Goal: Communication & Community: Answer question/provide support

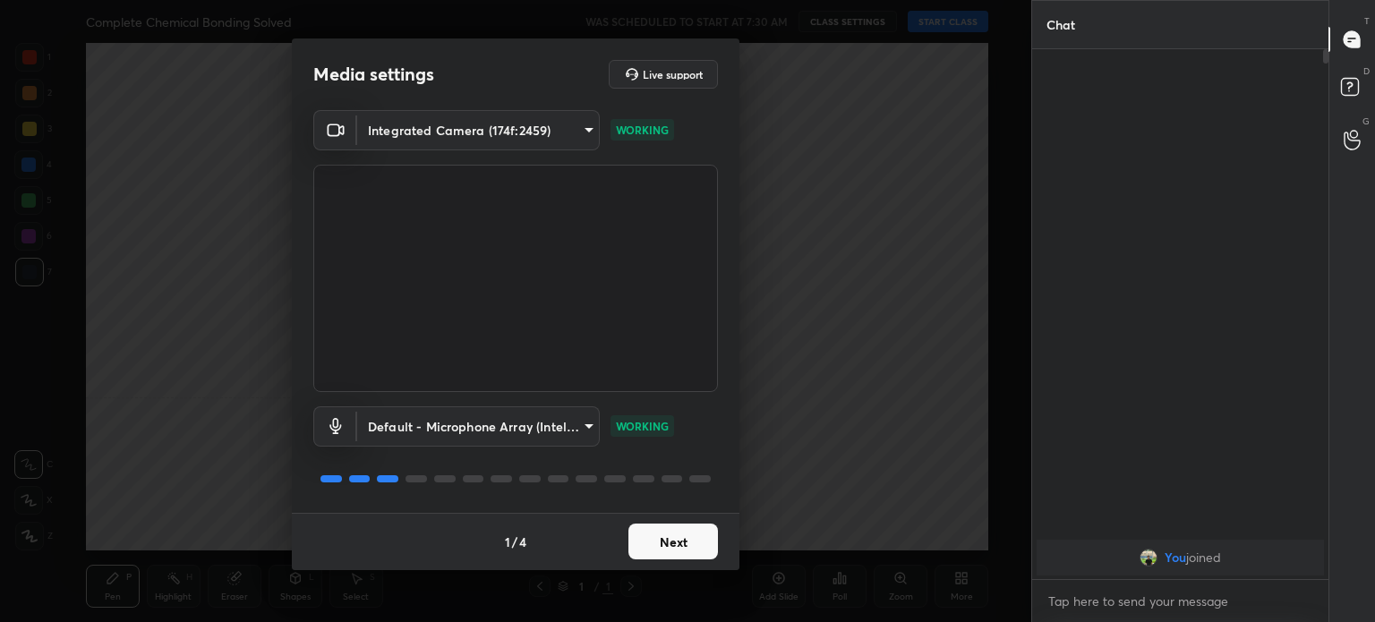
click at [683, 541] on button "Next" at bounding box center [672, 542] width 89 height 36
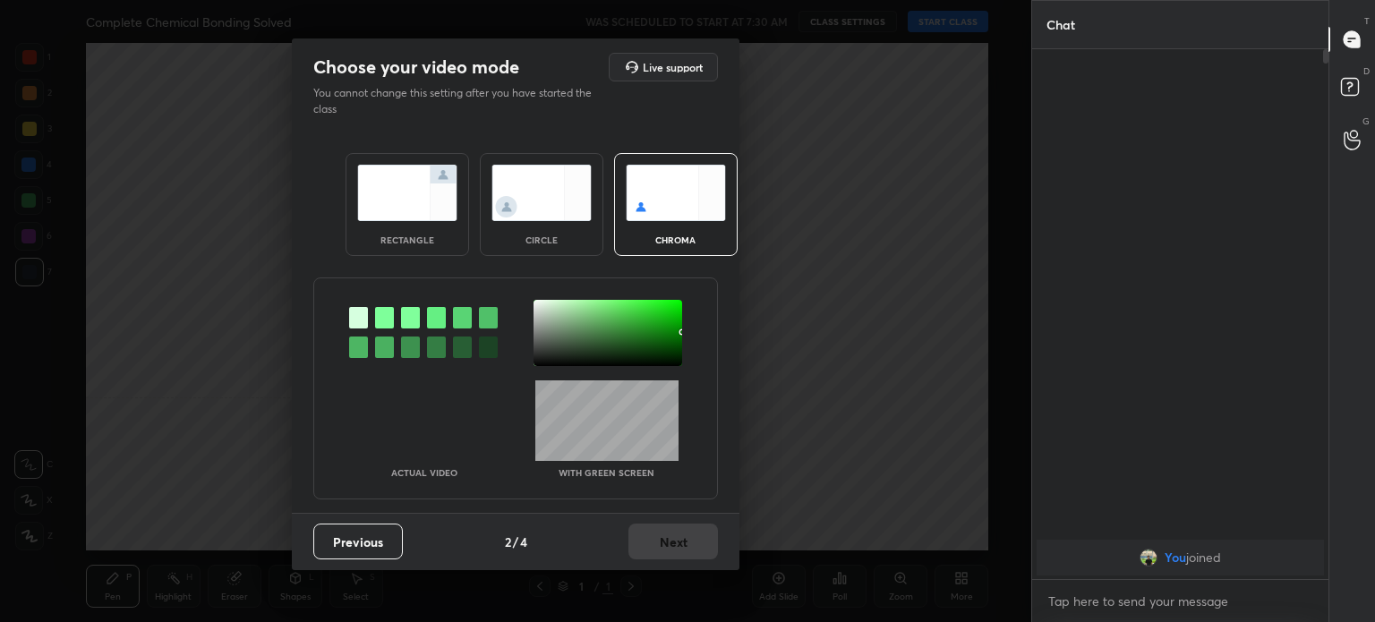
click at [684, 544] on div "Previous 2 / 4 Next" at bounding box center [515, 541] width 447 height 57
click at [573, 208] on img at bounding box center [541, 193] width 100 height 56
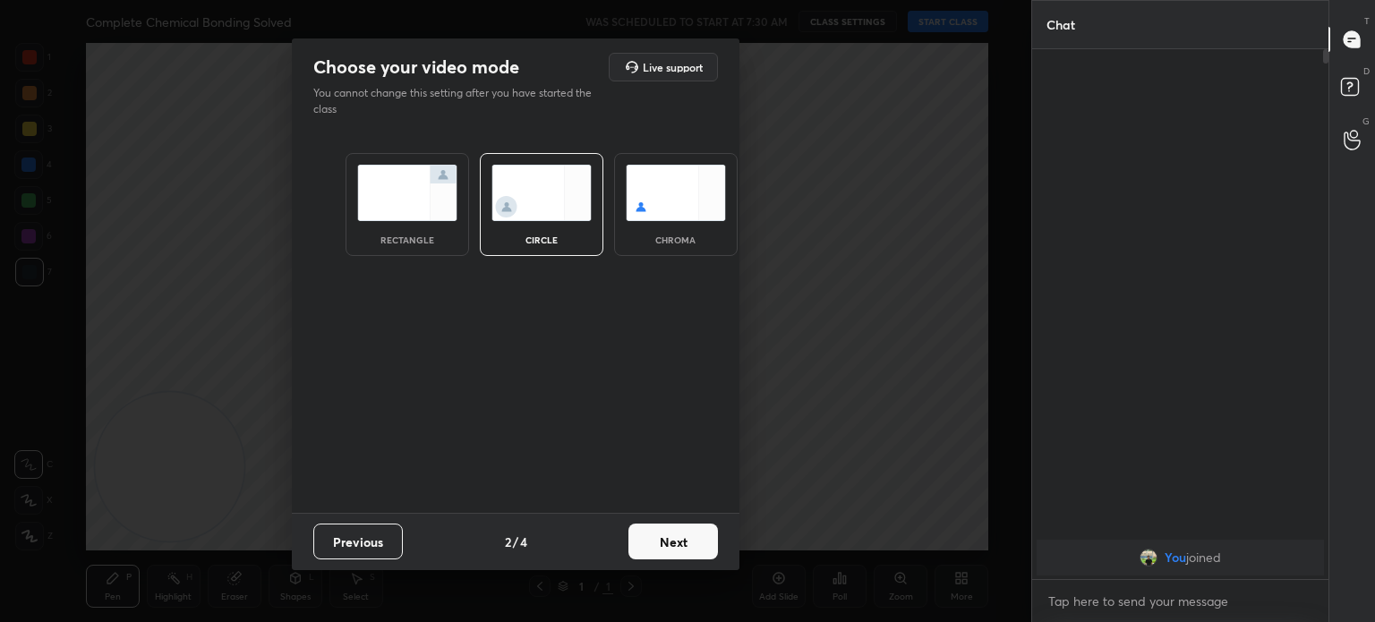
click at [567, 226] on div "circle" at bounding box center [541, 204] width 123 height 103
click at [633, 516] on div "Previous 2 / 4 Next" at bounding box center [515, 541] width 447 height 57
click at [679, 542] on button "Next" at bounding box center [672, 542] width 89 height 36
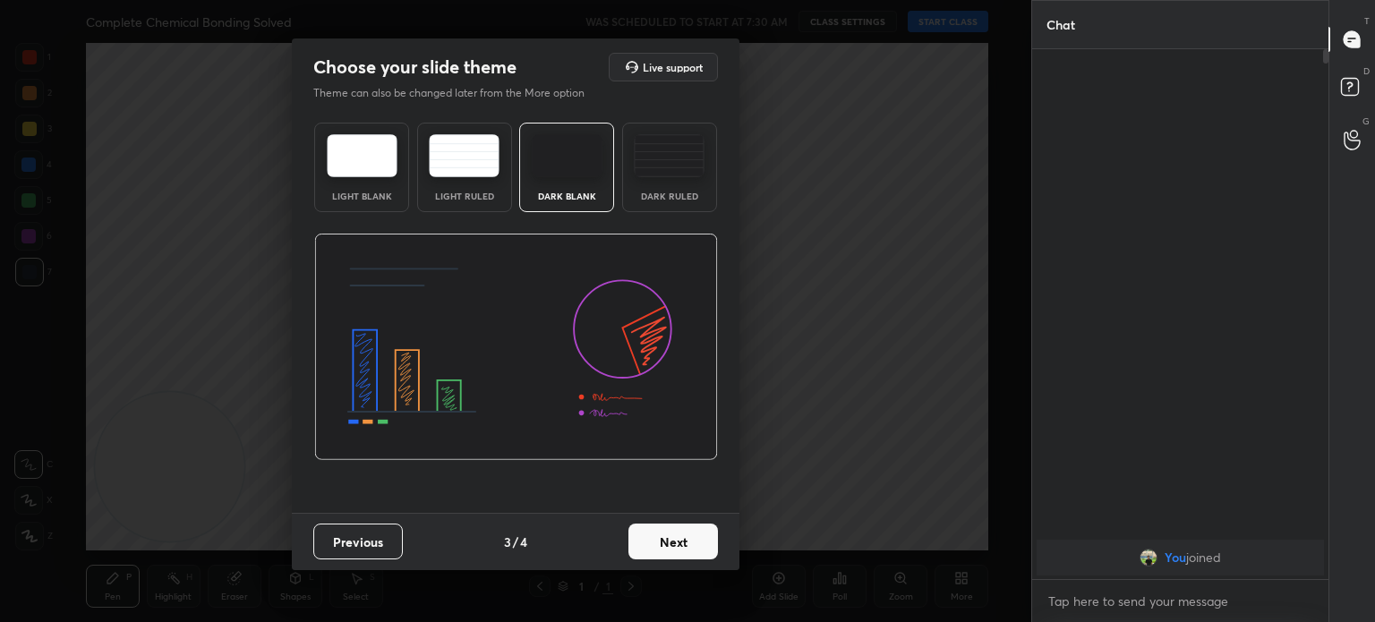
click at [705, 553] on button "Next" at bounding box center [672, 542] width 89 height 36
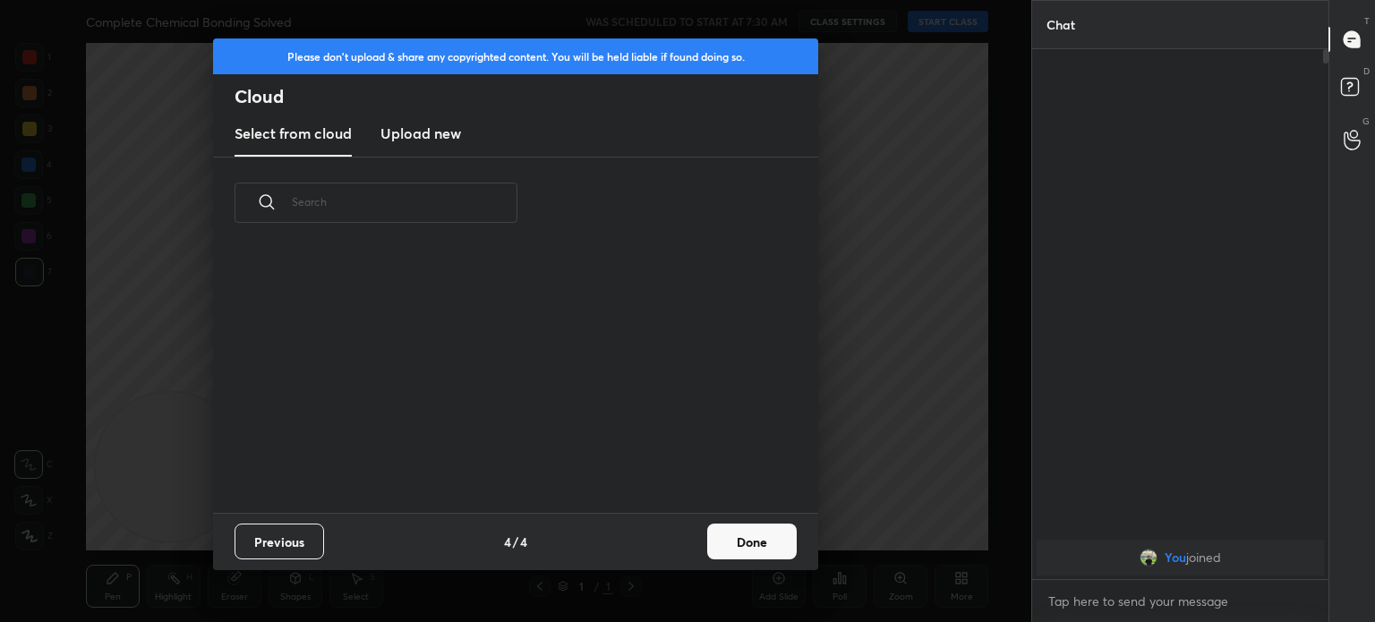
click at [738, 566] on div "Previous 4 / 4 Done" at bounding box center [515, 541] width 605 height 57
click at [769, 558] on button "Done" at bounding box center [751, 542] width 89 height 36
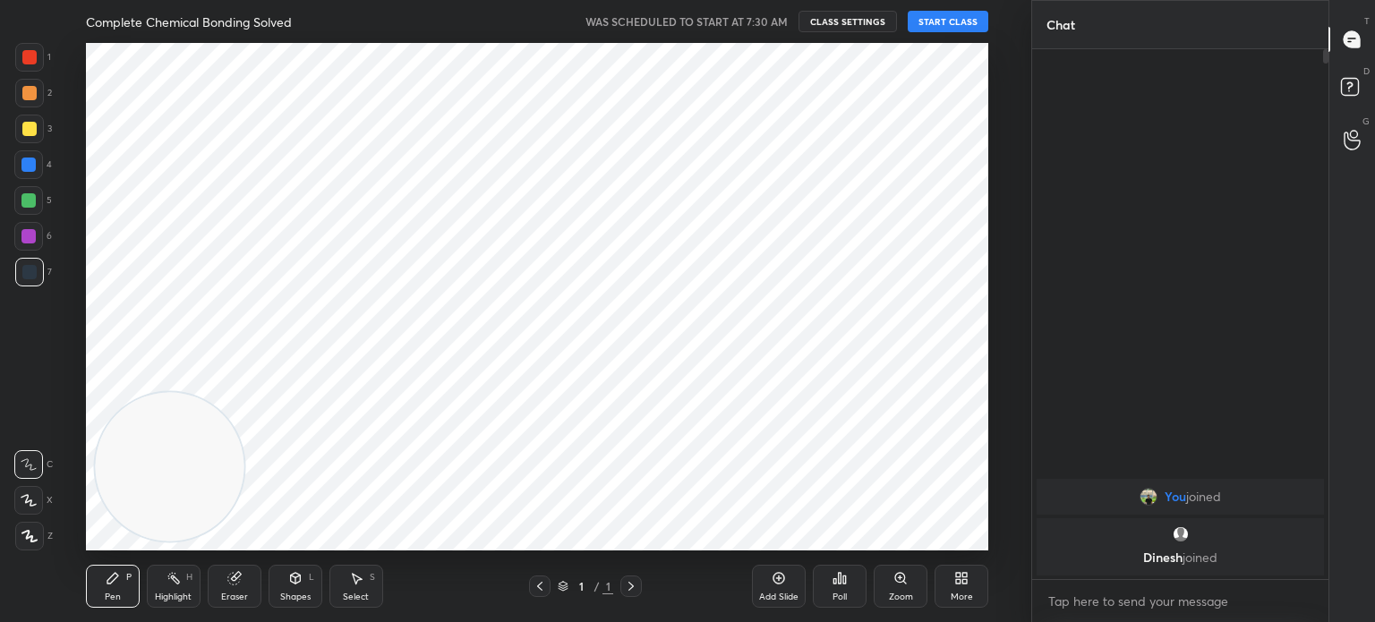
click at [29, 165] on div at bounding box center [28, 164] width 14 height 14
click at [29, 167] on div at bounding box center [28, 164] width 14 height 14
click at [37, 67] on div at bounding box center [29, 57] width 29 height 29
click at [22, 67] on div at bounding box center [29, 57] width 29 height 29
click at [958, 22] on button "START CLASS" at bounding box center [947, 21] width 81 height 21
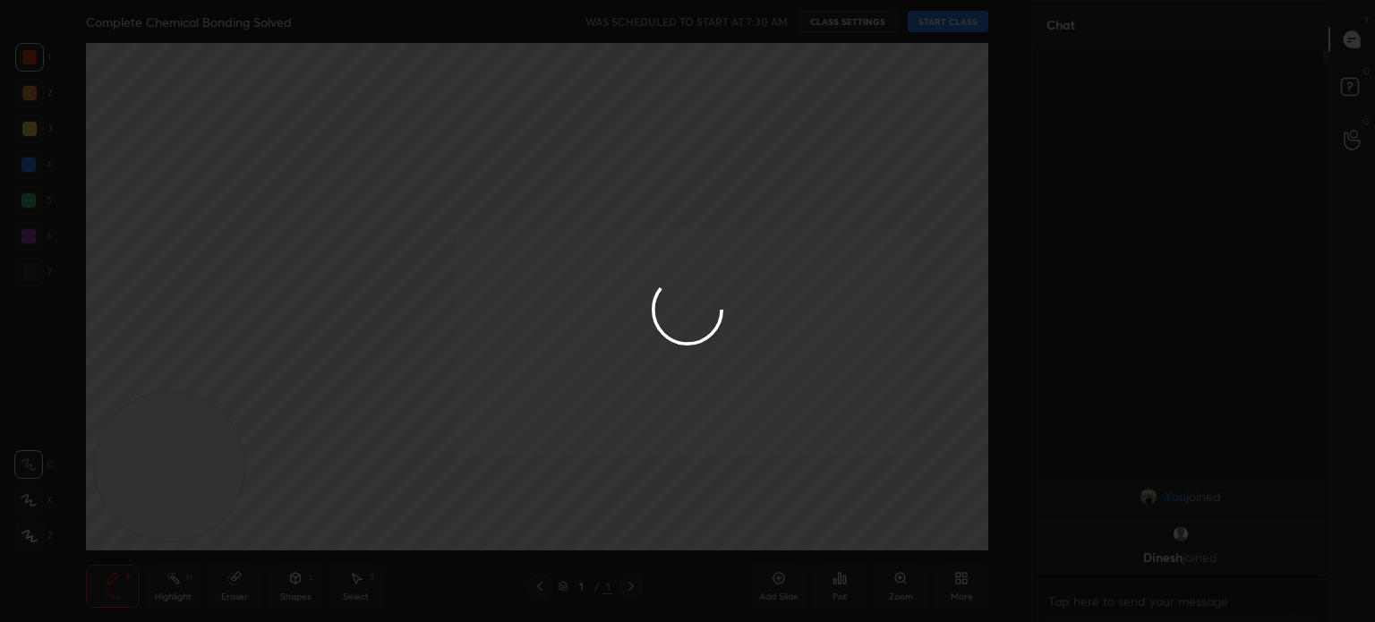
type textarea "x"
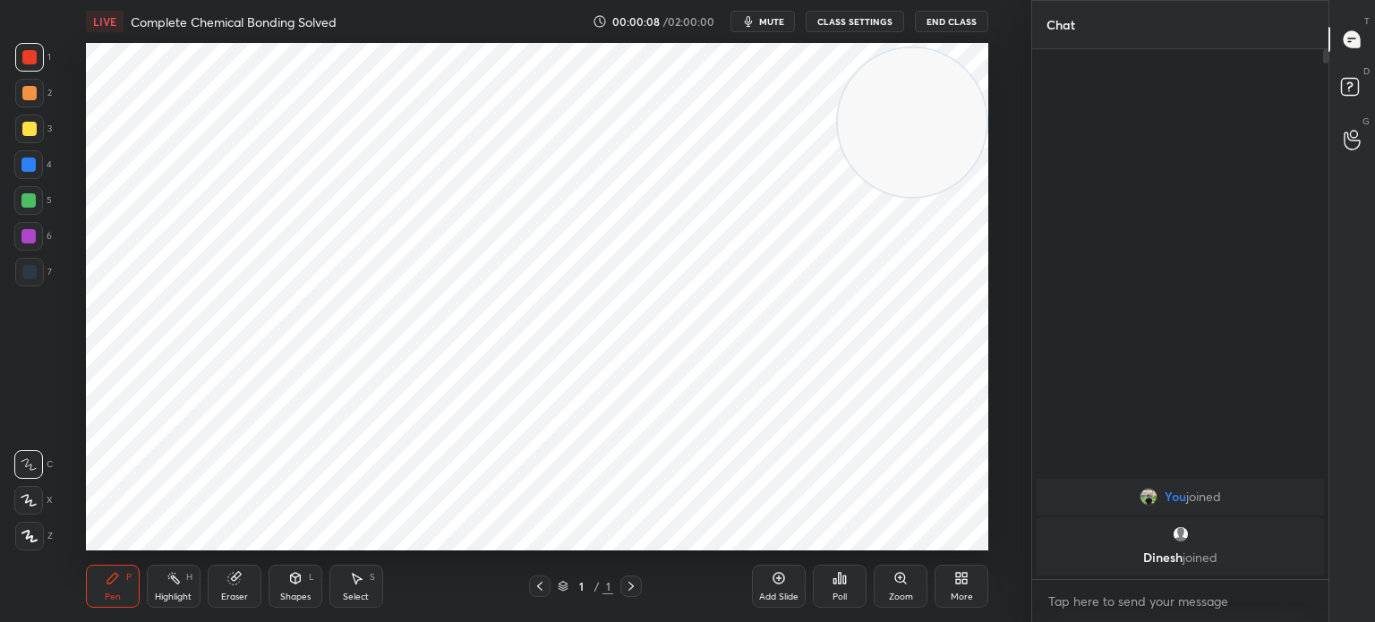
click at [779, 581] on icon at bounding box center [778, 577] width 5 height 5
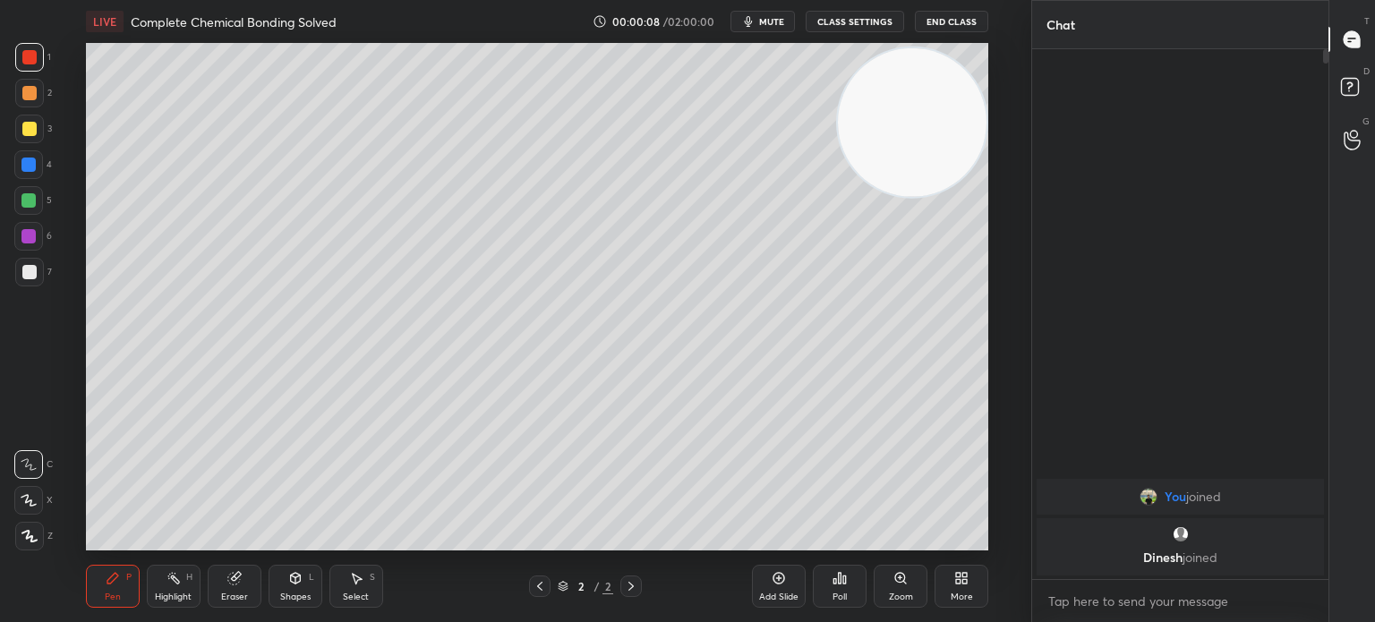
click at [967, 583] on icon at bounding box center [961, 578] width 14 height 14
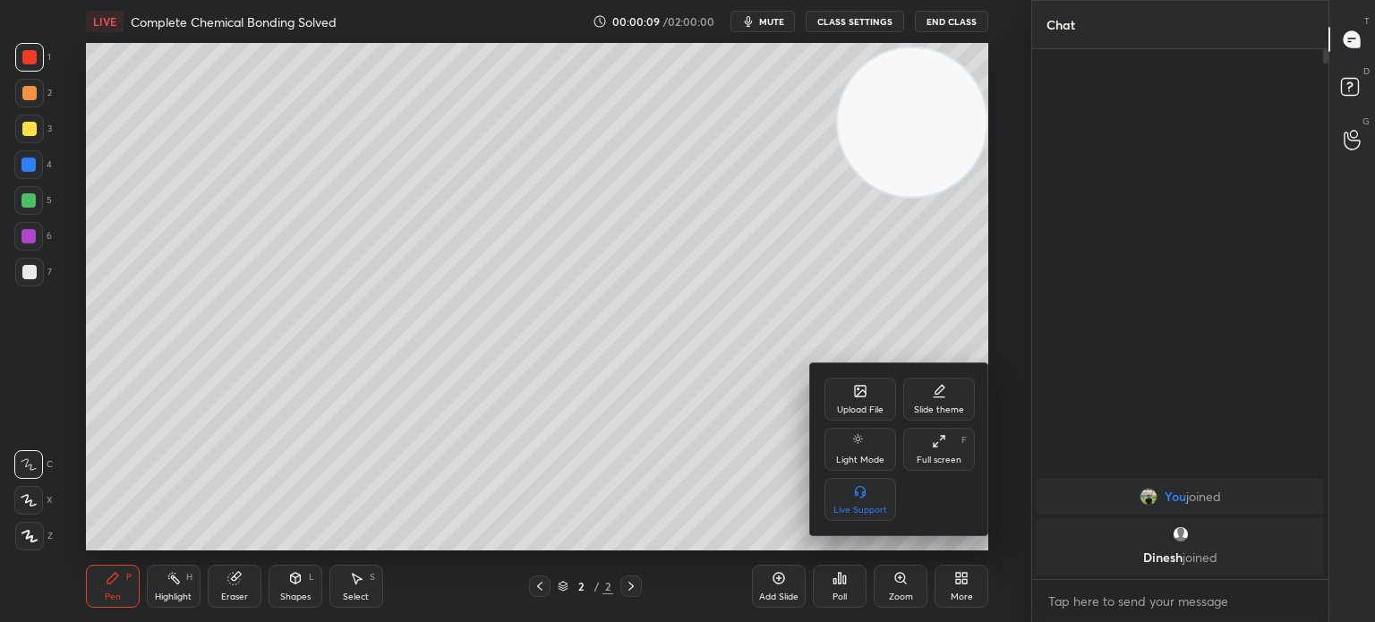
click at [848, 401] on div "Upload File" at bounding box center [860, 399] width 72 height 43
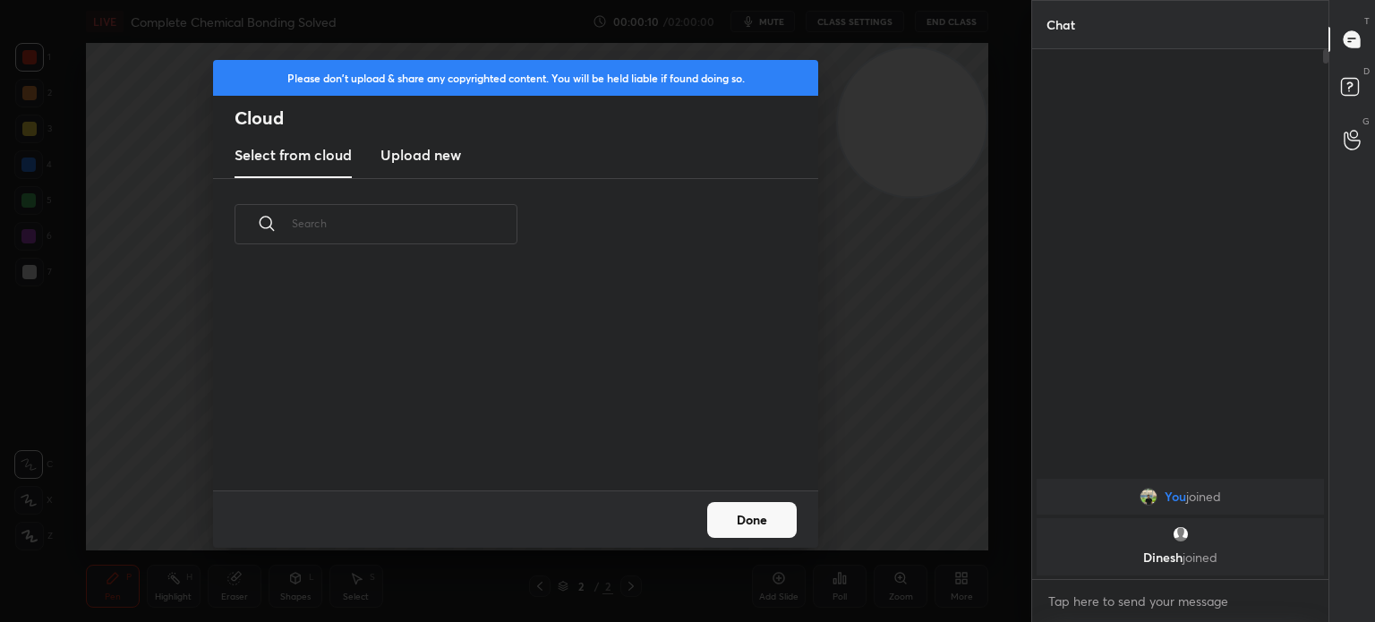
scroll to position [220, 575]
click at [426, 152] on h3 "Upload new" at bounding box center [420, 154] width 81 height 21
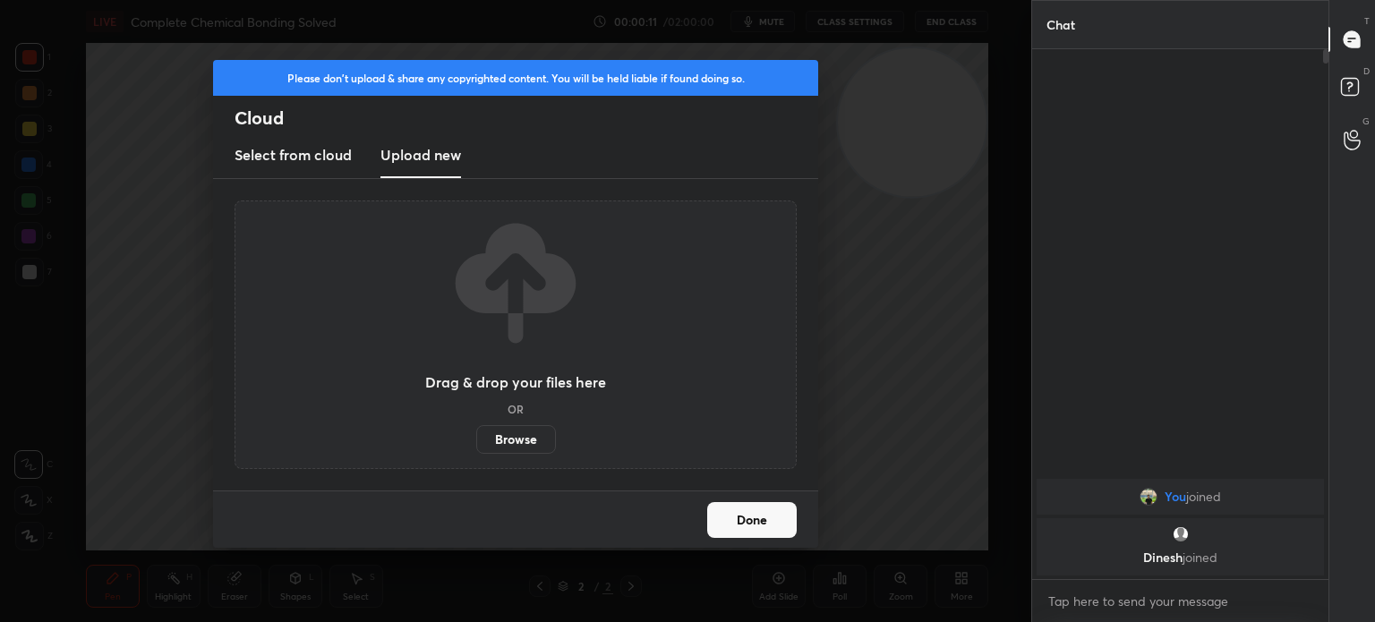
click at [522, 439] on label "Browse" at bounding box center [516, 439] width 80 height 29
click at [476, 439] on input "Browse" at bounding box center [476, 439] width 0 height 29
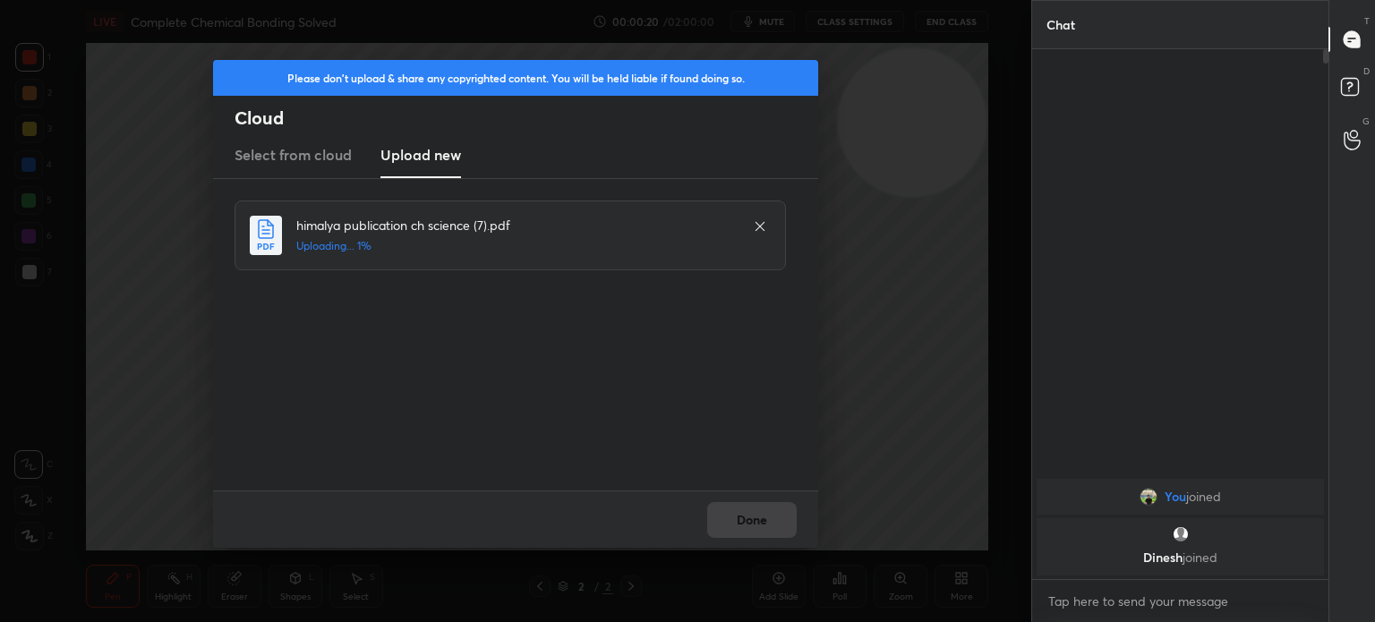
click at [756, 541] on div "Done" at bounding box center [515, 518] width 605 height 57
click at [757, 541] on div "Done" at bounding box center [515, 518] width 605 height 57
click at [753, 542] on div "Done" at bounding box center [515, 518] width 605 height 57
click at [755, 541] on div "Done" at bounding box center [515, 518] width 605 height 57
click at [759, 541] on div "Done" at bounding box center [515, 518] width 605 height 57
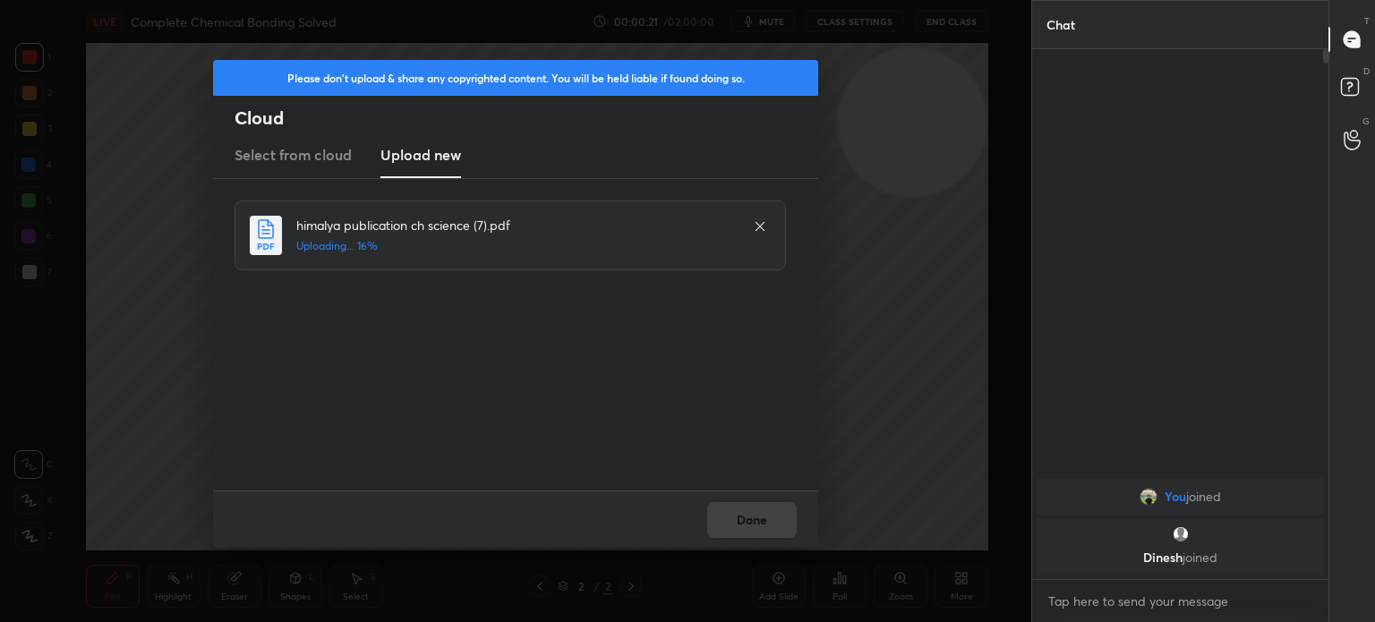
click at [759, 541] on div "Done" at bounding box center [515, 518] width 605 height 57
click at [759, 540] on div "Done" at bounding box center [515, 518] width 605 height 57
click at [760, 539] on div "Done" at bounding box center [515, 518] width 605 height 57
click at [758, 532] on div "Done" at bounding box center [515, 518] width 605 height 57
click at [758, 530] on div "Done" at bounding box center [515, 518] width 605 height 57
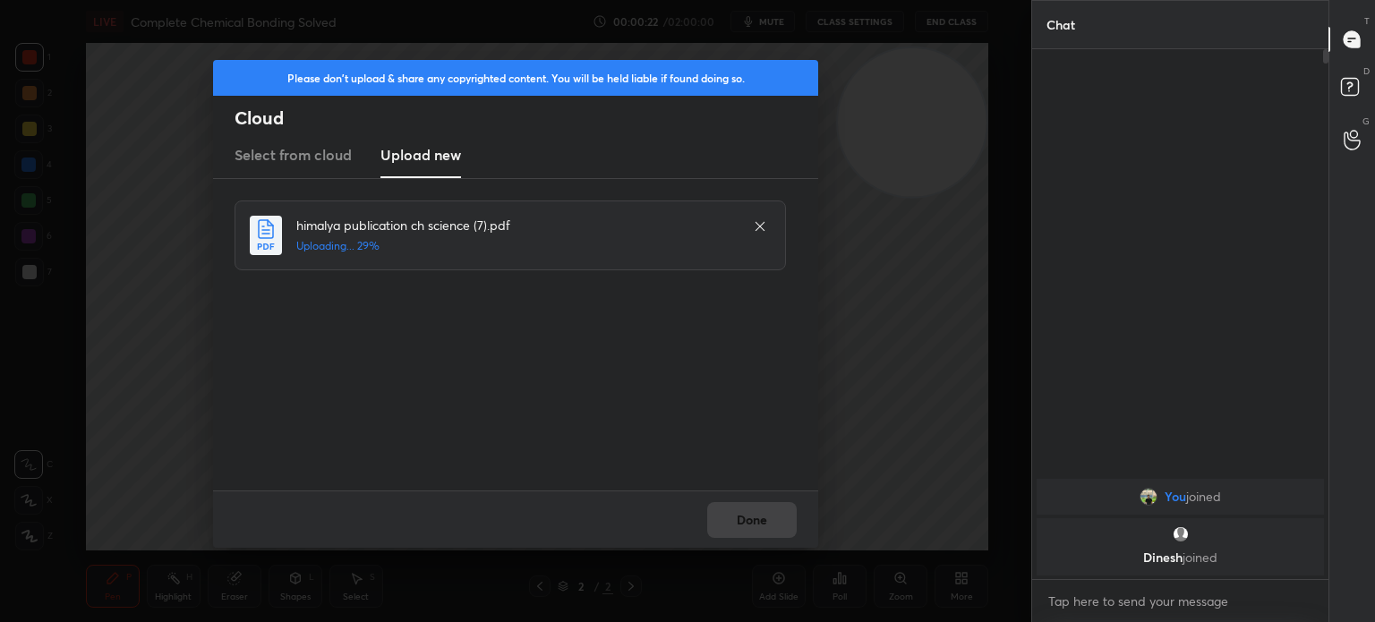
click at [760, 523] on div "Done" at bounding box center [515, 518] width 605 height 57
click at [756, 520] on div "Done" at bounding box center [515, 518] width 605 height 57
click at [758, 520] on div "Done" at bounding box center [515, 518] width 605 height 57
click at [755, 520] on div "Done" at bounding box center [515, 518] width 605 height 57
click at [757, 511] on div "Done" at bounding box center [515, 518] width 605 height 57
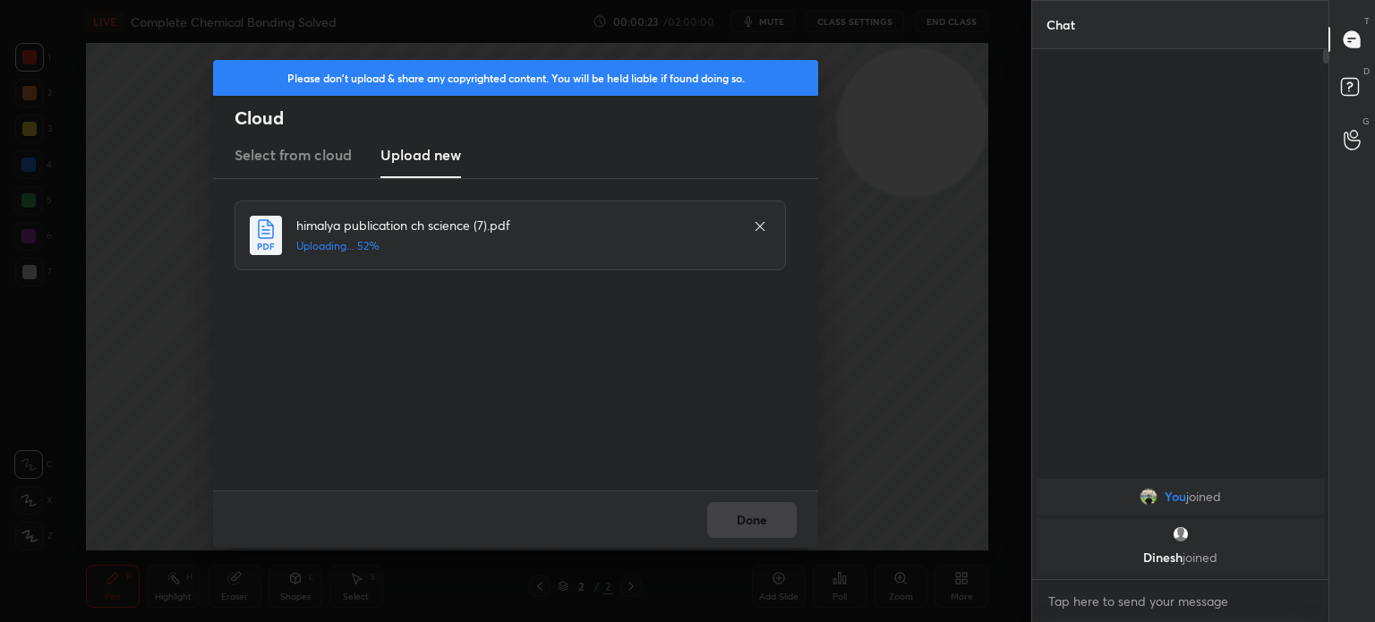
click at [755, 516] on div "Done" at bounding box center [515, 518] width 605 height 57
click at [756, 518] on div "Done" at bounding box center [515, 518] width 605 height 57
click at [758, 520] on div "Done" at bounding box center [515, 518] width 605 height 57
click at [758, 519] on div "Done" at bounding box center [515, 518] width 605 height 57
click at [759, 521] on div "Done" at bounding box center [515, 518] width 605 height 57
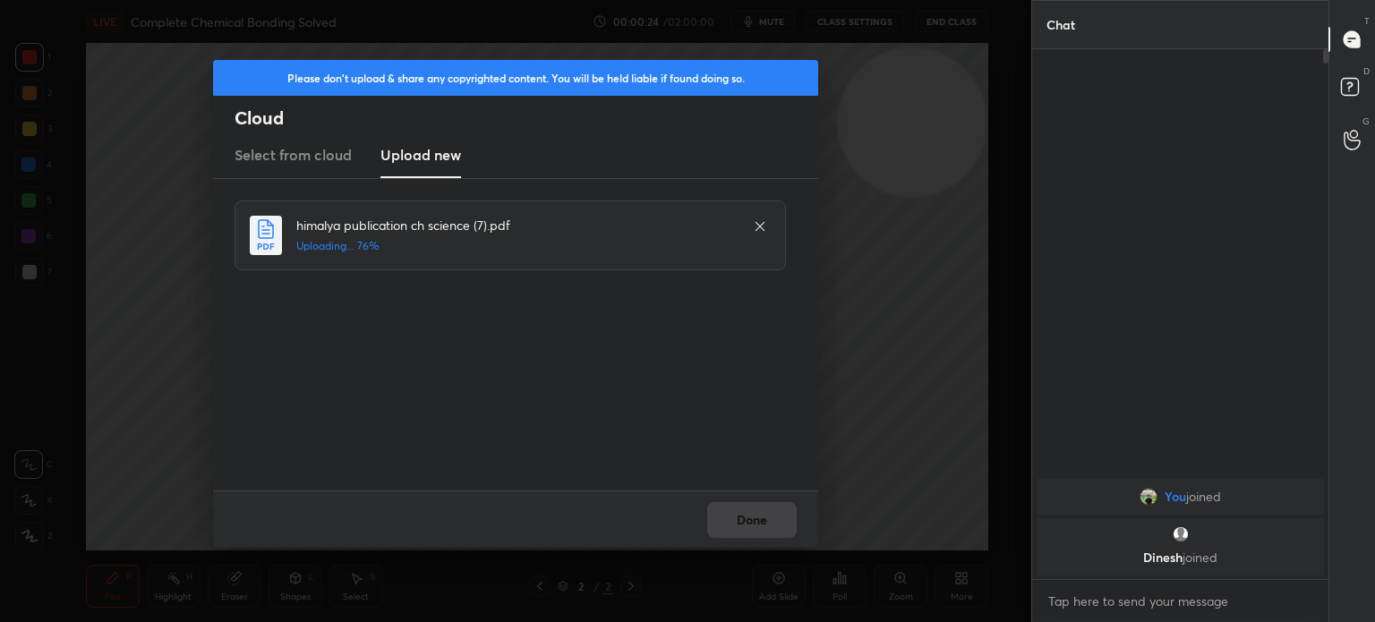
click at [759, 519] on div "Done" at bounding box center [515, 518] width 605 height 57
click at [762, 519] on div "Done" at bounding box center [515, 518] width 605 height 57
click at [762, 518] on div "Done" at bounding box center [515, 518] width 605 height 57
click at [762, 519] on button "Done" at bounding box center [751, 520] width 89 height 36
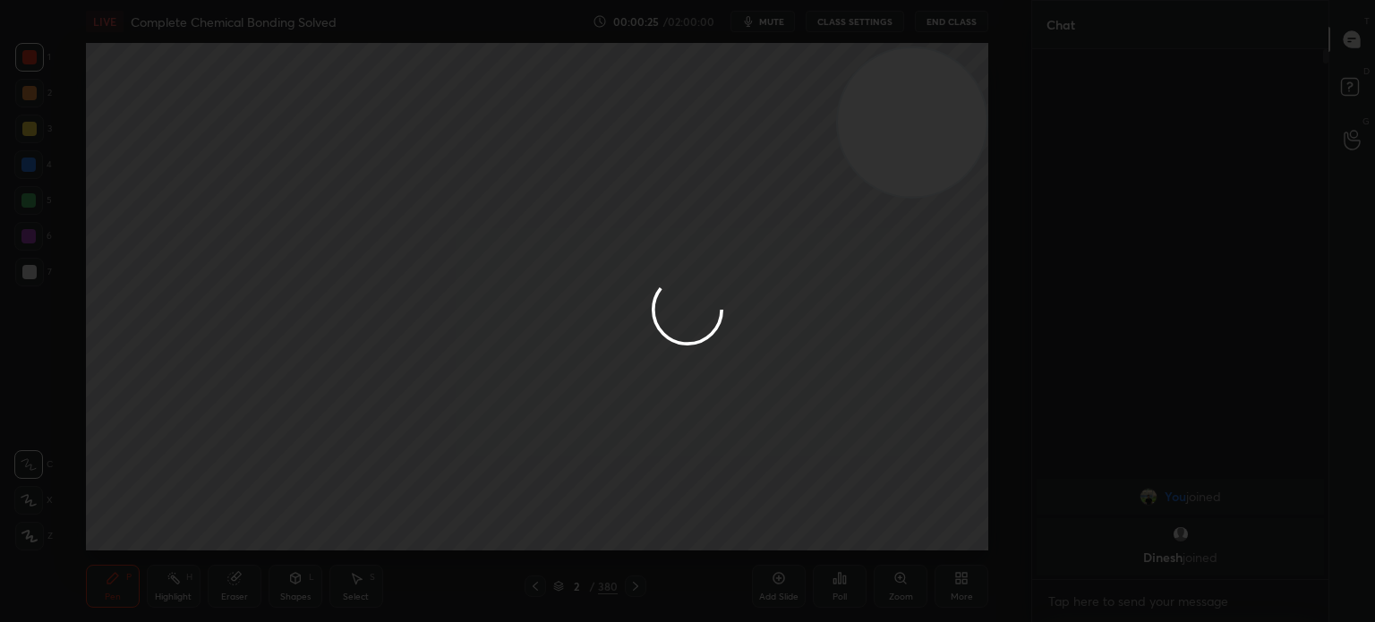
click at [761, 521] on button "Done" at bounding box center [751, 520] width 89 height 36
click at [760, 520] on div at bounding box center [687, 311] width 1375 height 622
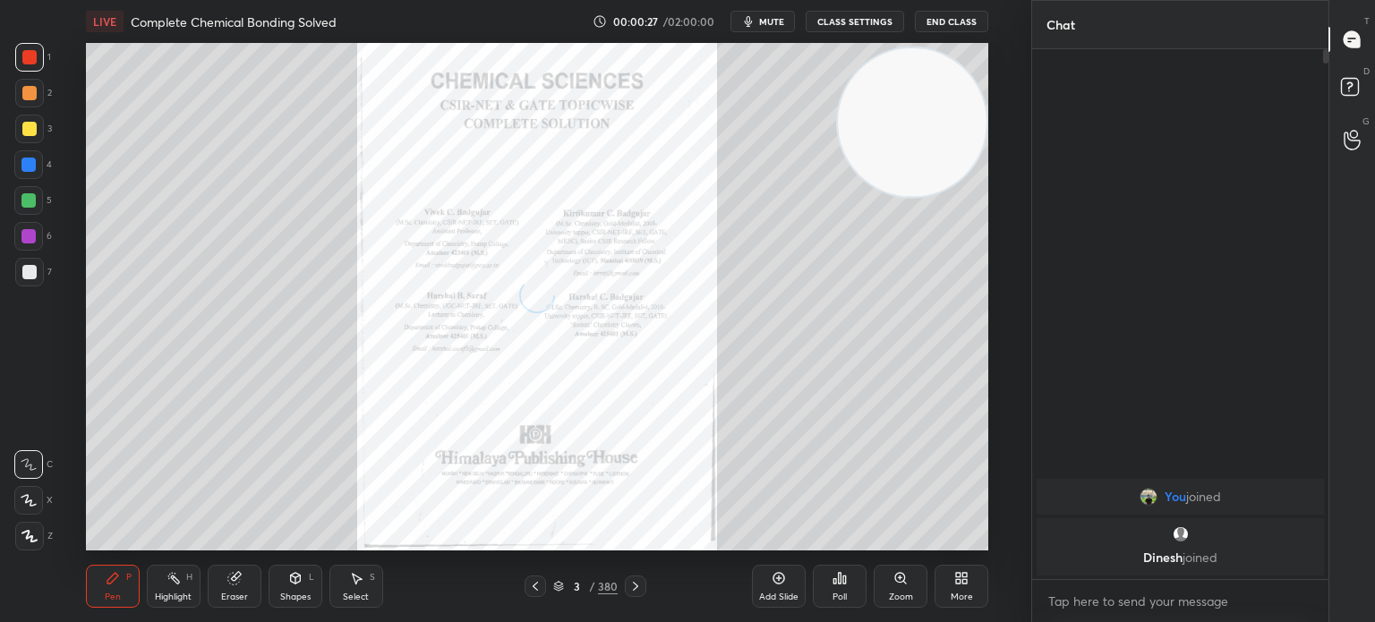
click at [644, 586] on div at bounding box center [635, 585] width 21 height 21
click at [642, 586] on icon at bounding box center [635, 586] width 14 height 14
click at [641, 586] on icon at bounding box center [635, 586] width 14 height 14
click at [637, 588] on icon at bounding box center [635, 586] width 14 height 14
click at [558, 586] on icon at bounding box center [558, 586] width 11 height 11
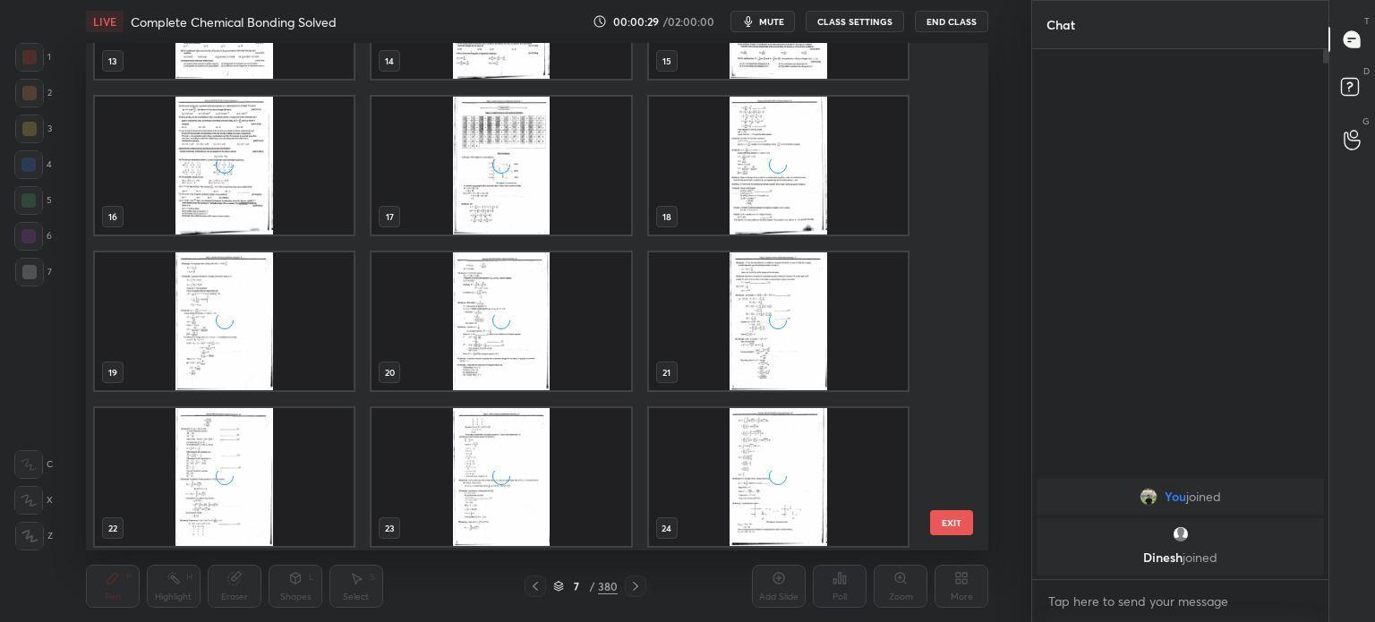
scroll to position [753, 0]
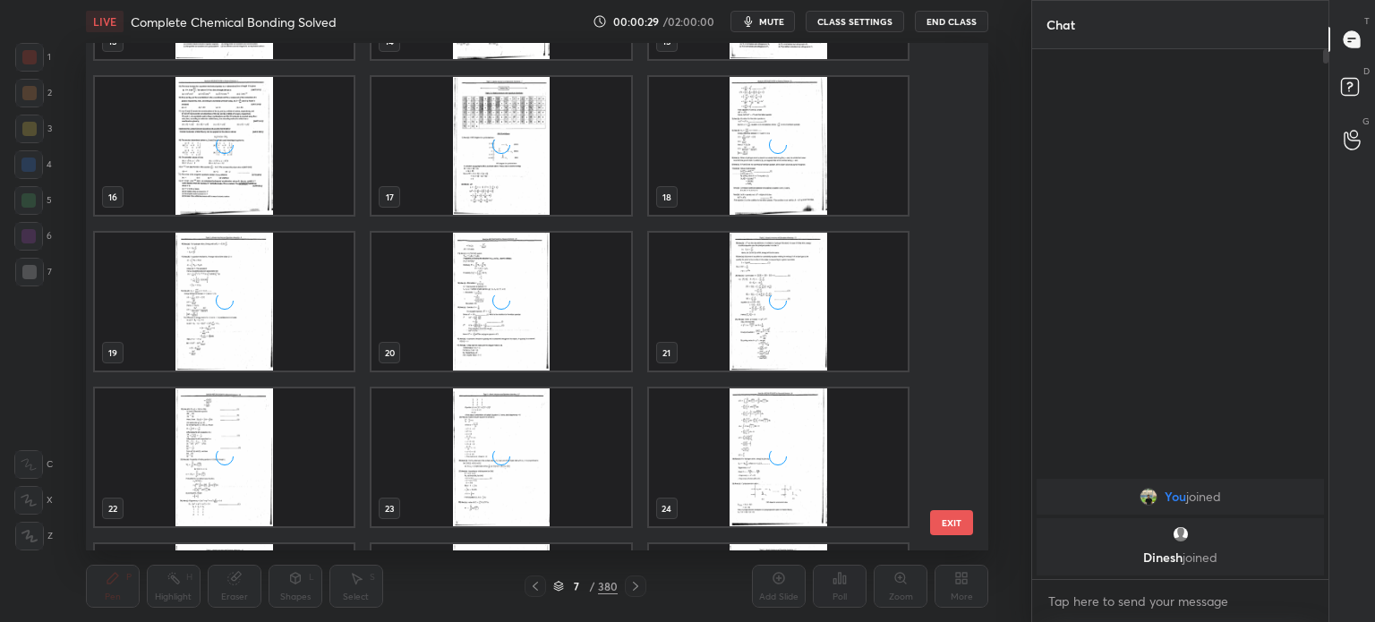
click at [468, 332] on div "grid" at bounding box center [500, 302] width 259 height 138
click at [464, 333] on div "grid" at bounding box center [500, 302] width 259 height 138
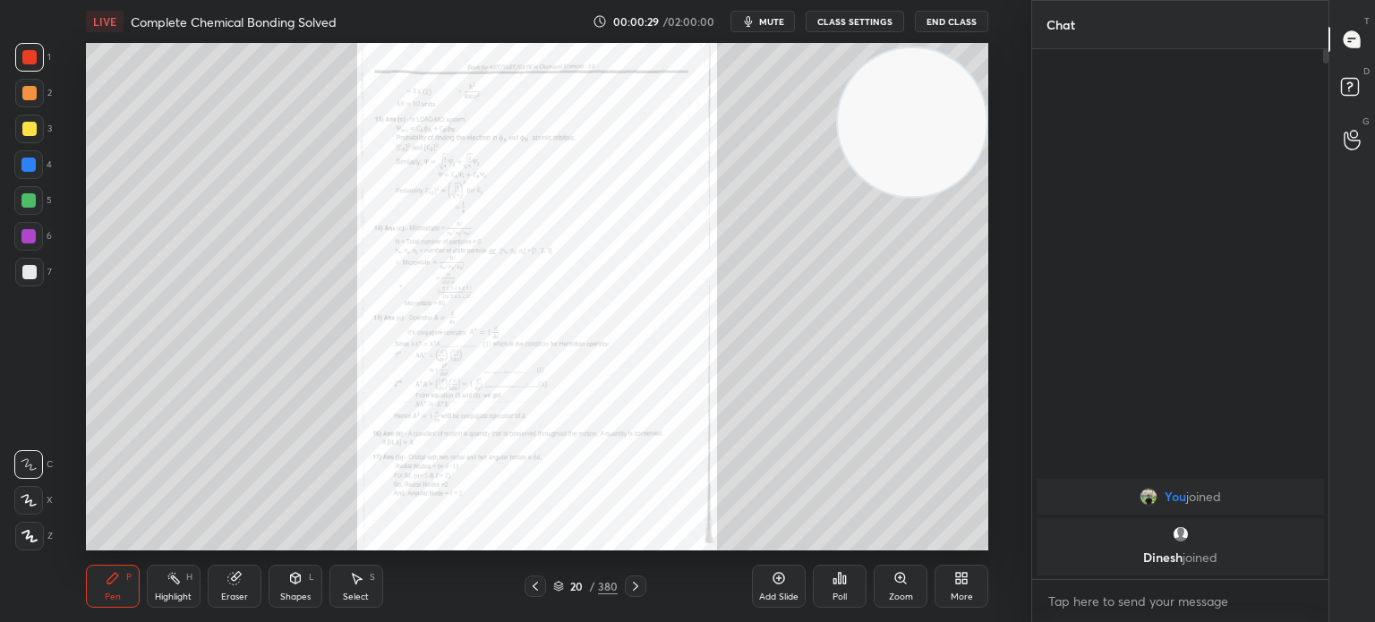
click at [465, 336] on div "grid" at bounding box center [500, 302] width 259 height 138
click at [630, 586] on icon at bounding box center [635, 586] width 14 height 14
click at [634, 583] on icon at bounding box center [635, 586] width 14 height 14
click at [631, 587] on icon at bounding box center [635, 586] width 14 height 14
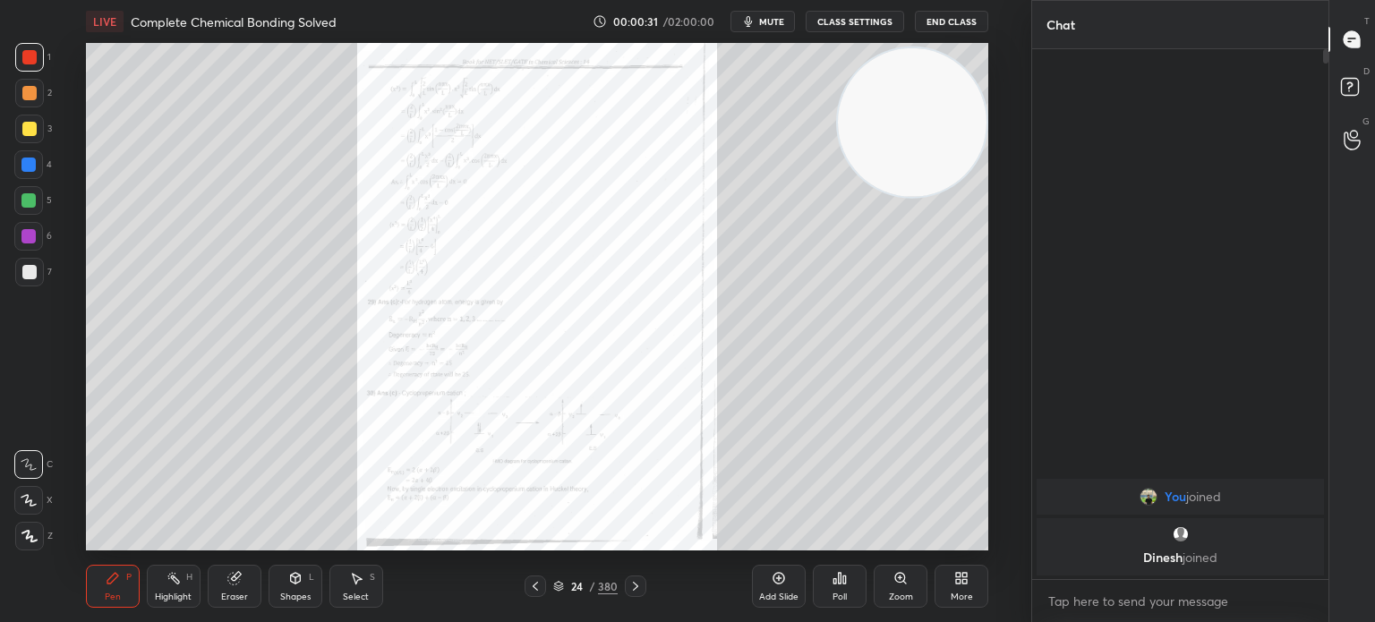
click at [632, 586] on icon at bounding box center [635, 586] width 14 height 14
click at [633, 586] on icon at bounding box center [635, 586] width 14 height 14
click at [634, 583] on icon at bounding box center [635, 586] width 5 height 9
click at [630, 585] on icon at bounding box center [635, 586] width 14 height 14
click at [631, 585] on icon at bounding box center [635, 586] width 14 height 14
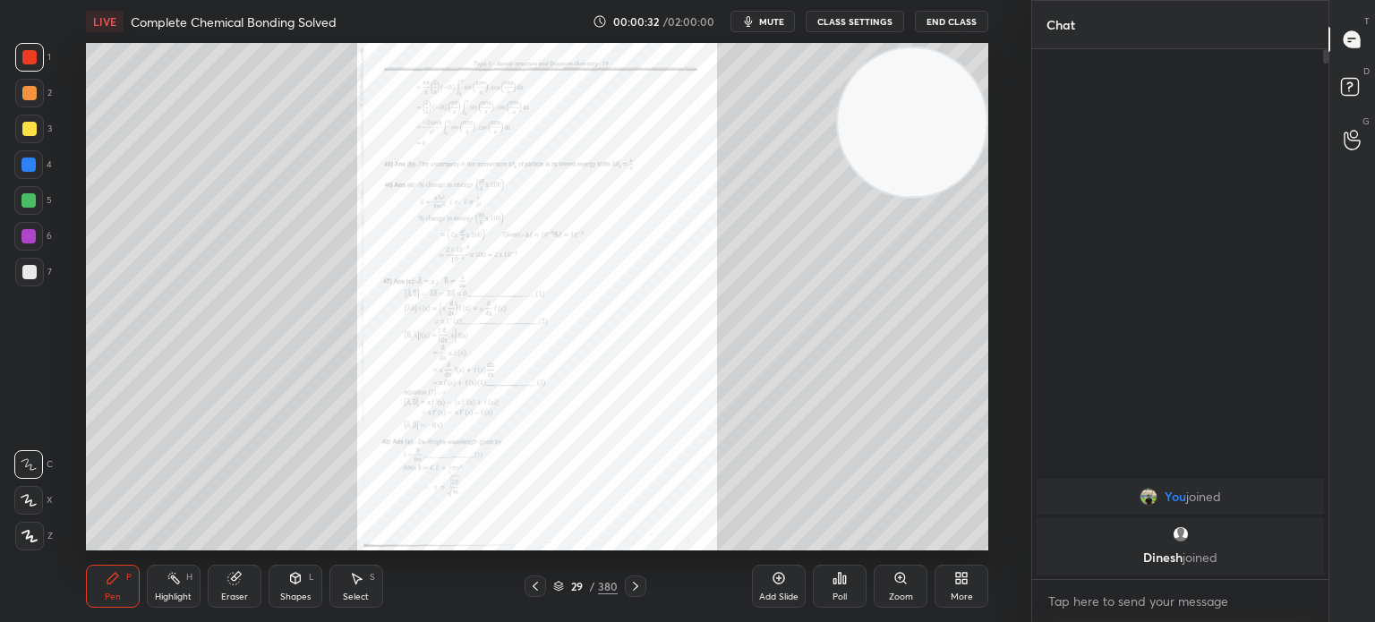
click at [632, 584] on icon at bounding box center [635, 586] width 14 height 14
click at [630, 583] on icon at bounding box center [635, 586] width 14 height 14
click at [630, 581] on icon at bounding box center [635, 586] width 14 height 14
click at [628, 579] on icon at bounding box center [635, 586] width 14 height 14
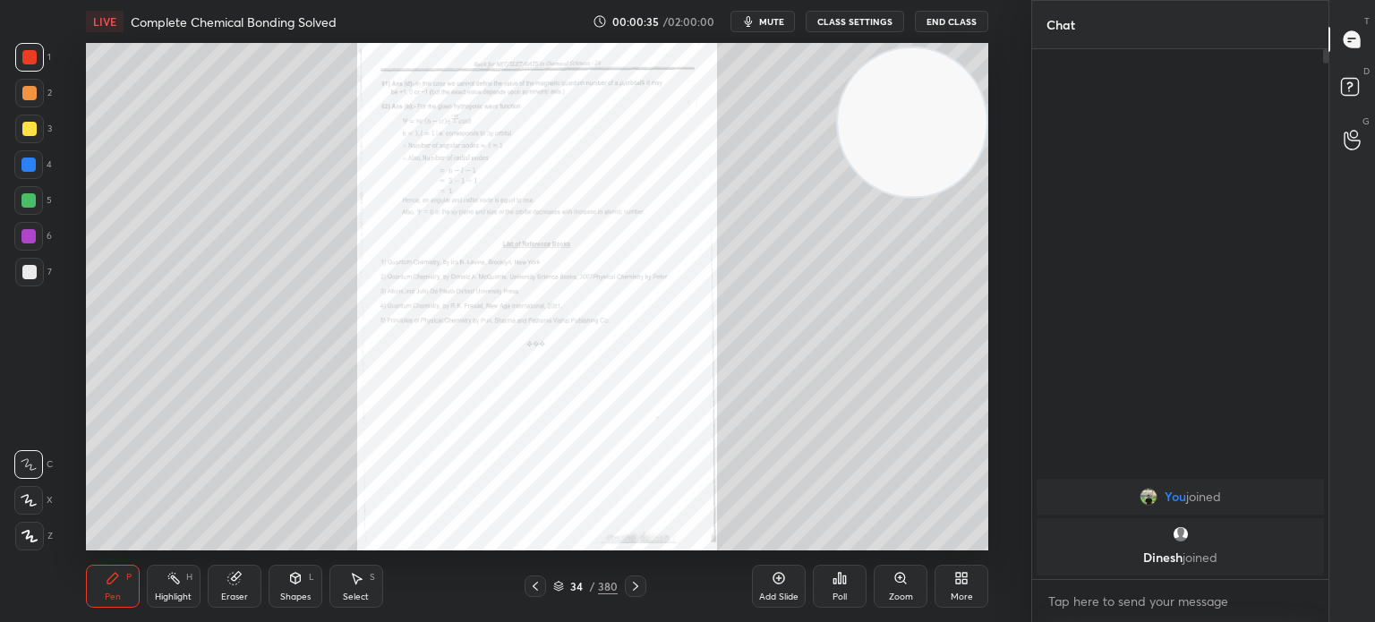
click at [630, 583] on icon at bounding box center [635, 586] width 14 height 14
click at [631, 583] on icon at bounding box center [635, 586] width 14 height 14
click at [634, 582] on icon at bounding box center [635, 586] width 14 height 14
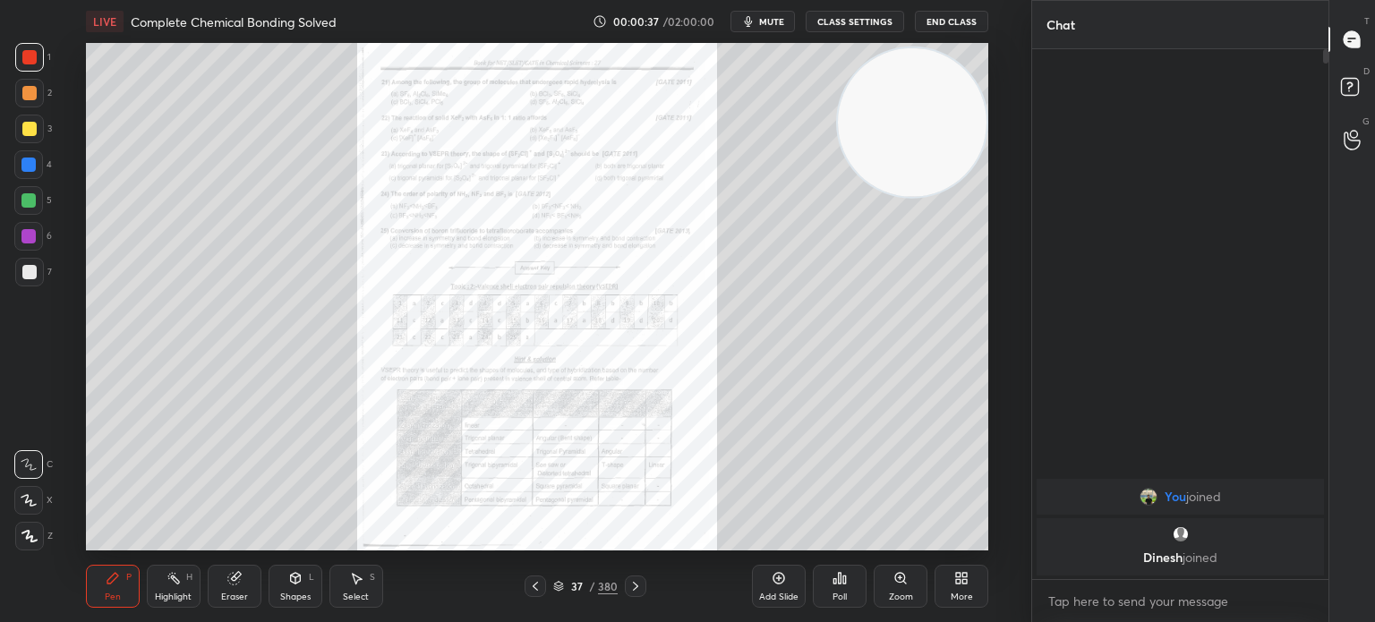
click at [531, 585] on icon at bounding box center [535, 586] width 14 height 14
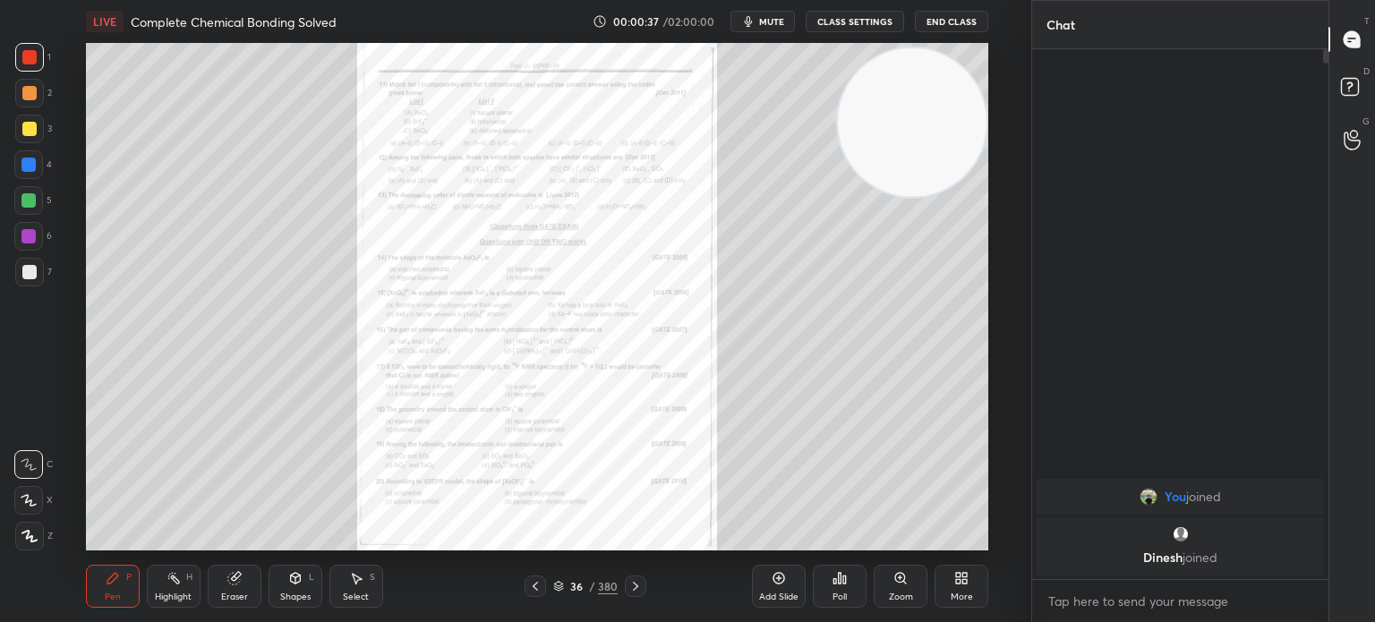
click at [532, 583] on icon at bounding box center [535, 586] width 14 height 14
click at [631, 583] on icon at bounding box center [635, 586] width 14 height 14
click at [895, 572] on icon at bounding box center [900, 578] width 14 height 14
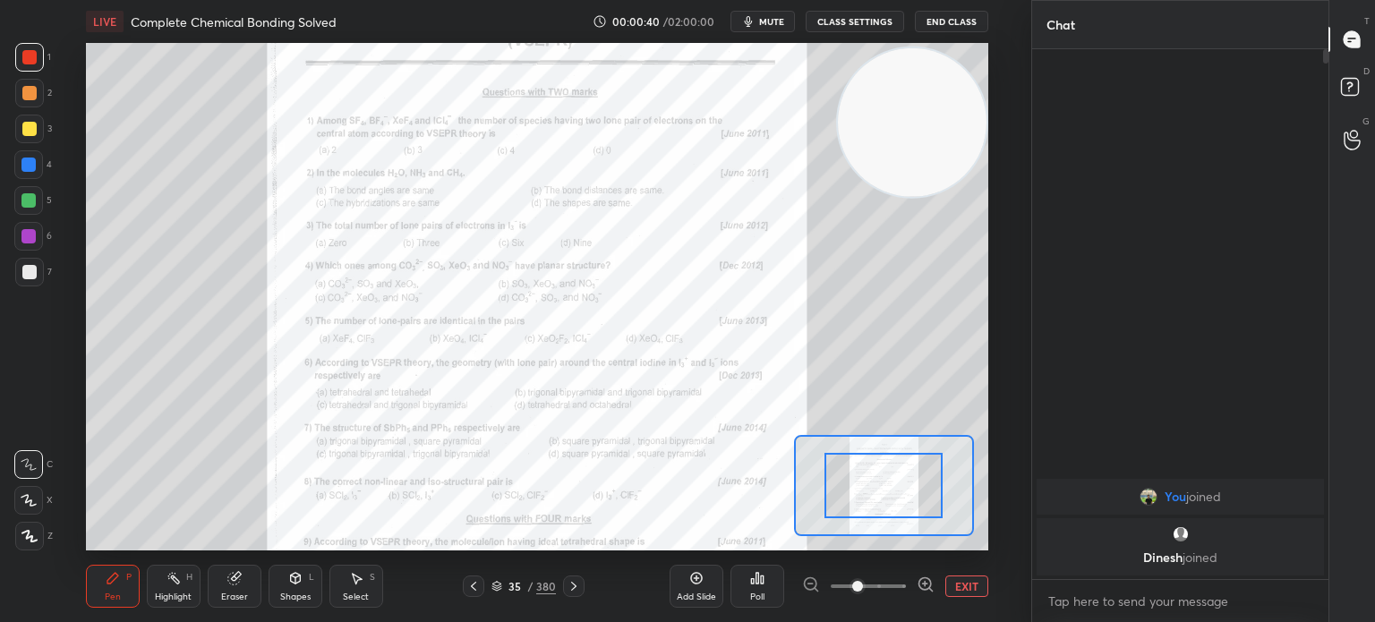
click at [903, 569] on div "Add Slide Poll EXIT" at bounding box center [828, 586] width 319 height 100
click at [907, 566] on div "Add Slide Poll EXIT" at bounding box center [828, 586] width 319 height 100
click at [909, 566] on div "Add Slide Poll EXIT" at bounding box center [828, 586] width 319 height 100
click at [910, 566] on div "Add Slide Poll EXIT" at bounding box center [828, 586] width 319 height 100
click at [914, 568] on div "Add Slide Poll EXIT" at bounding box center [828, 586] width 319 height 100
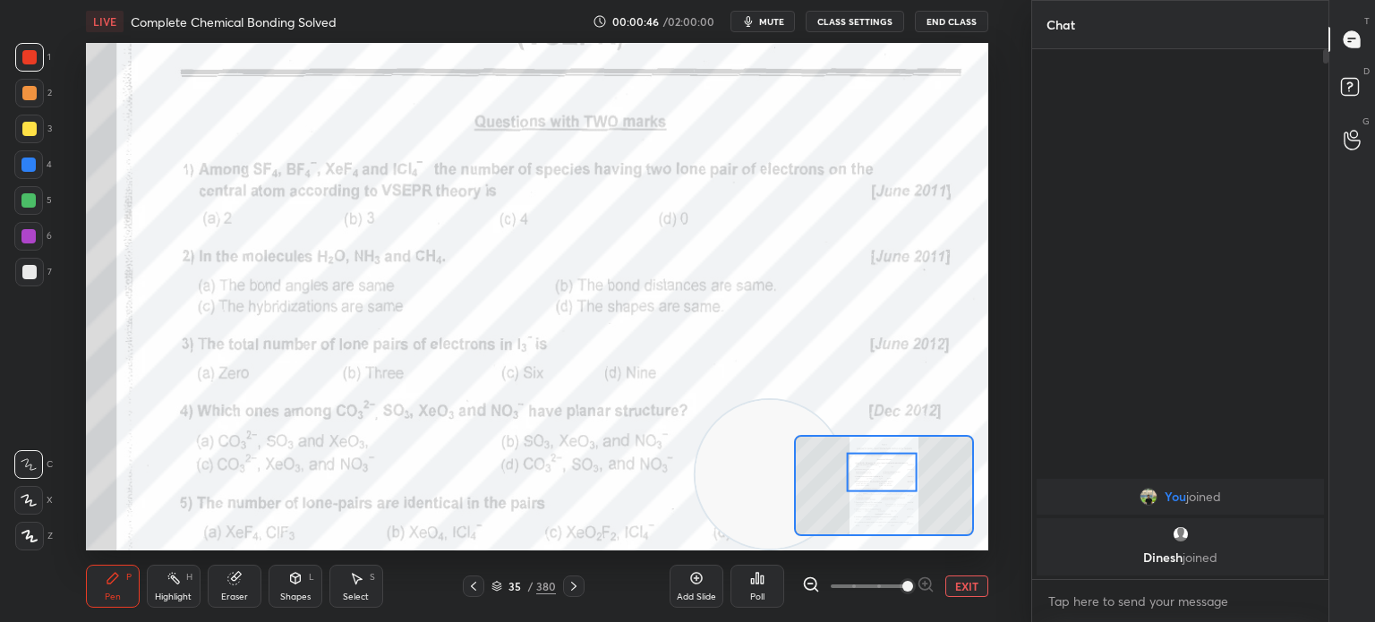
click at [0, 84] on div "1 2 3 4 5 6 7 C X Z C X Z E E Erase all H H" at bounding box center [28, 296] width 57 height 507
click at [31, 63] on div at bounding box center [29, 57] width 14 height 14
click at [27, 502] on icon at bounding box center [28, 500] width 14 height 11
click at [30, 497] on icon at bounding box center [29, 500] width 16 height 13
click at [760, 597] on div "Poll" at bounding box center [757, 596] width 14 height 9
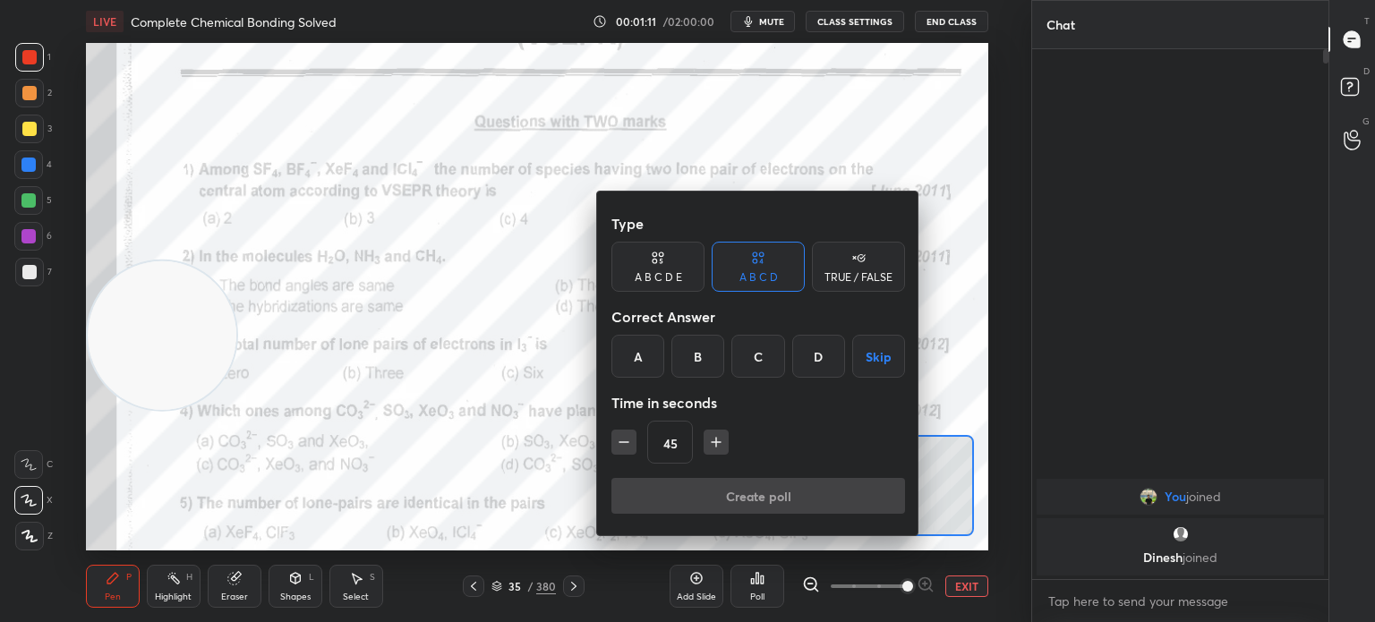
click at [644, 361] on div "A" at bounding box center [637, 356] width 53 height 43
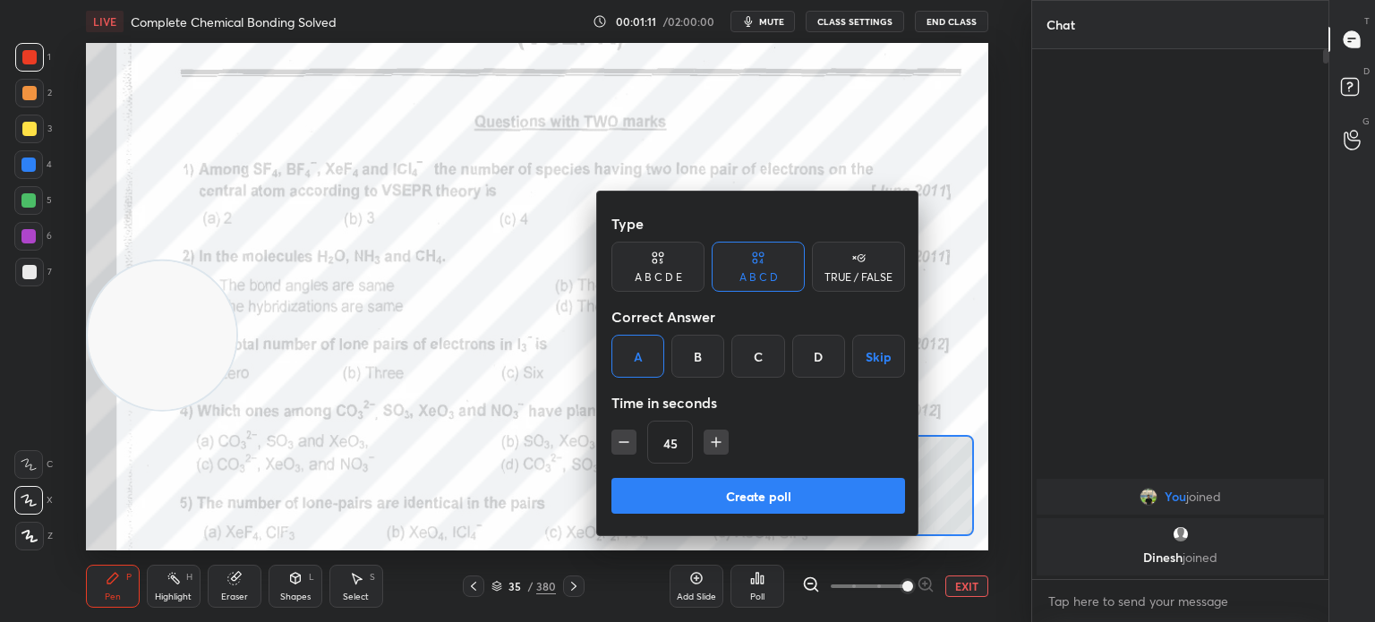
click at [712, 447] on icon "button" at bounding box center [716, 442] width 18 height 18
type input "60"
click at [711, 499] on button "Create poll" at bounding box center [758, 496] width 294 height 36
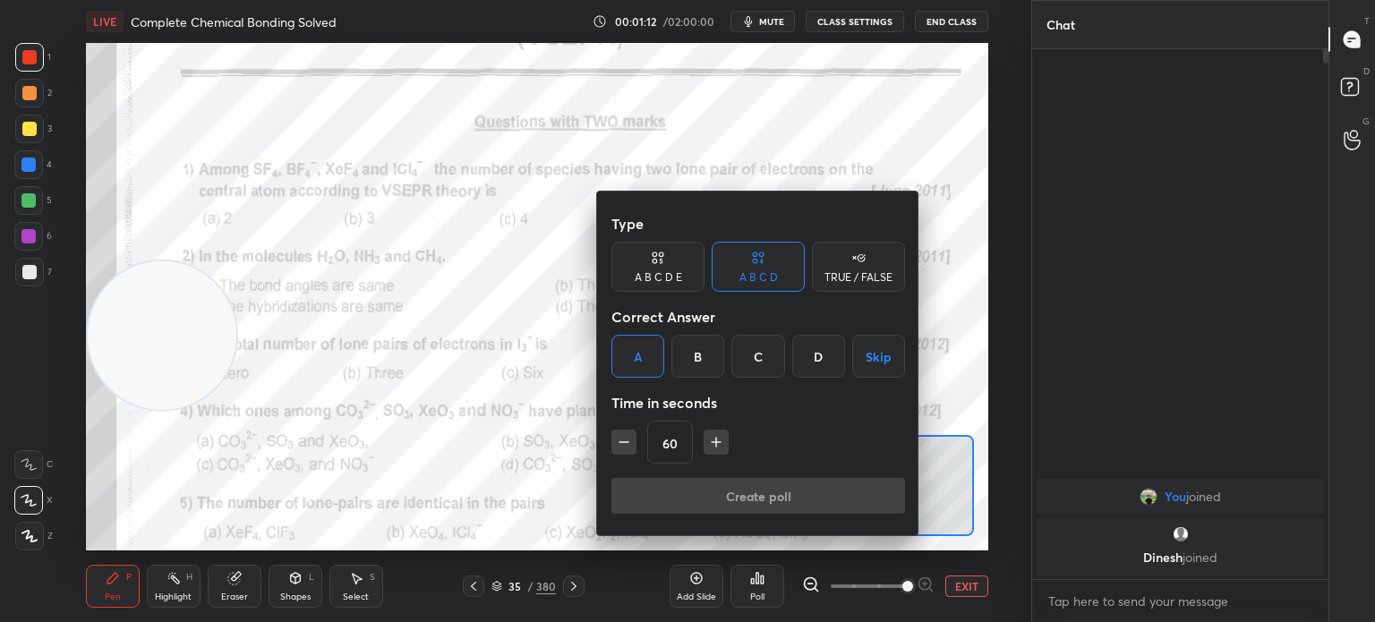
type textarea "x"
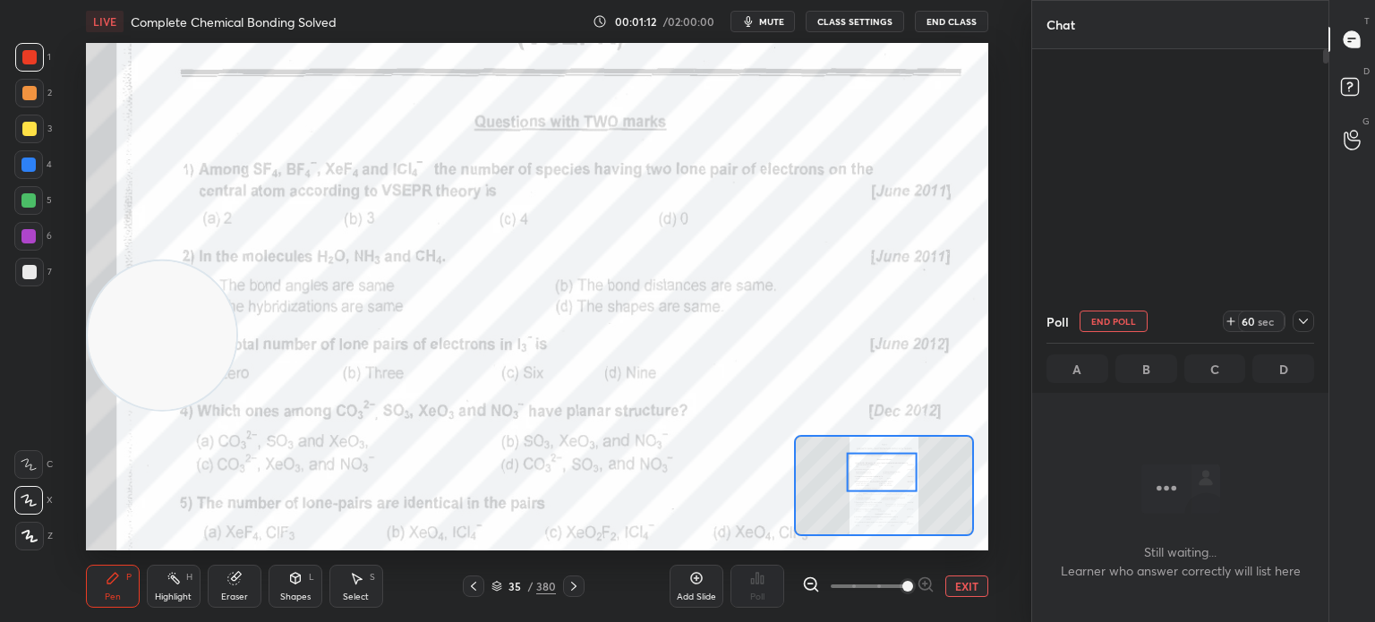
scroll to position [5, 5]
click at [26, 164] on div at bounding box center [28, 164] width 14 height 14
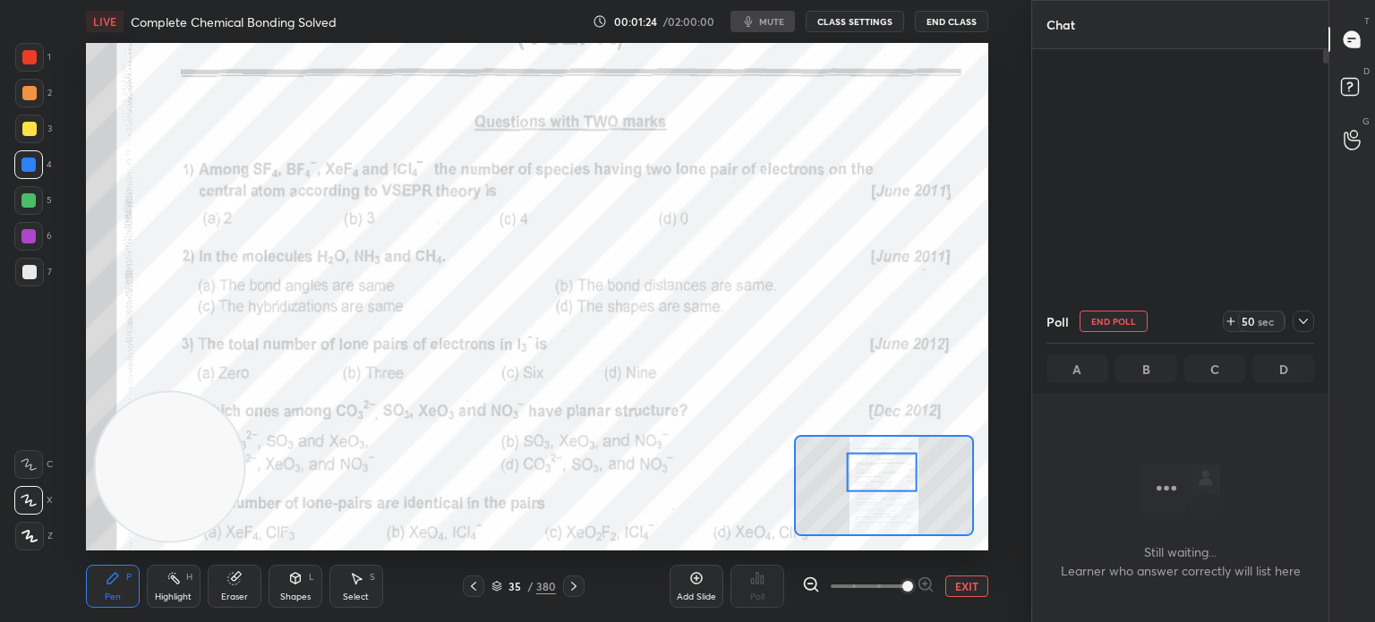
click at [31, 167] on div at bounding box center [28, 164] width 14 height 14
click at [33, 171] on div at bounding box center [28, 164] width 14 height 14
click at [32, 171] on div at bounding box center [28, 164] width 14 height 14
click at [39, 499] on div at bounding box center [28, 500] width 29 height 29
click at [1295, 322] on div at bounding box center [1302, 321] width 21 height 21
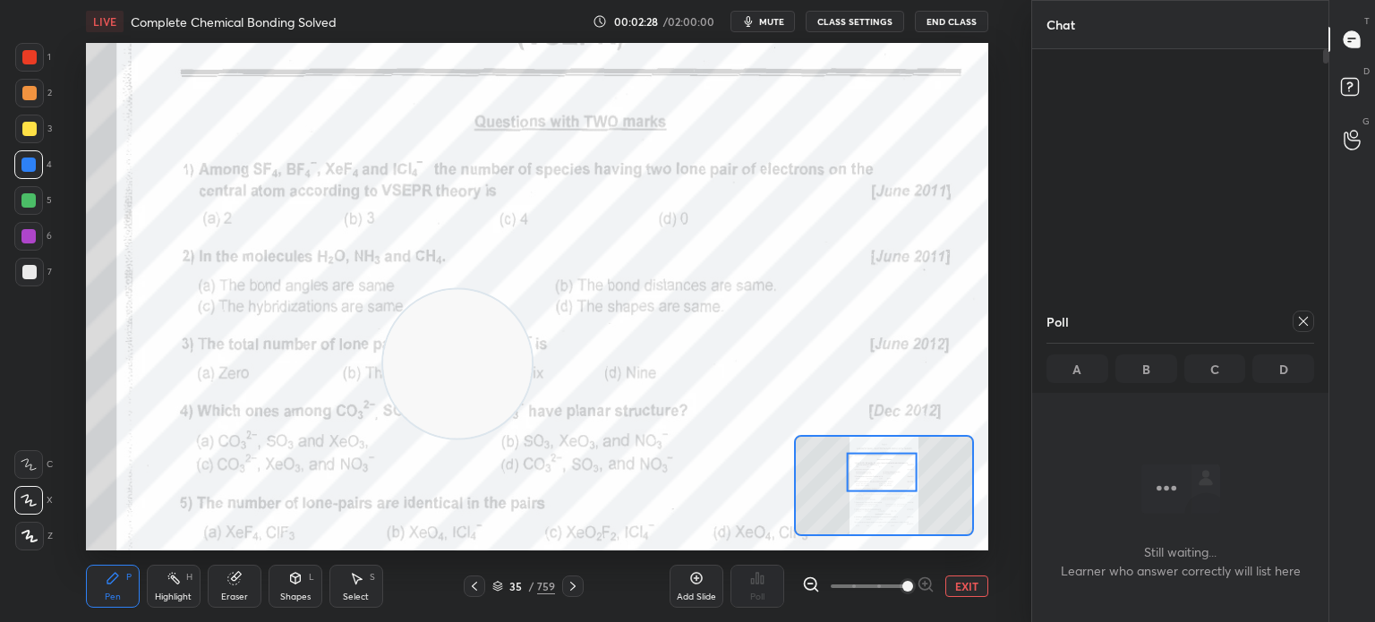
type textarea "x"
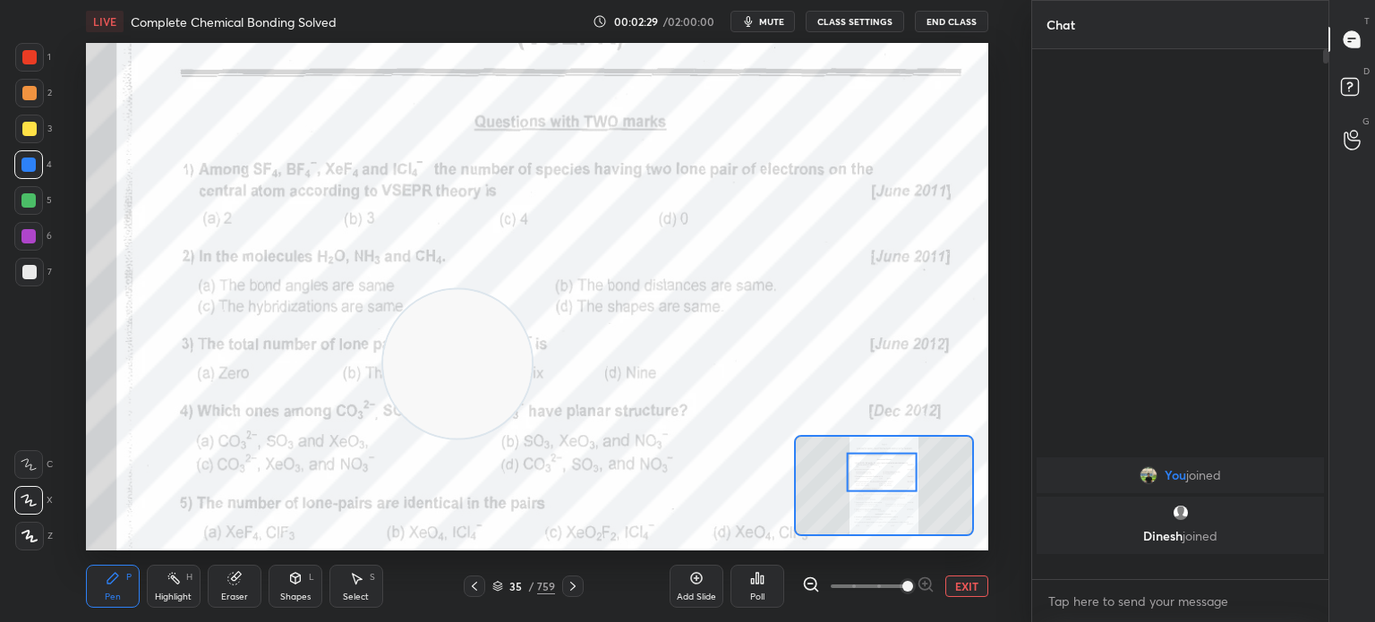
scroll to position [0, 0]
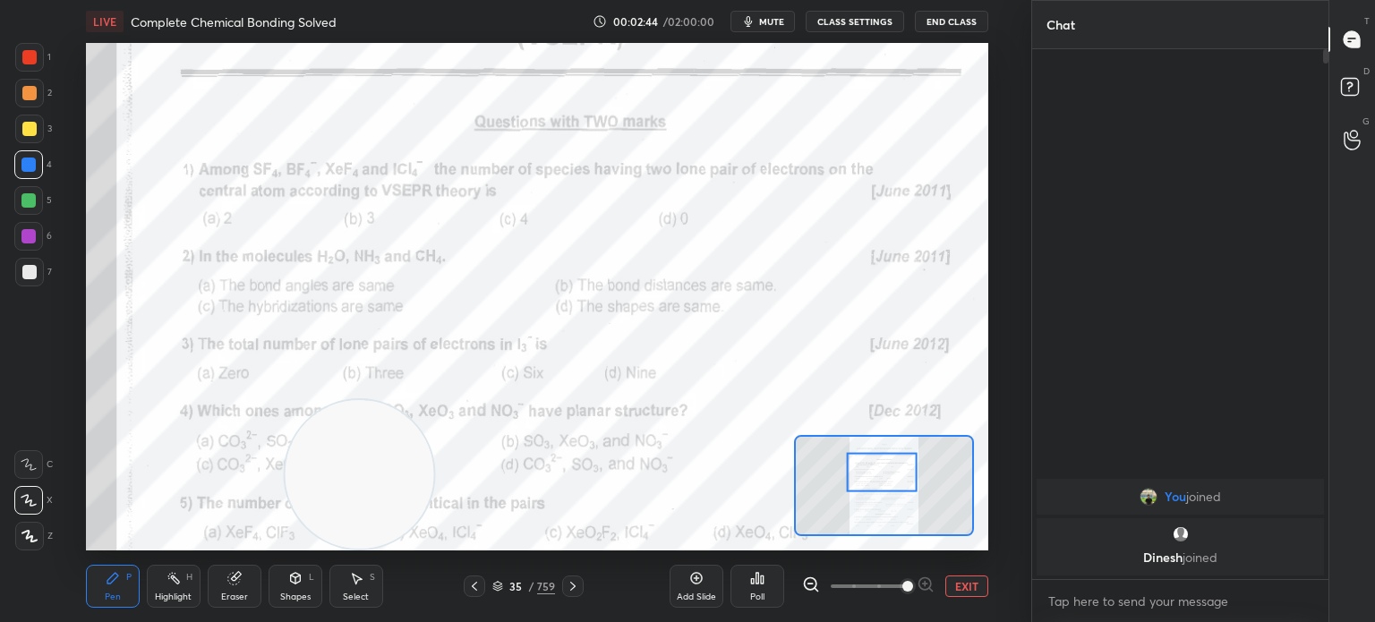
click at [770, 600] on div "Poll" at bounding box center [757, 586] width 54 height 43
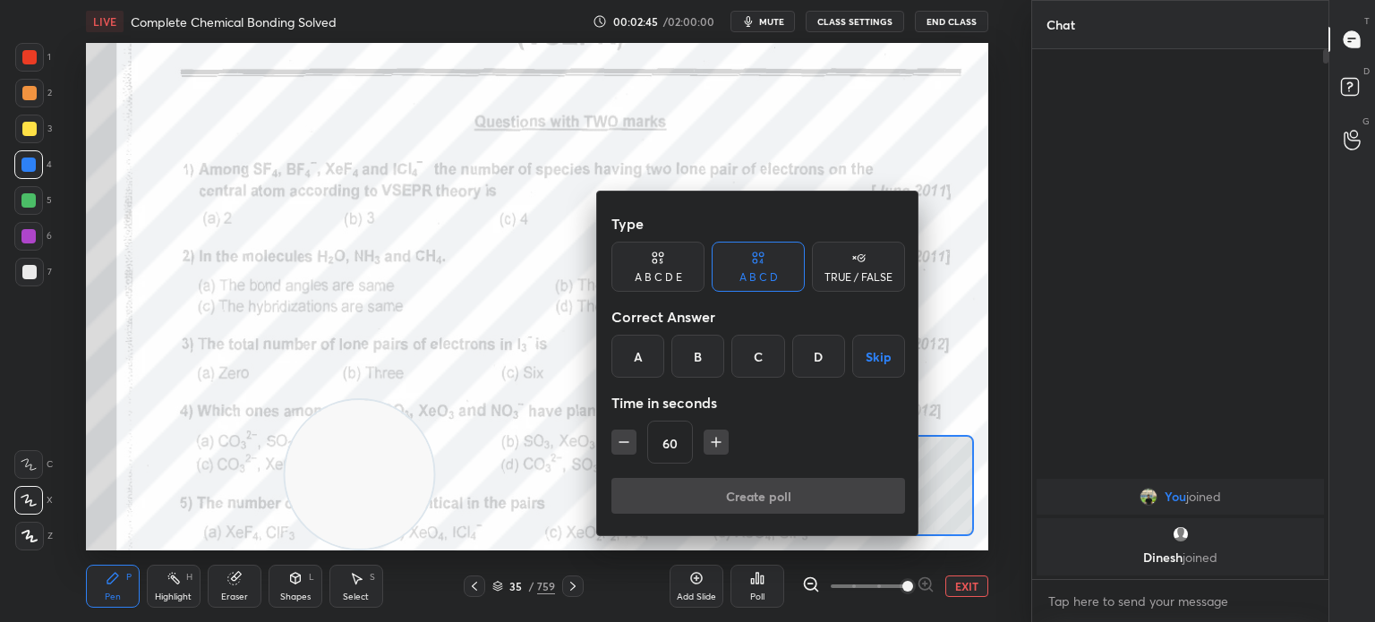
click at [768, 350] on div "C" at bounding box center [757, 356] width 53 height 43
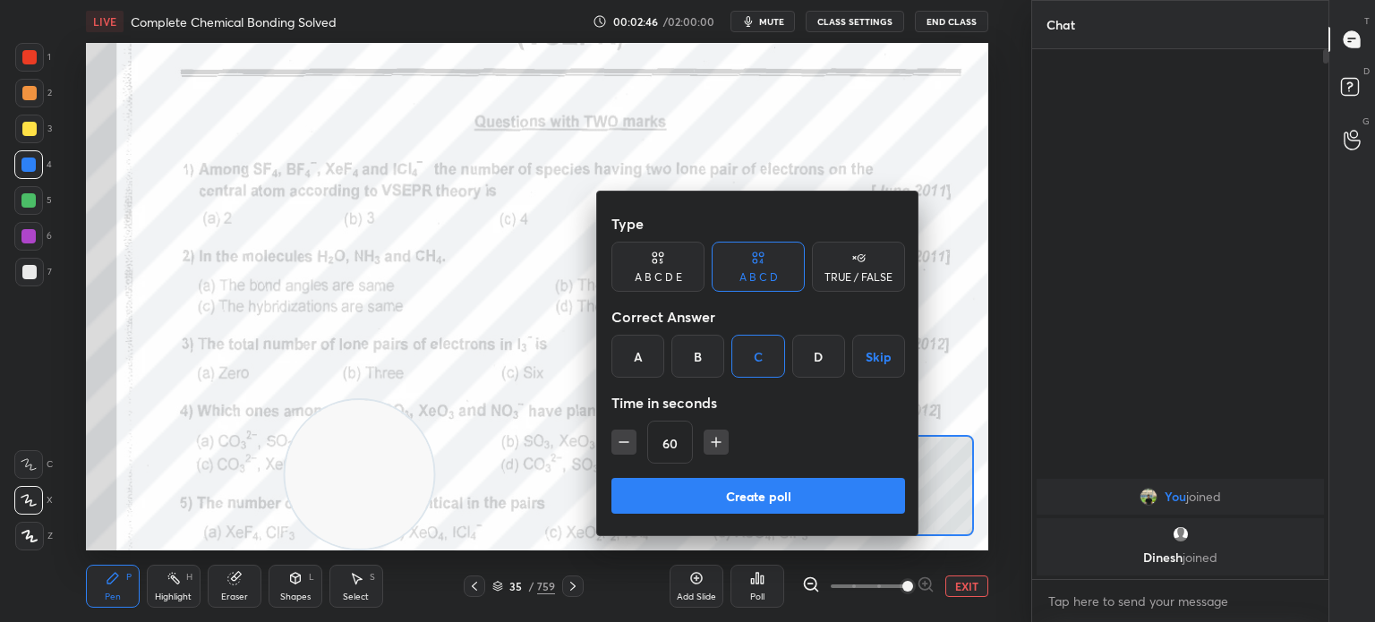
click at [604, 445] on div "Type A B C D E A B C D TRUE / FALSE Correct Answer A B C D Skip Time in seconds…" at bounding box center [758, 364] width 322 height 344
click at [616, 445] on icon "button" at bounding box center [624, 442] width 18 height 18
click at [624, 438] on icon "button" at bounding box center [624, 442] width 18 height 18
click at [628, 443] on icon "button" at bounding box center [624, 442] width 18 height 18
type input "15"
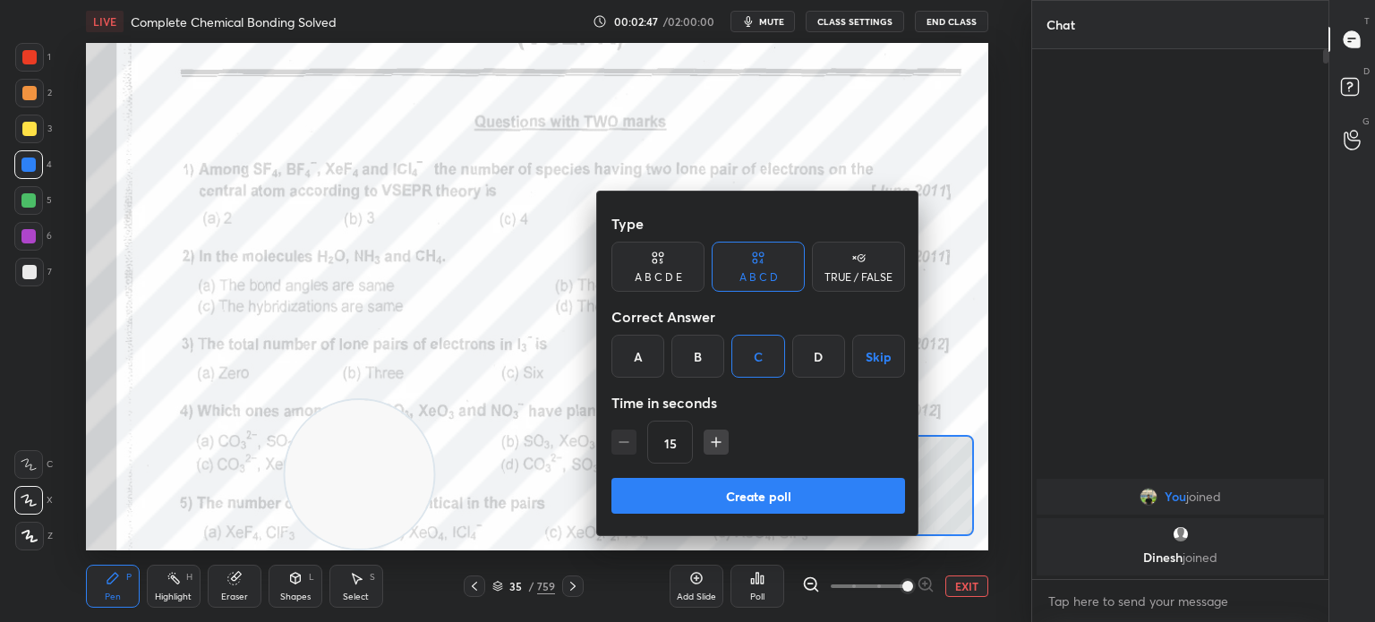
click at [674, 500] on button "Create poll" at bounding box center [758, 496] width 294 height 36
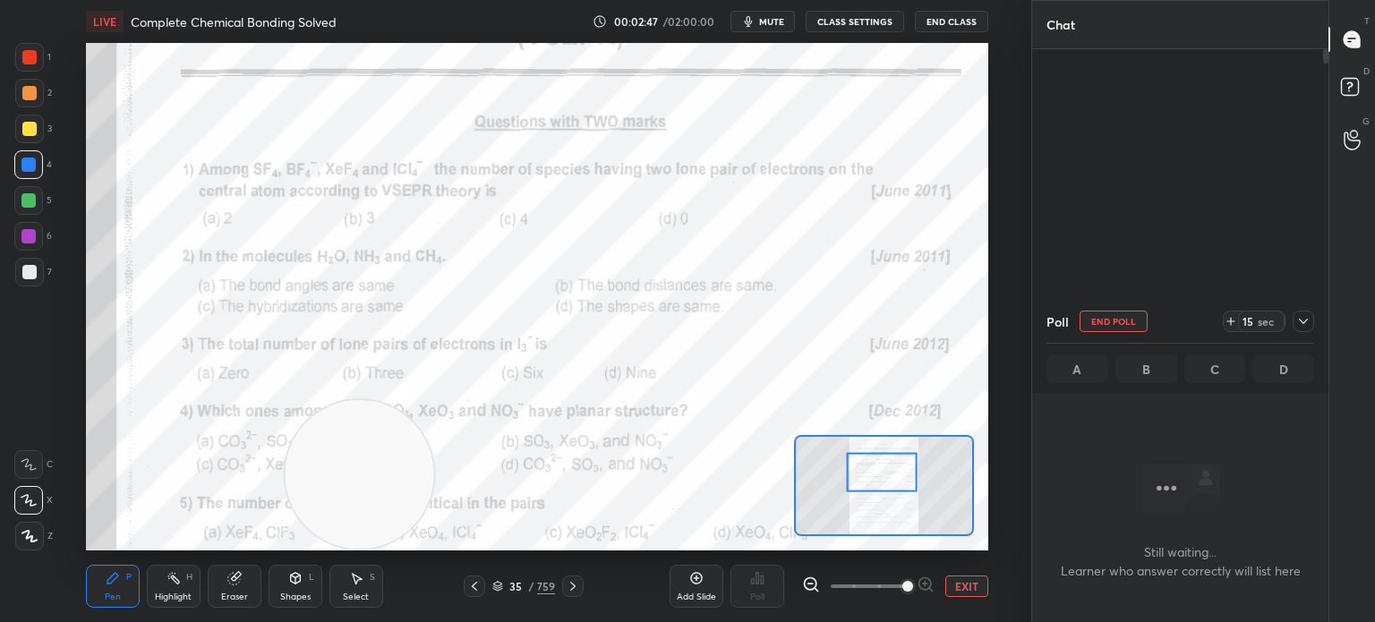
scroll to position [283, 291]
click at [1229, 322] on icon at bounding box center [1230, 321] width 14 height 14
click at [31, 71] on div at bounding box center [29, 57] width 29 height 29
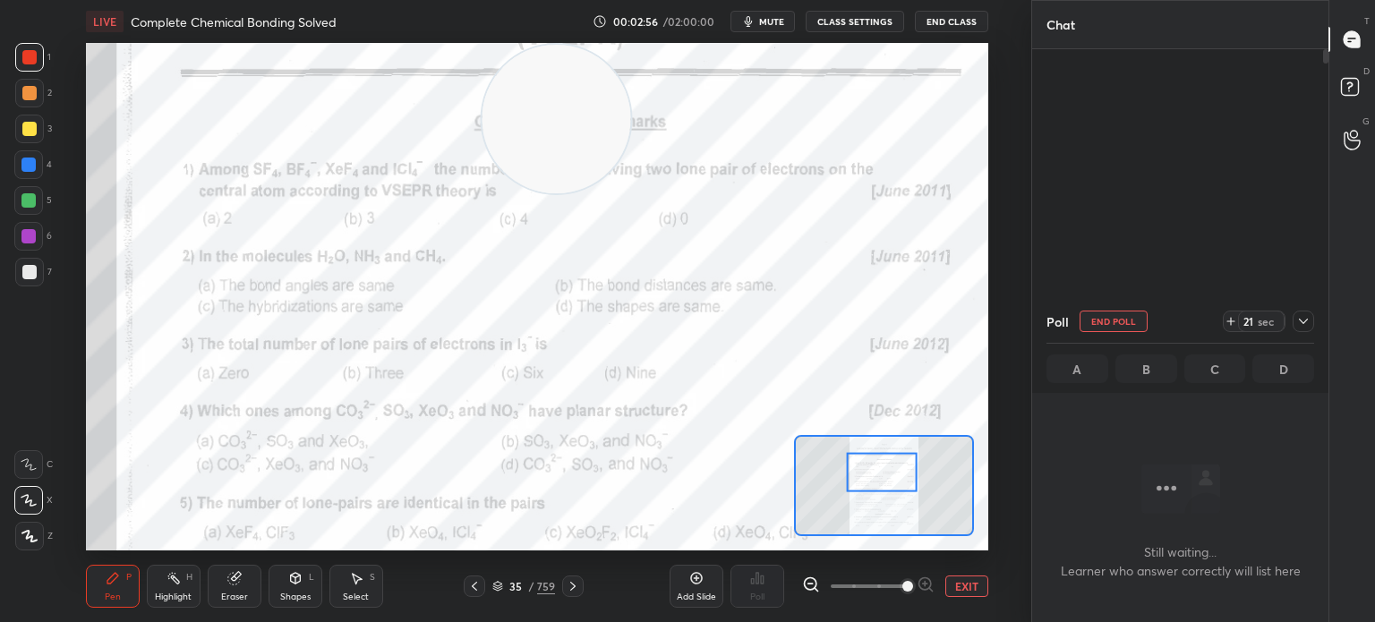
click at [36, 71] on div at bounding box center [29, 57] width 29 height 29
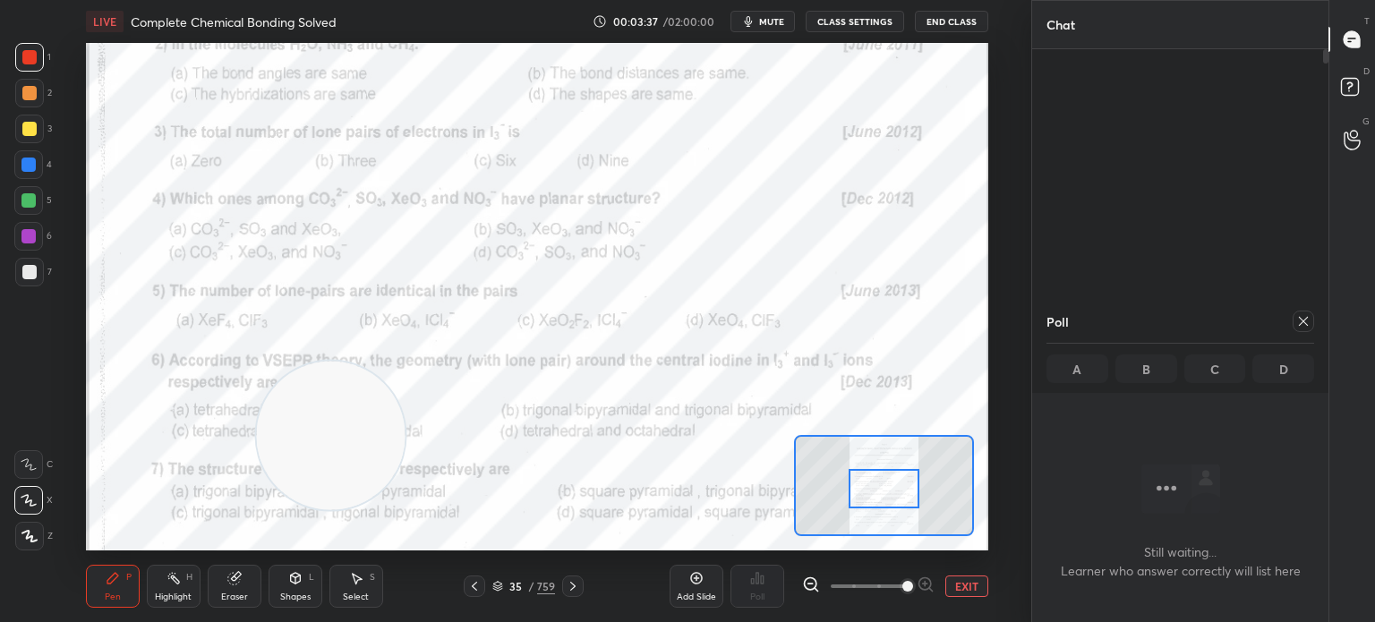
click at [32, 167] on div at bounding box center [28, 164] width 14 height 14
click at [43, 175] on div "4" at bounding box center [33, 164] width 38 height 29
click at [1299, 317] on icon at bounding box center [1303, 321] width 14 height 14
type textarea "x"
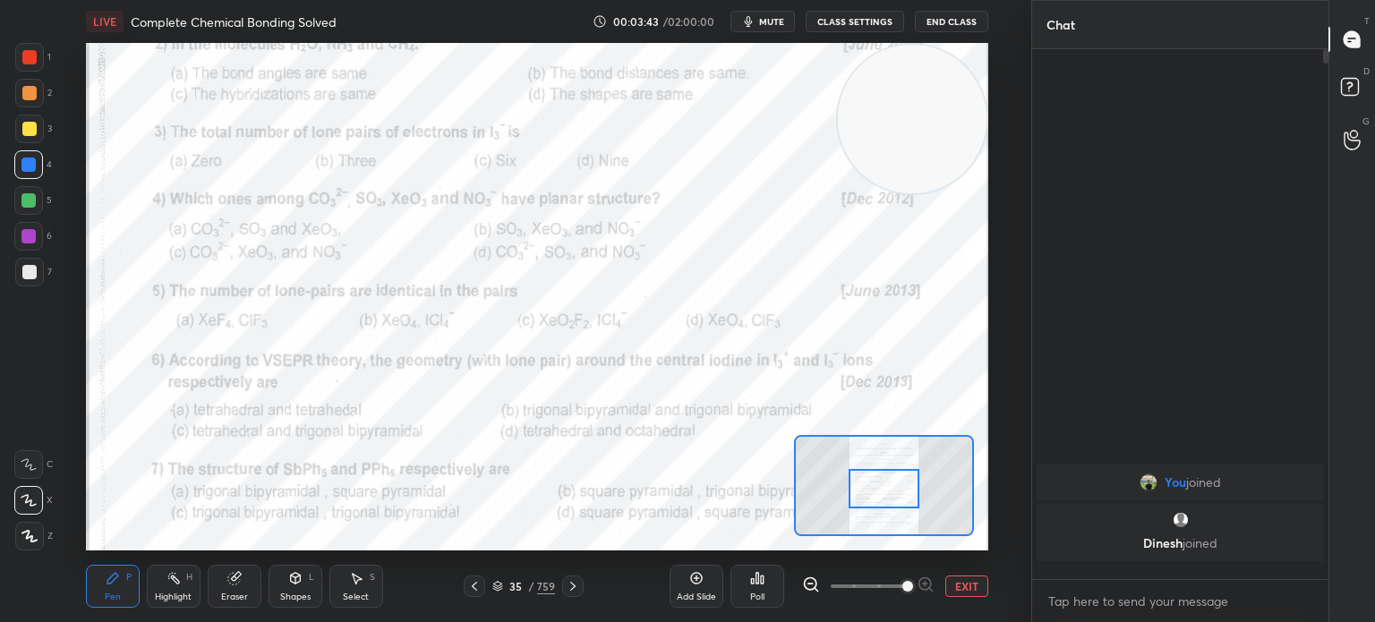
scroll to position [6, 5]
click at [766, 590] on div "Poll" at bounding box center [757, 586] width 54 height 43
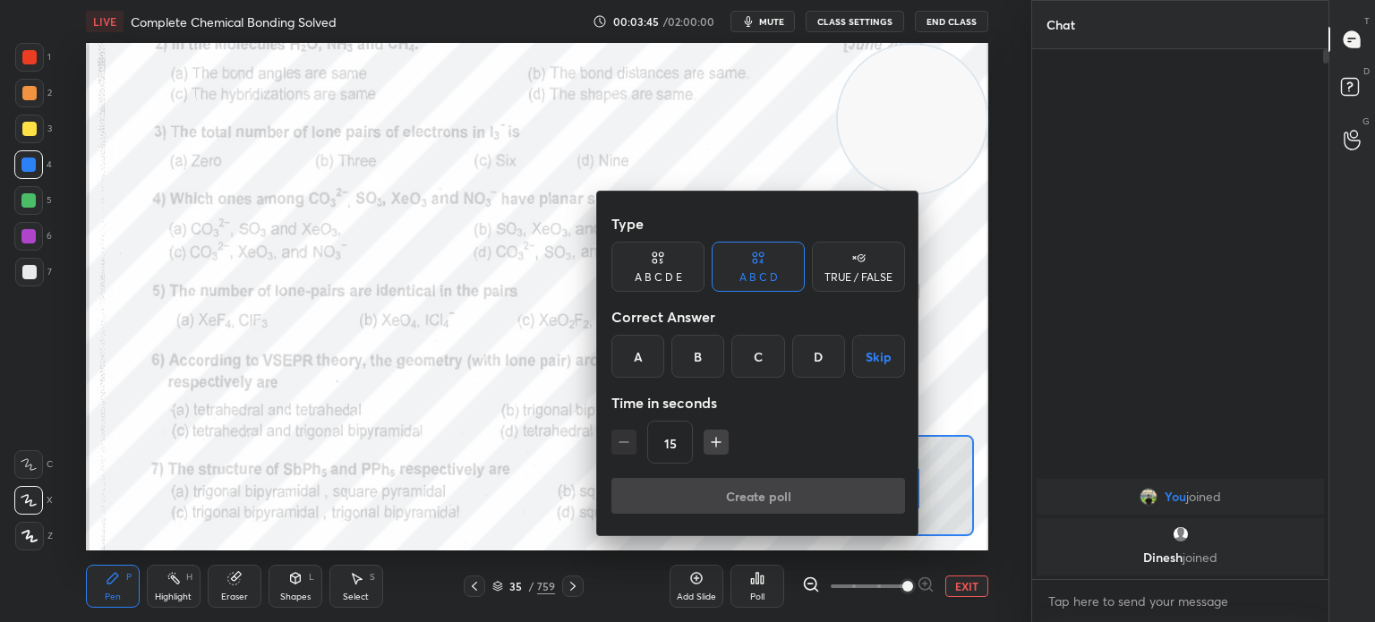
click at [809, 346] on div "D" at bounding box center [818, 356] width 53 height 43
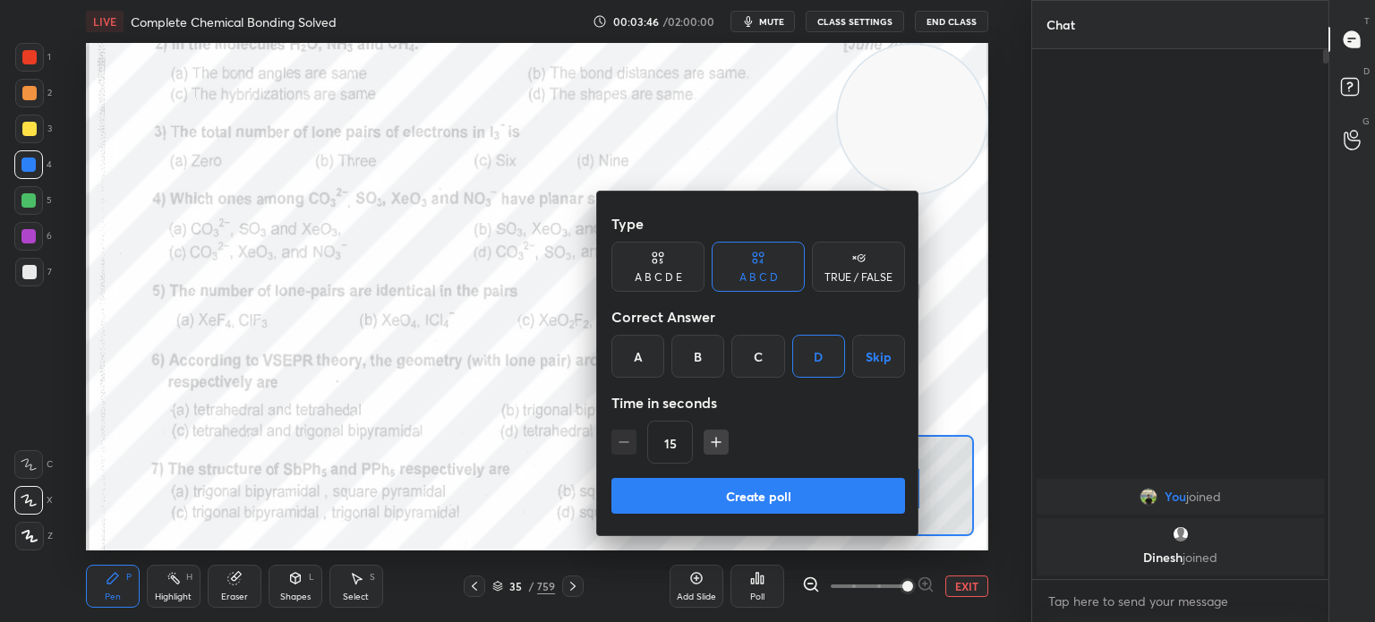
click at [699, 448] on div "15" at bounding box center [758, 442] width 294 height 43
click at [707, 447] on icon "button" at bounding box center [716, 442] width 18 height 18
click at [709, 451] on button "button" at bounding box center [715, 442] width 25 height 25
type input "45"
click at [719, 491] on button "Create poll" at bounding box center [758, 496] width 294 height 36
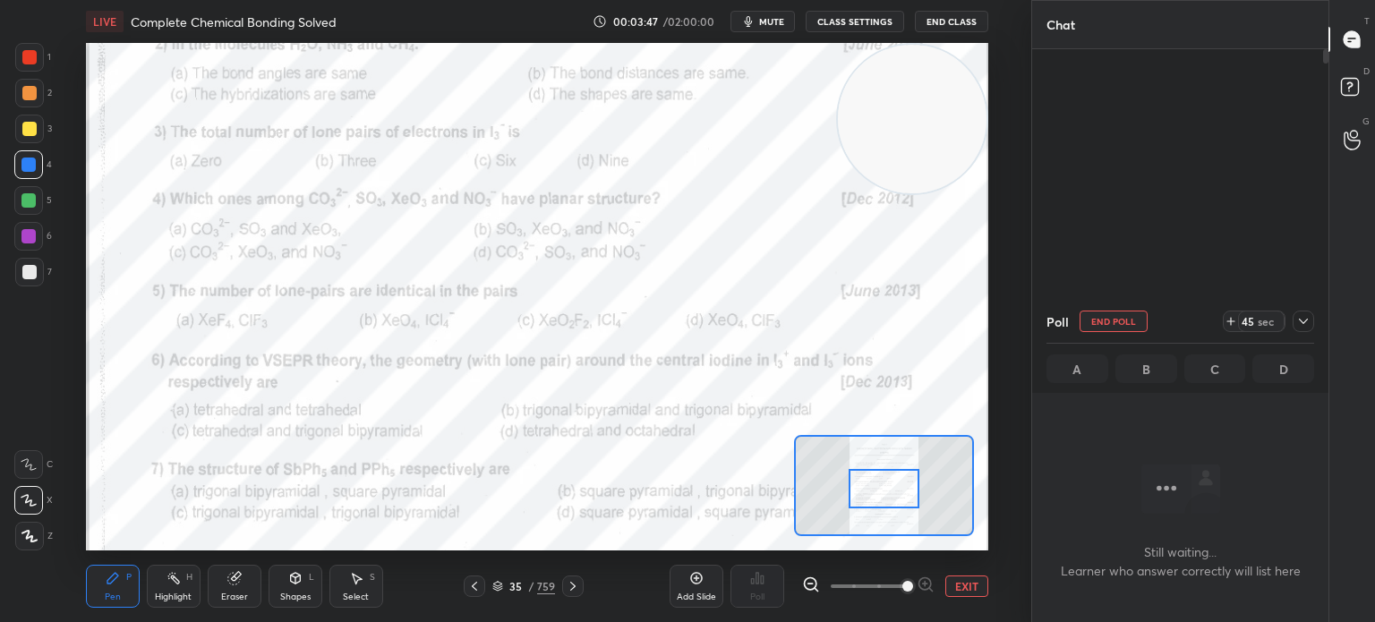
scroll to position [283, 291]
click at [1300, 319] on icon at bounding box center [1303, 321] width 14 height 14
type textarea "x"
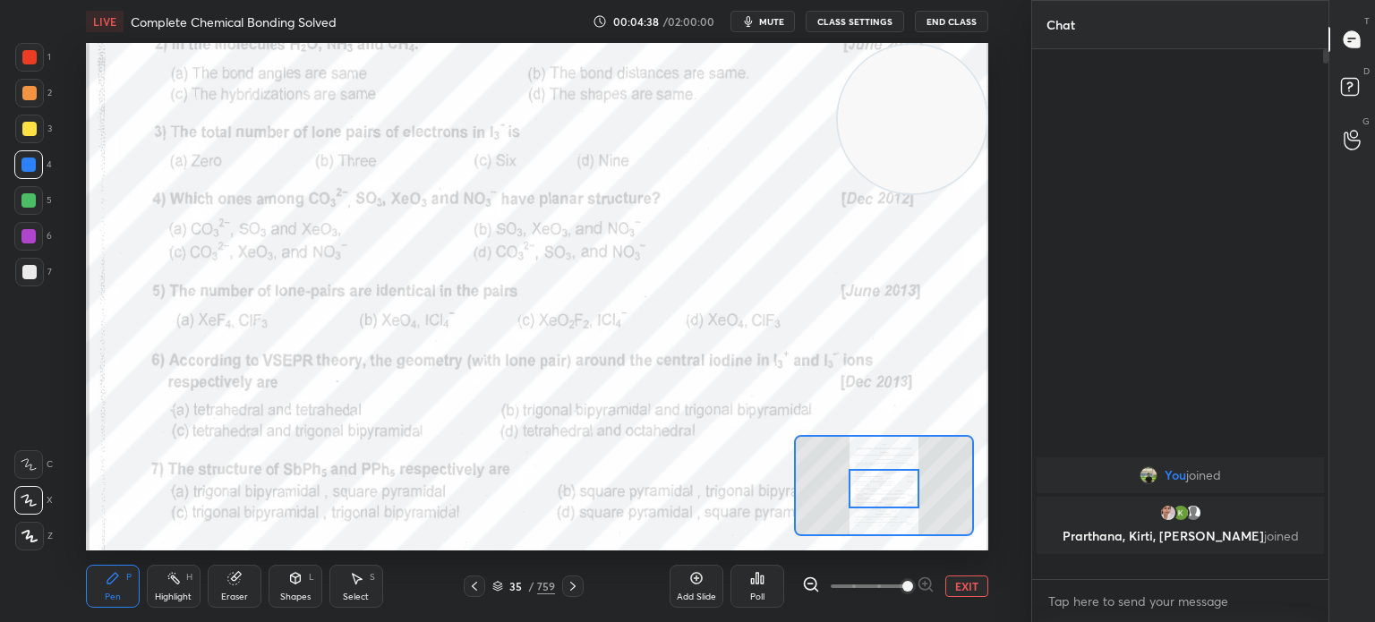
scroll to position [376, 291]
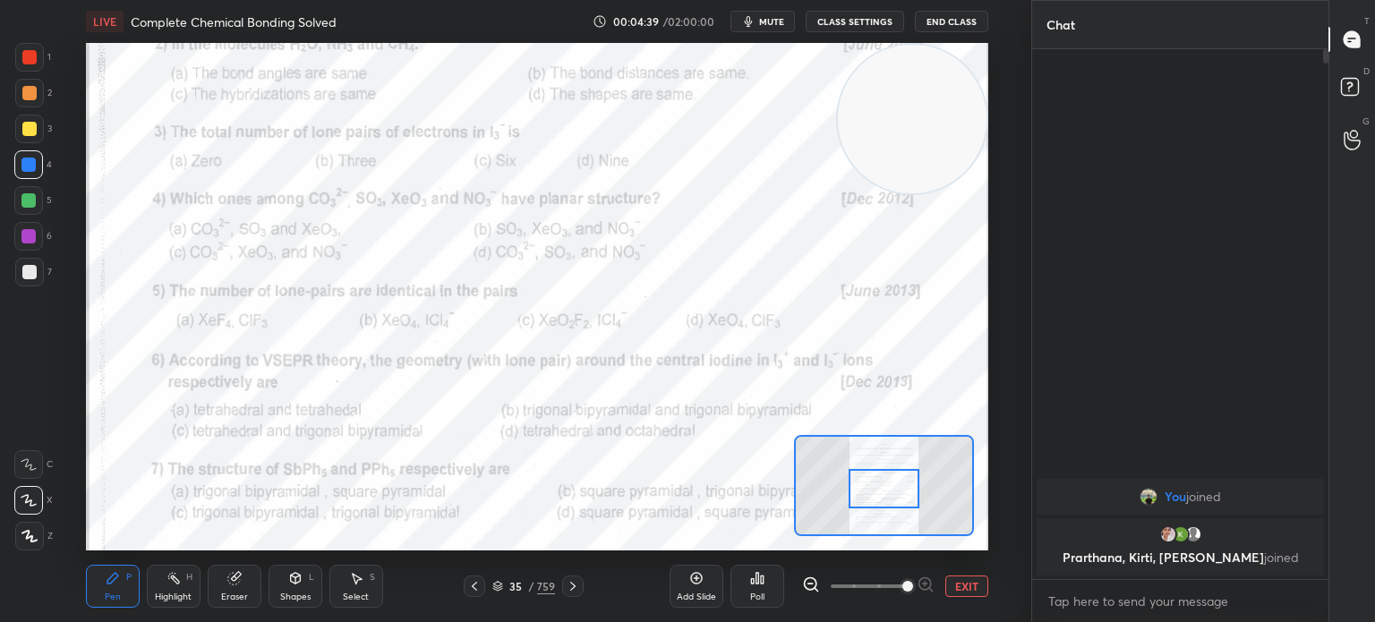
click at [28, 56] on div at bounding box center [29, 57] width 14 height 14
click at [32, 53] on div at bounding box center [29, 57] width 14 height 14
click at [243, 593] on div "Eraser" at bounding box center [234, 596] width 27 height 9
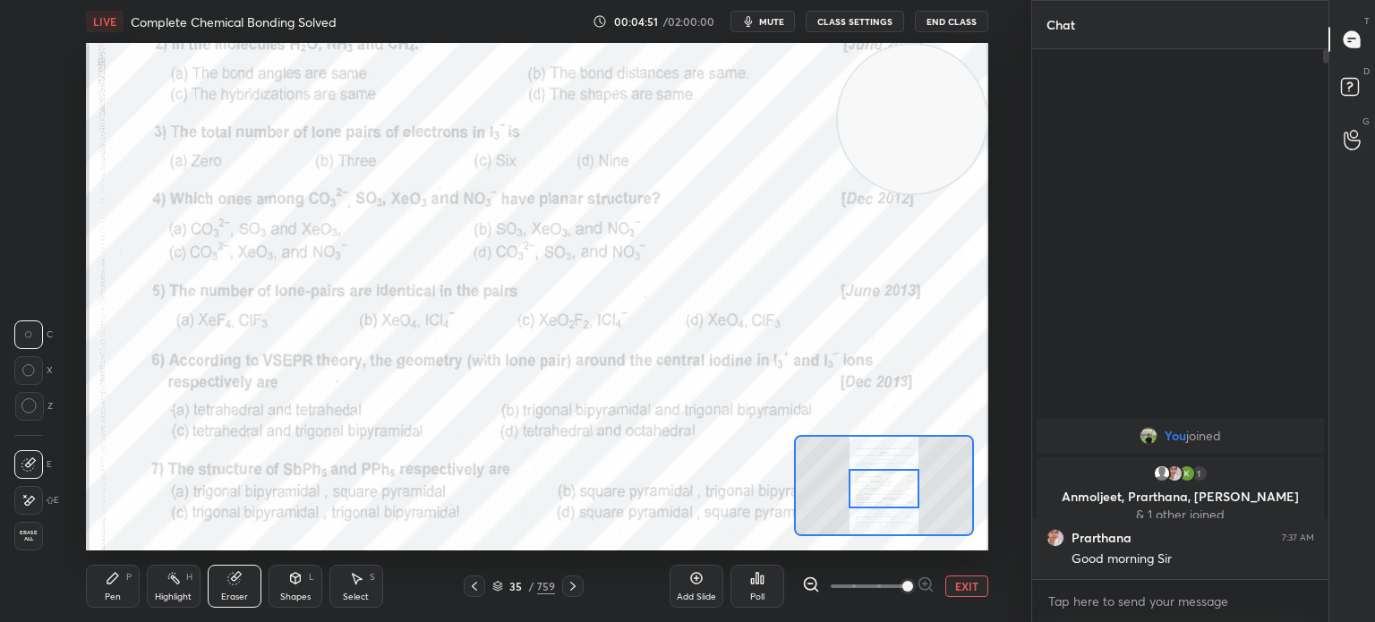
click at [243, 588] on div "Eraser" at bounding box center [235, 586] width 54 height 43
click at [20, 532] on span "Erase all" at bounding box center [28, 536] width 27 height 13
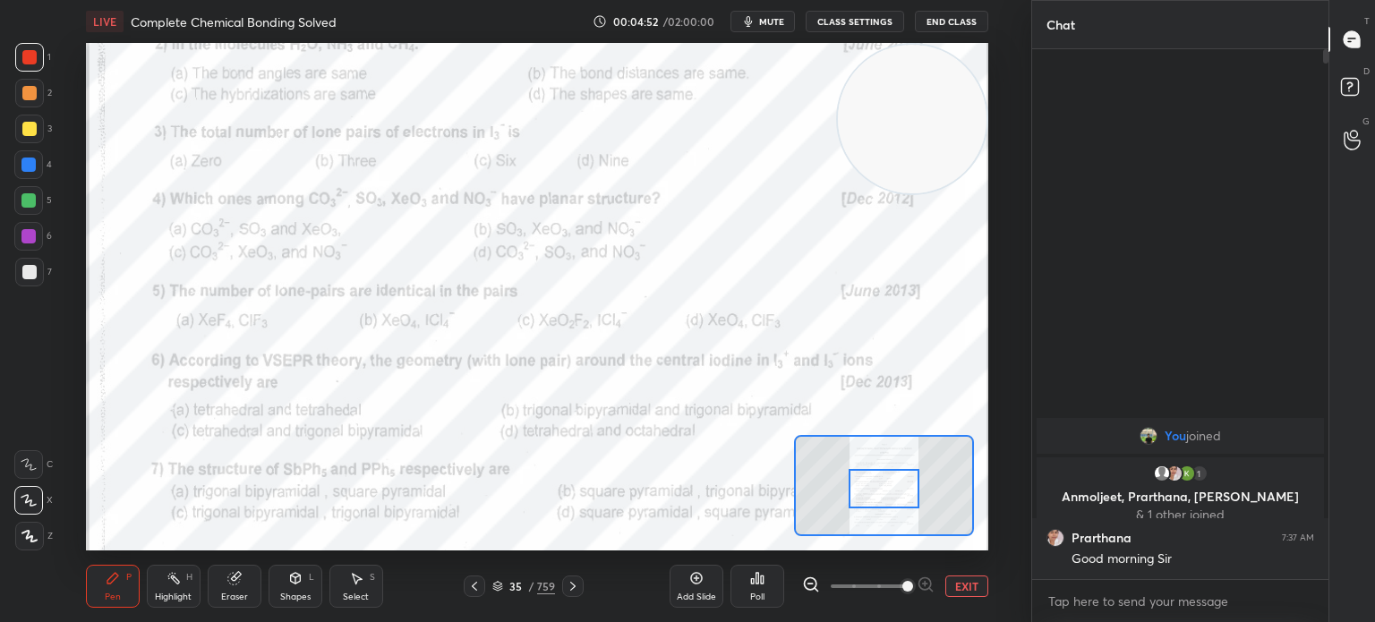
click at [25, 539] on div "1 2 3 4 5 6 7 C X Z C X Z E E Erase all H H" at bounding box center [28, 296] width 57 height 507
click at [32, 541] on icon at bounding box center [29, 536] width 16 height 13
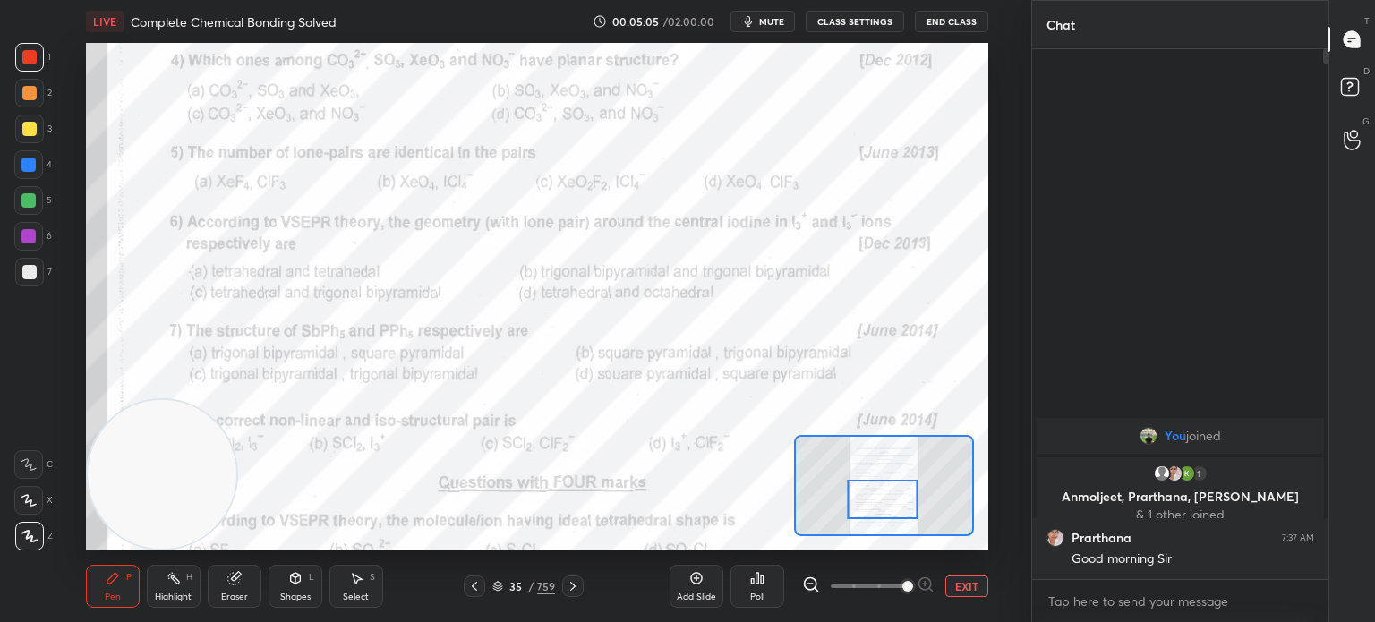
click at [785, 583] on div "Add Slide Poll EXIT" at bounding box center [828, 586] width 319 height 100
click at [769, 586] on div "Poll" at bounding box center [757, 586] width 54 height 43
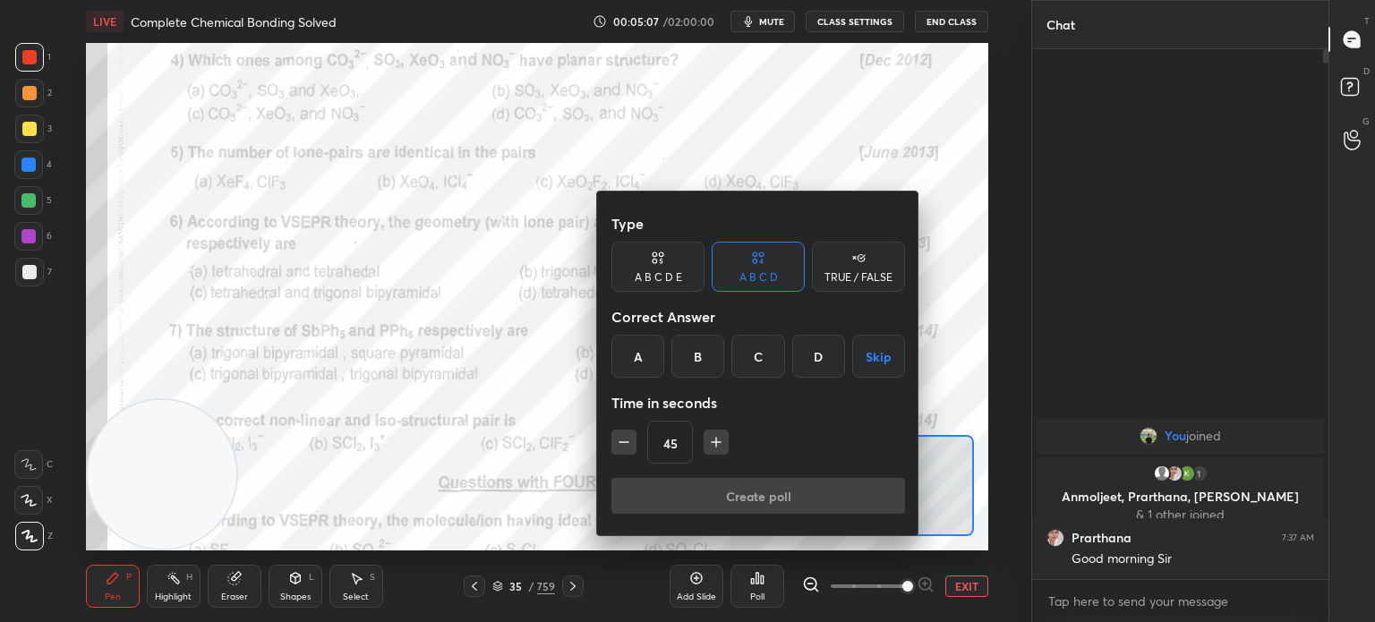
click at [641, 361] on div "A" at bounding box center [637, 356] width 53 height 43
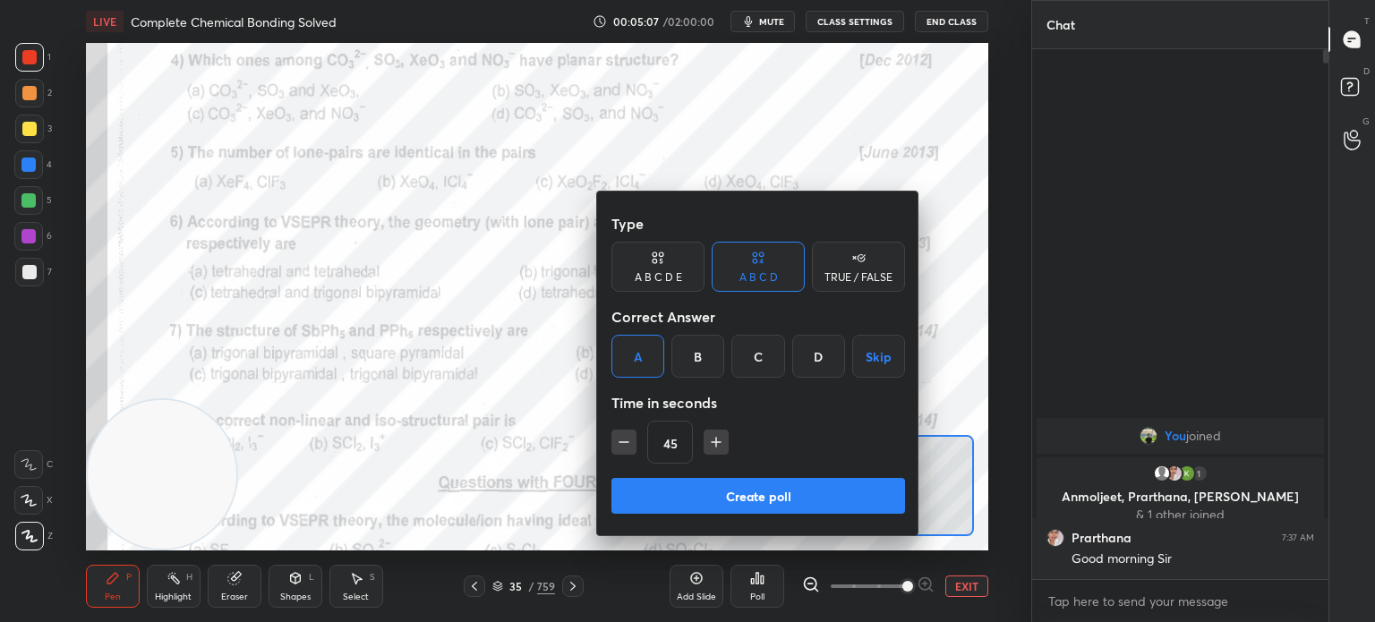
click at [707, 434] on icon "button" at bounding box center [716, 442] width 18 height 18
type input "60"
click at [708, 505] on button "Create poll" at bounding box center [758, 496] width 294 height 36
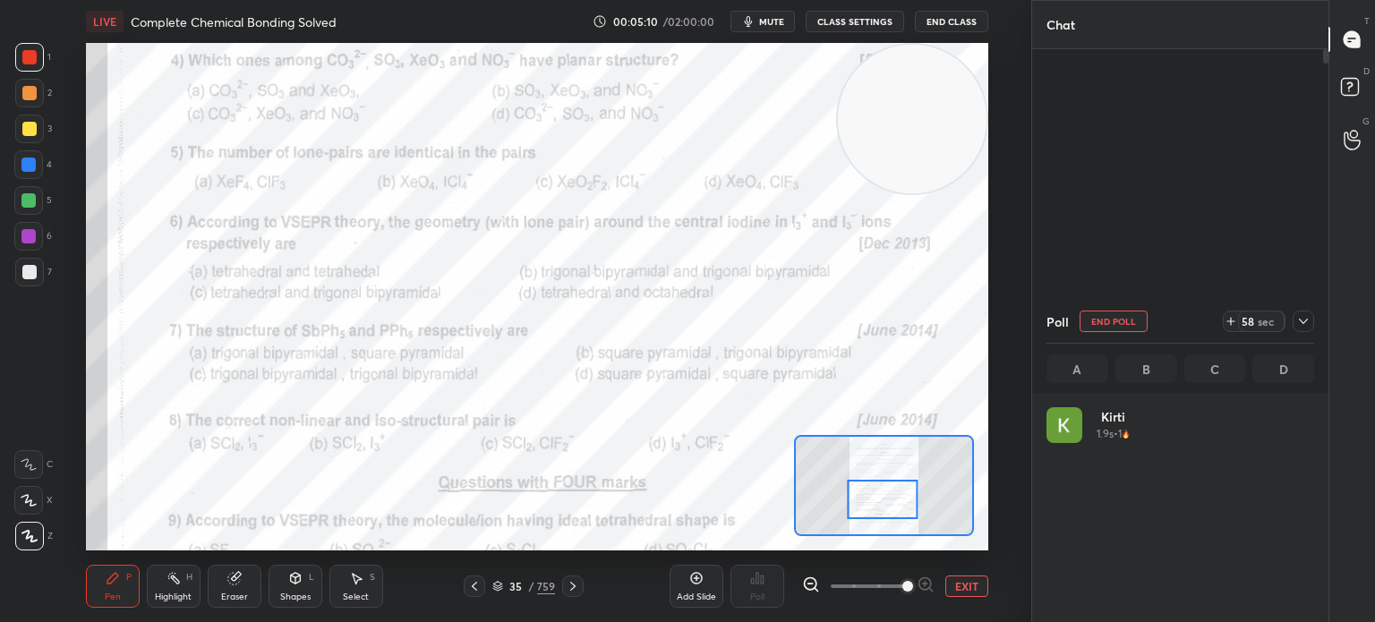
scroll to position [209, 262]
click at [38, 170] on div at bounding box center [28, 164] width 29 height 29
click at [37, 164] on div at bounding box center [28, 164] width 29 height 29
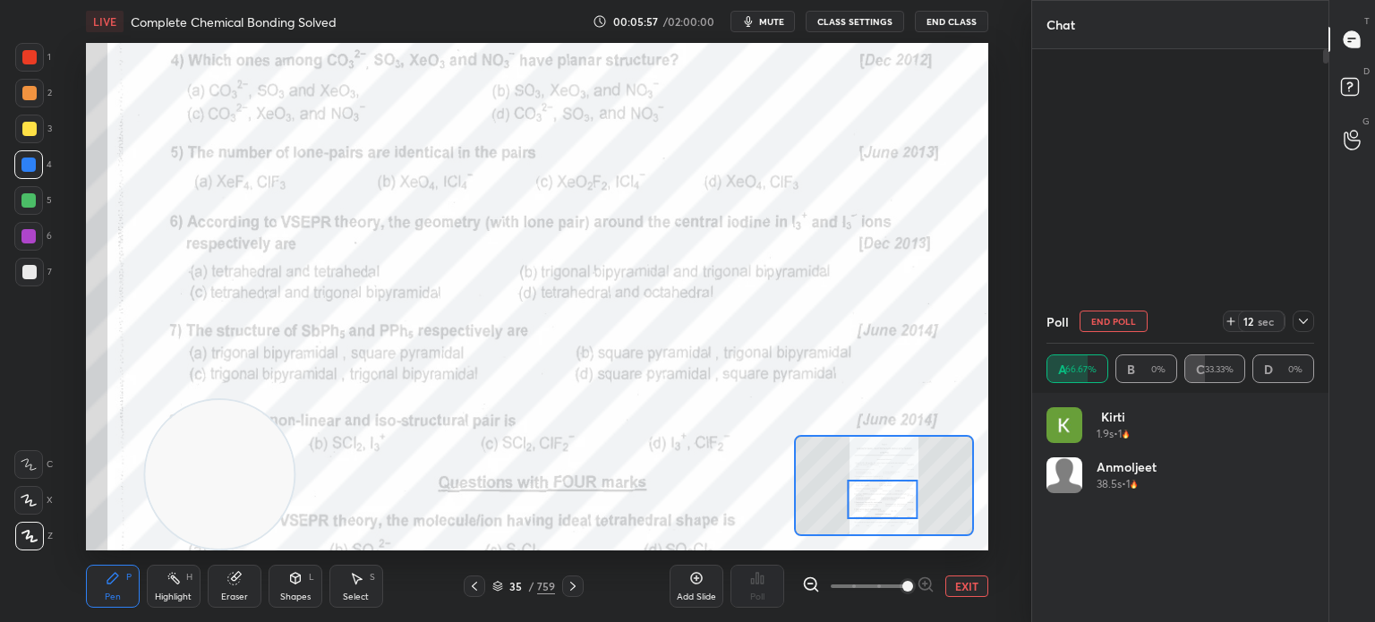
click at [28, 72] on div "1" at bounding box center [33, 61] width 36 height 36
click at [30, 67] on div at bounding box center [29, 57] width 29 height 29
click at [32, 63] on div at bounding box center [29, 57] width 14 height 14
click at [33, 493] on div at bounding box center [28, 500] width 29 height 29
click at [34, 494] on icon at bounding box center [29, 500] width 16 height 13
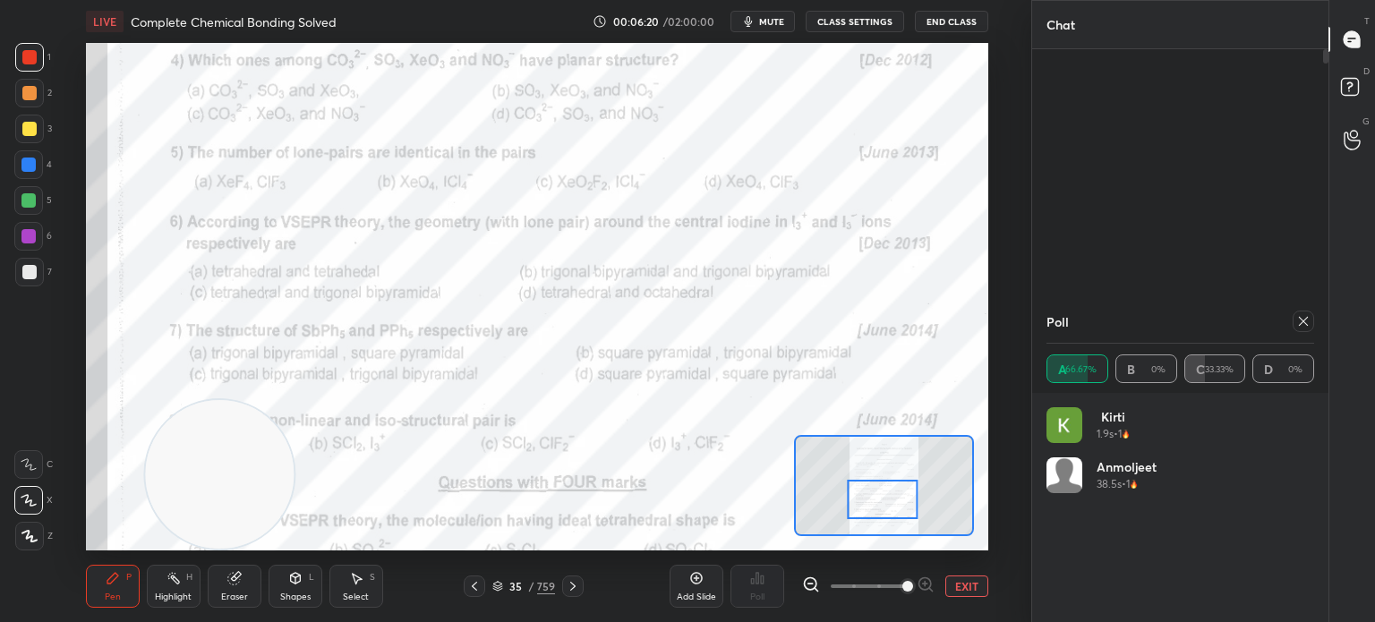
click at [1310, 322] on div at bounding box center [1302, 321] width 21 height 21
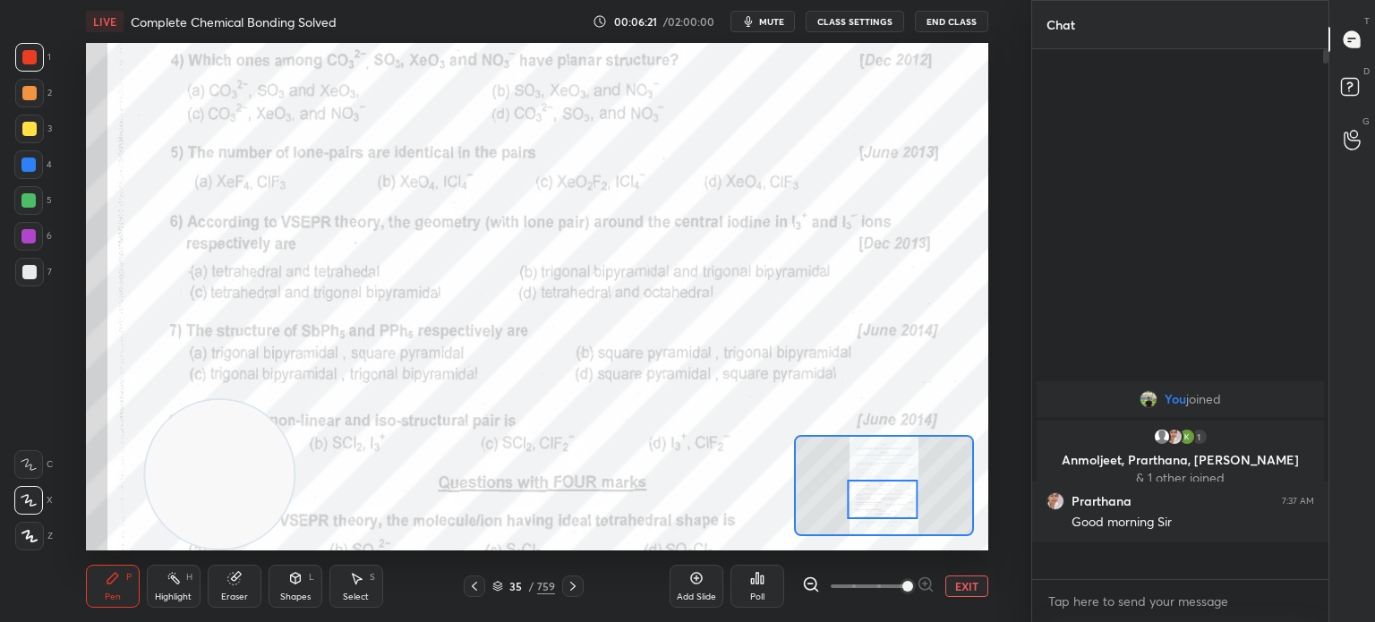
scroll to position [373, 291]
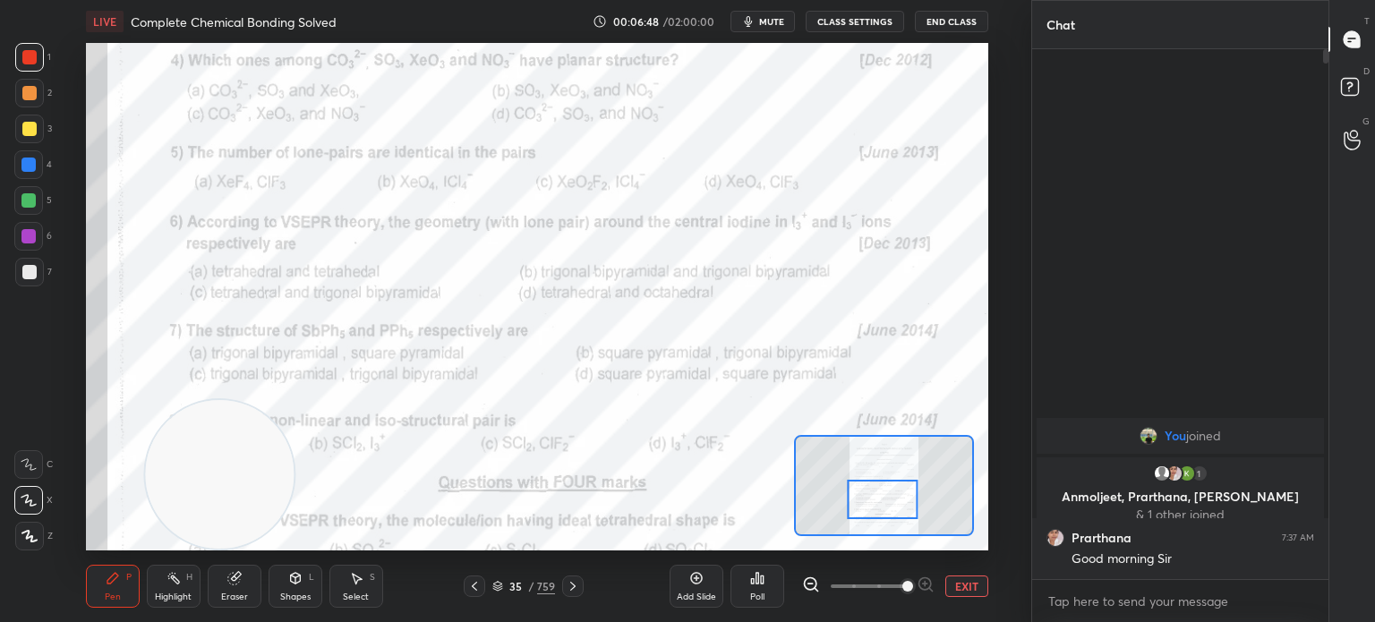
click at [784, 599] on div "Poll" at bounding box center [757, 586] width 54 height 43
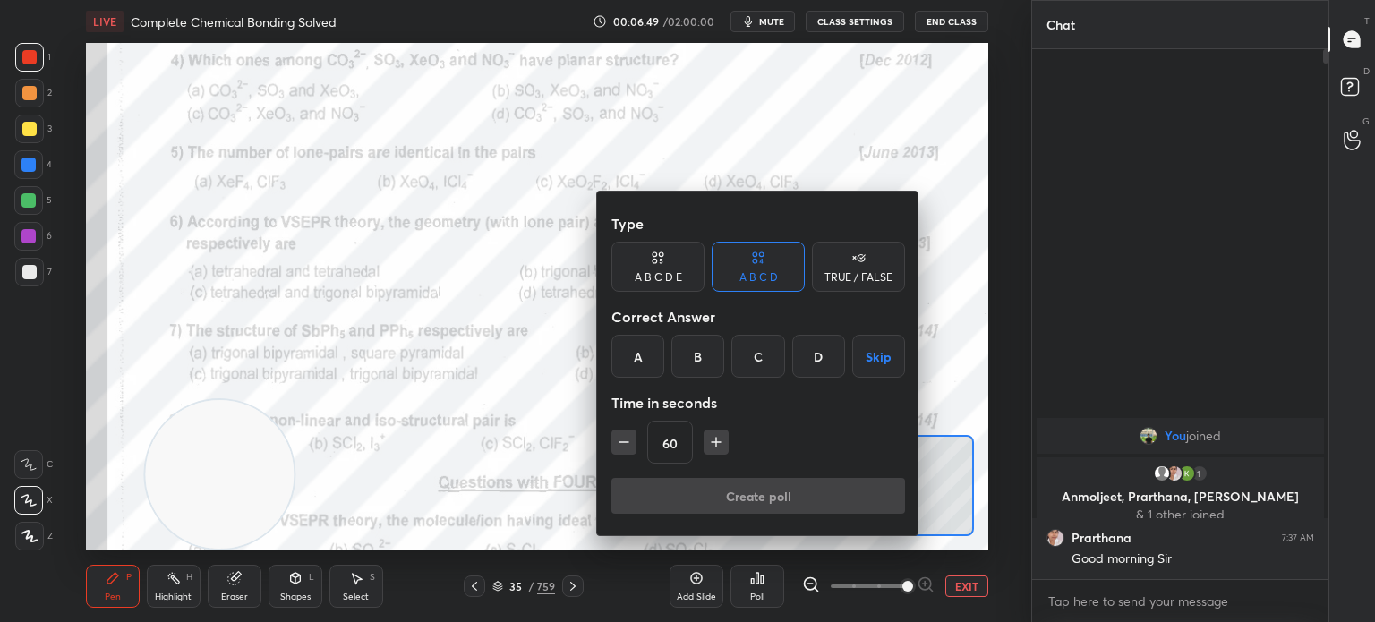
click at [752, 359] on div "C" at bounding box center [757, 356] width 53 height 43
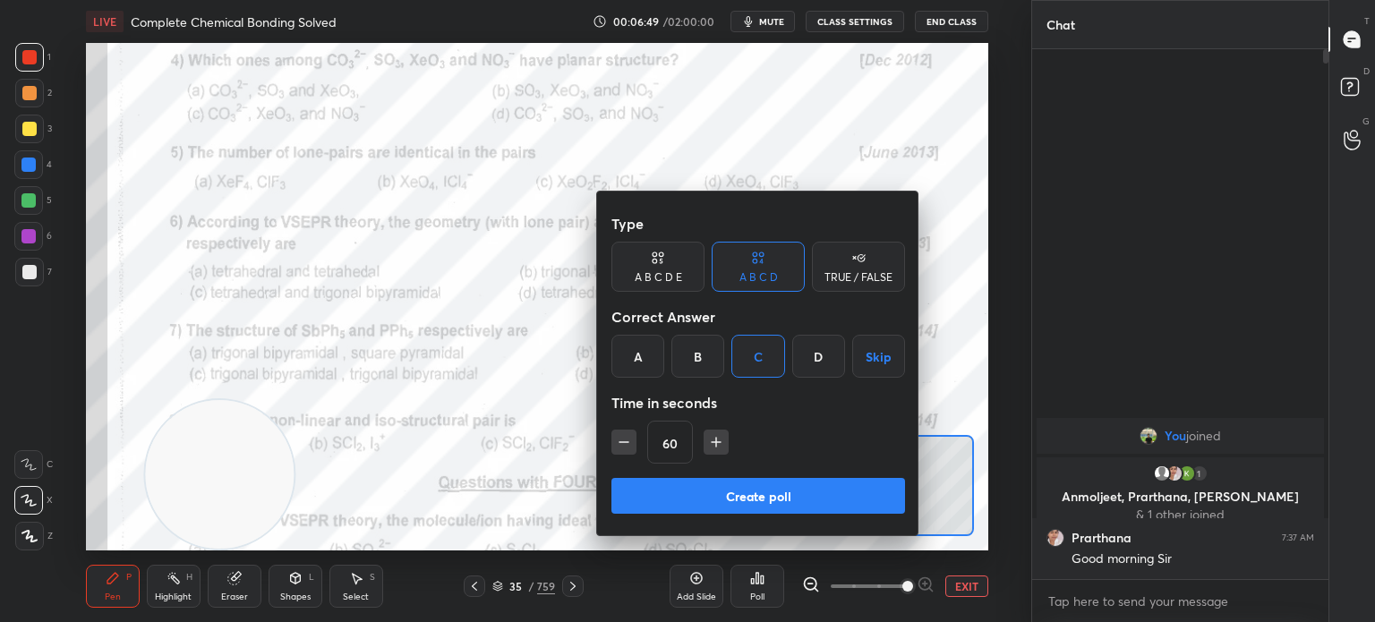
click at [716, 492] on button "Create poll" at bounding box center [758, 496] width 294 height 36
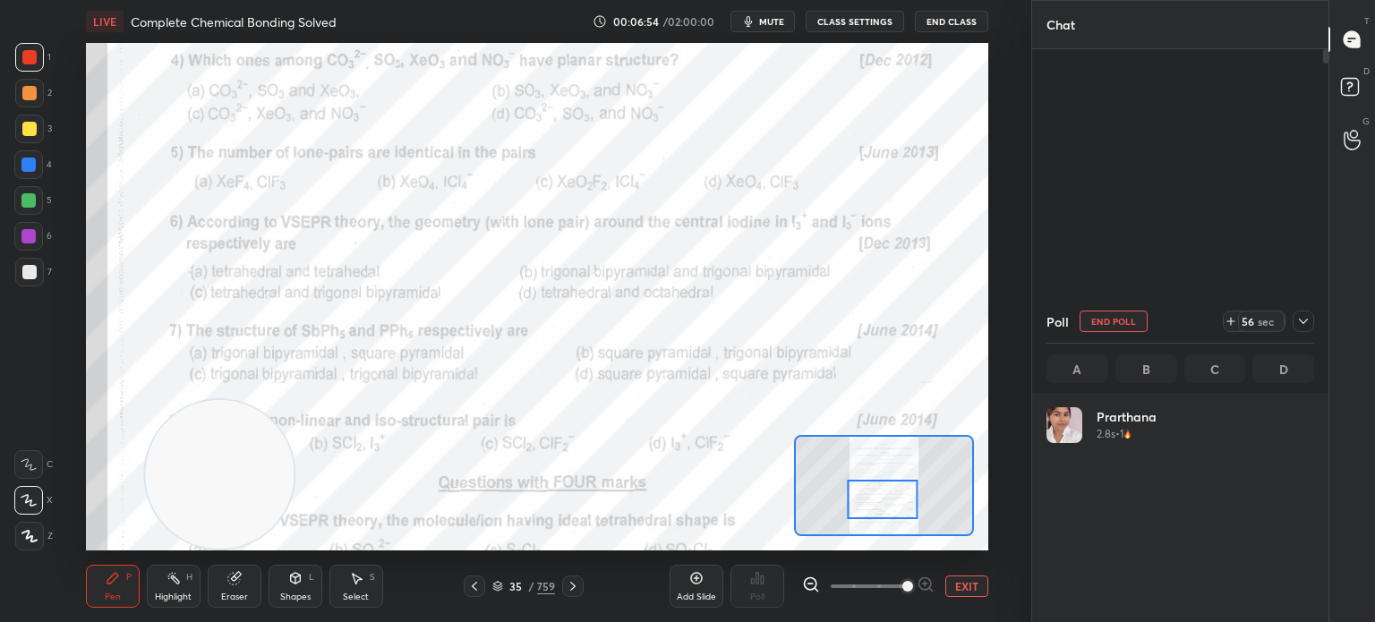
scroll to position [209, 262]
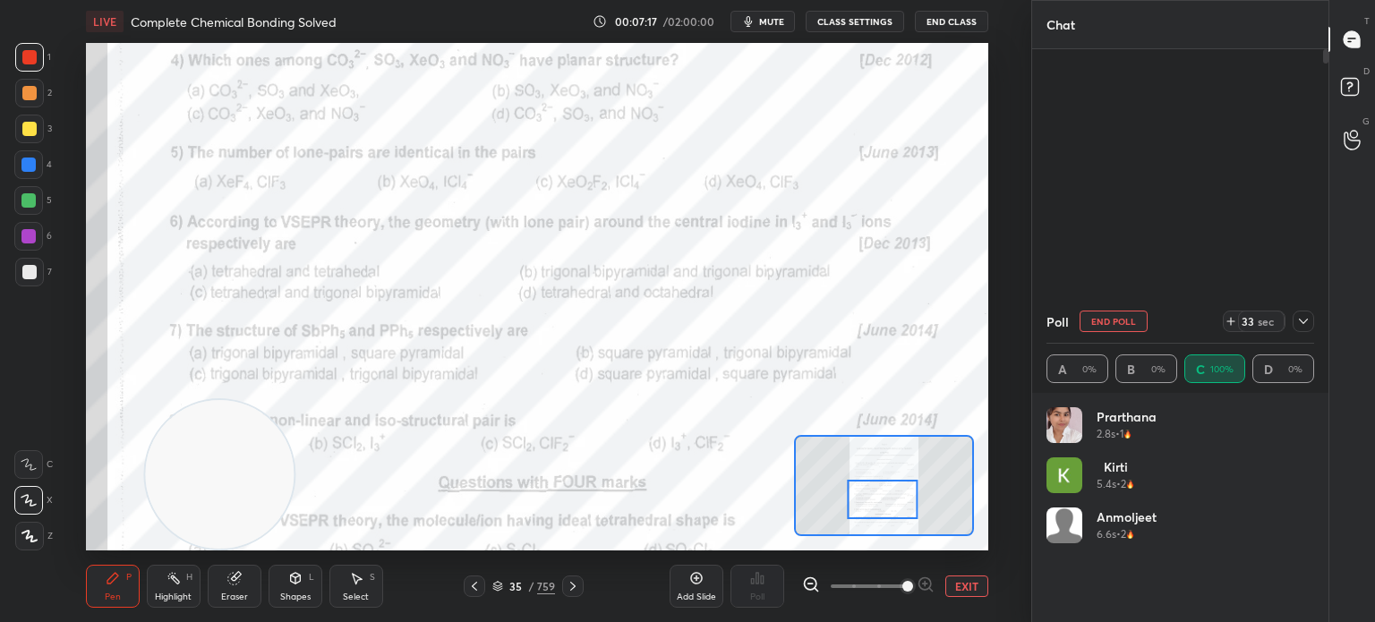
click at [241, 583] on icon at bounding box center [234, 578] width 14 height 14
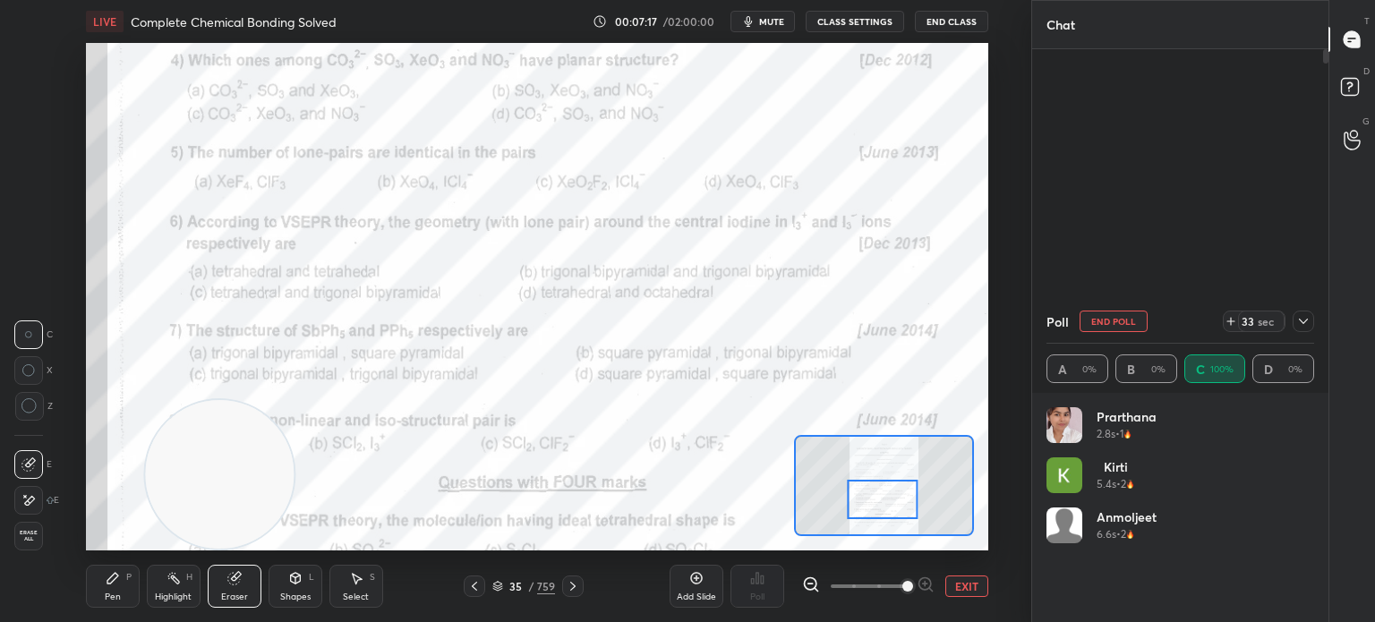
click at [239, 584] on icon at bounding box center [234, 578] width 14 height 14
click at [21, 539] on span "Erase all" at bounding box center [28, 536] width 27 height 13
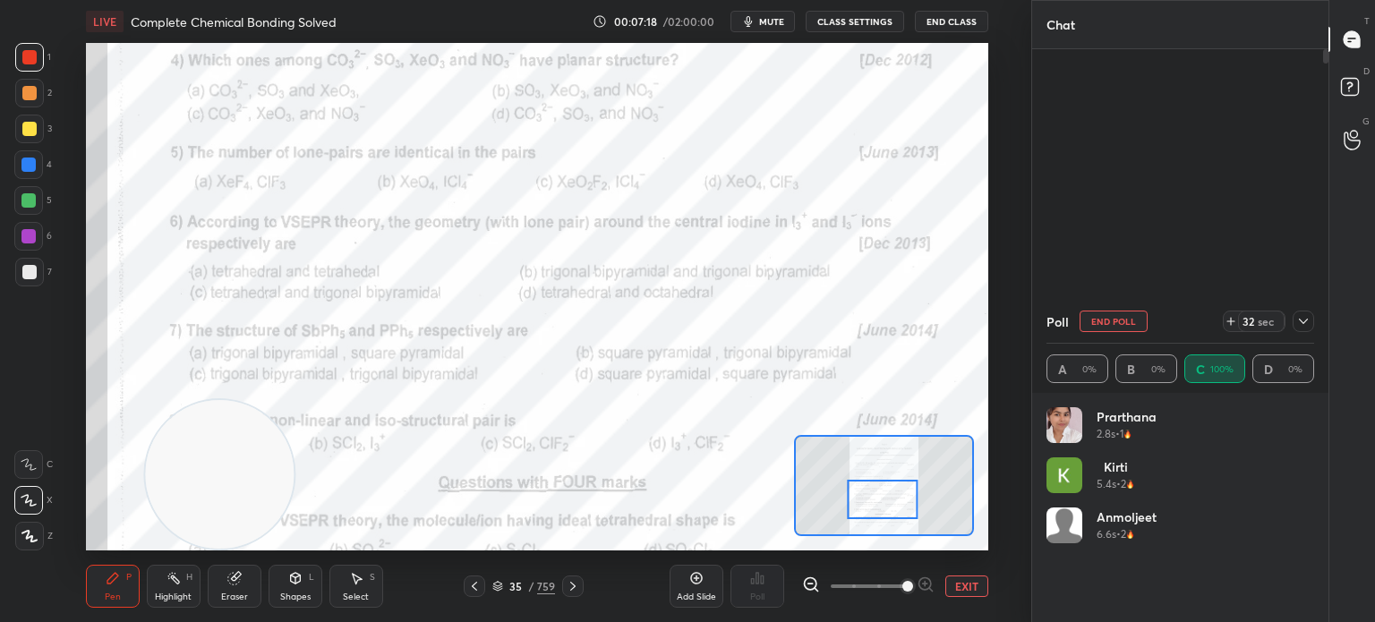
click at [80, 596] on div "LIVE Complete Chemical Bonding Solved 00:07:18 / 02:00:00 mute CLASS SETTINGS E…" at bounding box center [536, 311] width 959 height 622
click at [580, 589] on div at bounding box center [572, 585] width 21 height 21
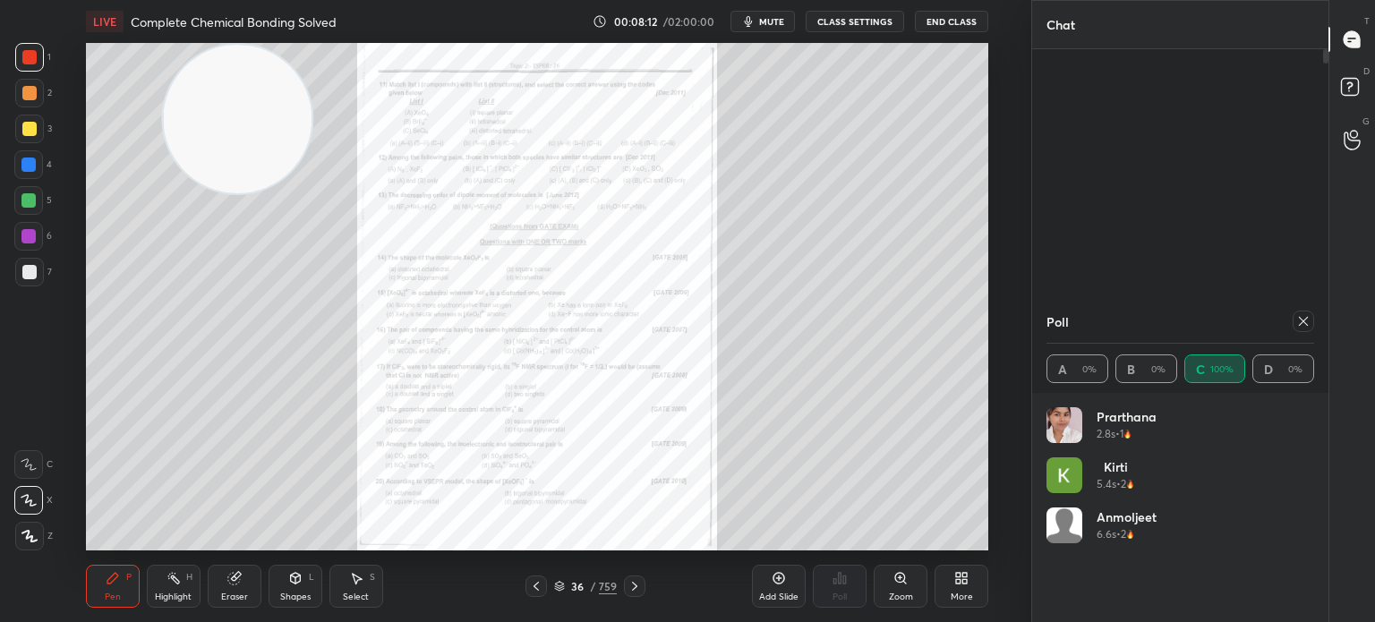
click at [642, 586] on div at bounding box center [634, 585] width 21 height 21
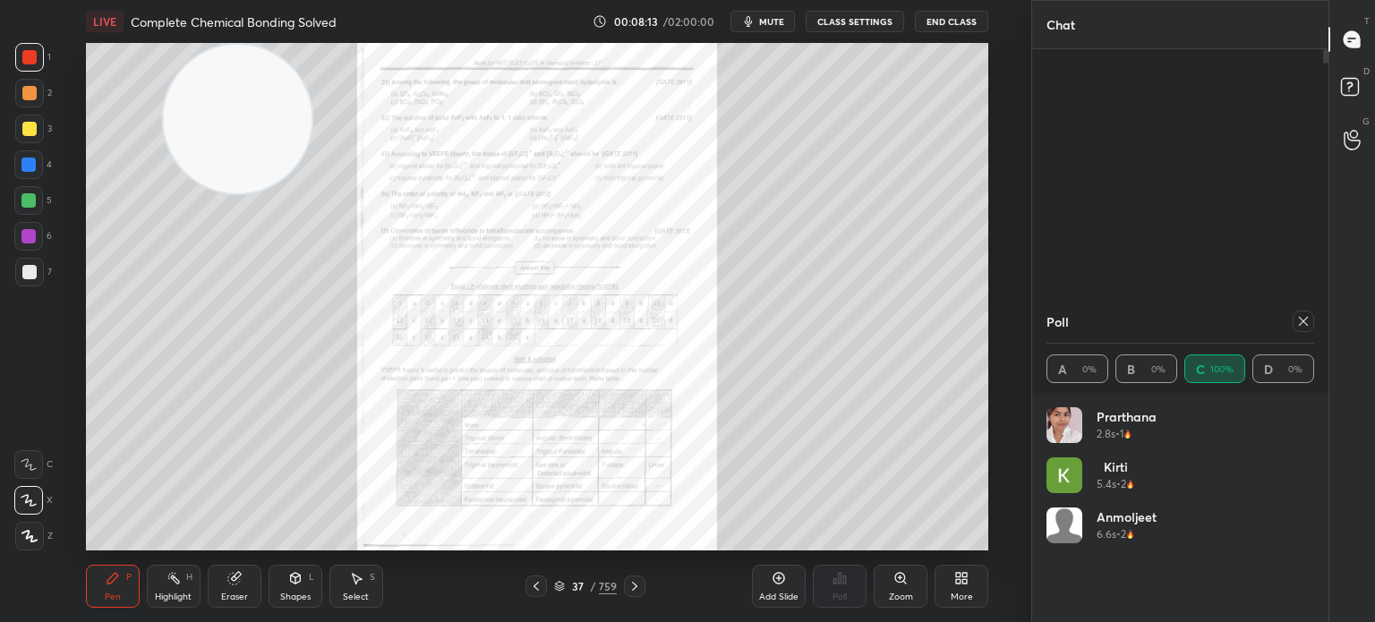
click at [651, 591] on div "37 / 759" at bounding box center [585, 585] width 333 height 21
click at [633, 590] on icon at bounding box center [634, 586] width 5 height 9
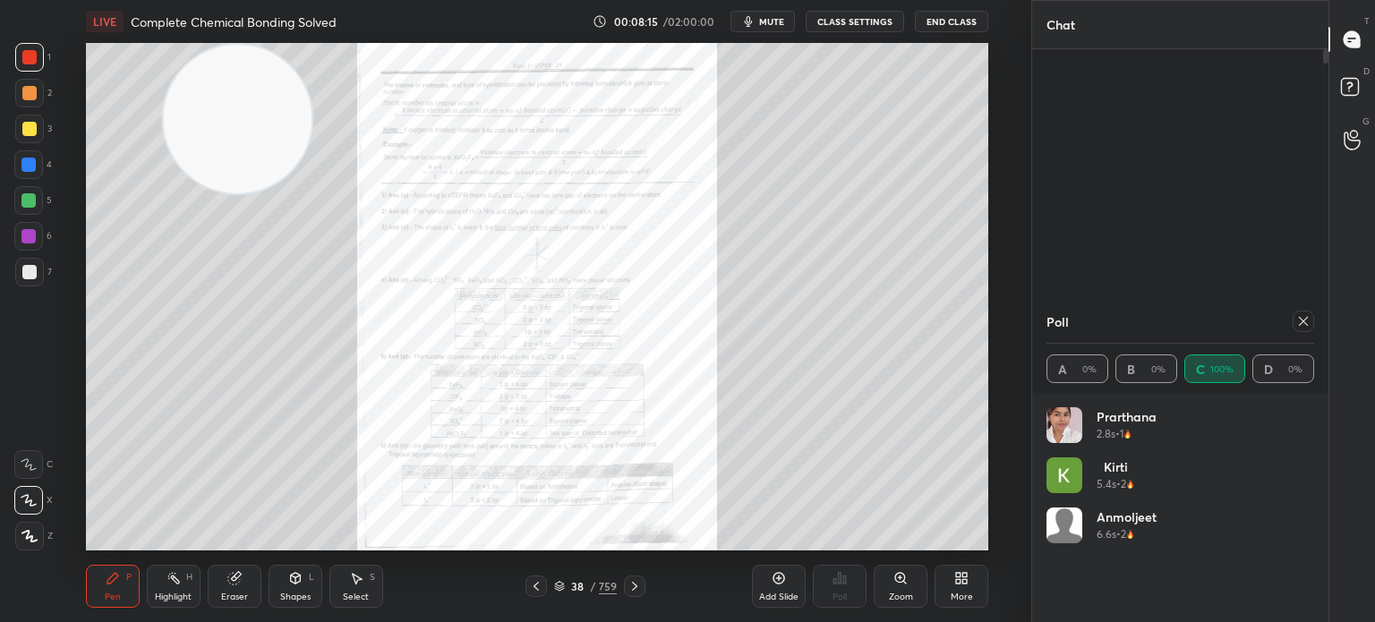
click at [637, 590] on icon at bounding box center [634, 586] width 14 height 14
click at [898, 597] on div "Zoom" at bounding box center [901, 596] width 24 height 9
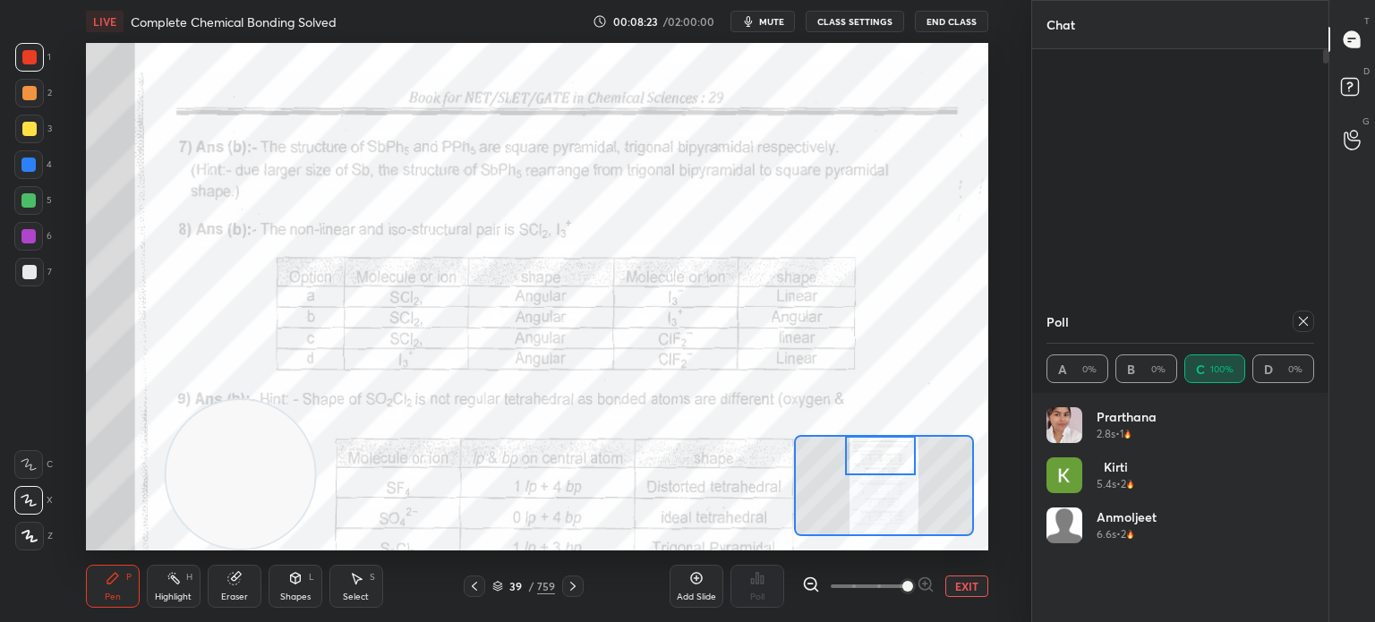
click at [183, 575] on div "Highlight H" at bounding box center [174, 586] width 54 height 43
click at [197, 570] on div "Highlight H" at bounding box center [174, 586] width 54 height 43
click at [1314, 318] on div "Poll A 0% B 0% C 100% D 0%" at bounding box center [1180, 346] width 296 height 93
click at [1294, 334] on div "Poll" at bounding box center [1180, 321] width 268 height 43
click at [1296, 321] on icon at bounding box center [1303, 321] width 14 height 14
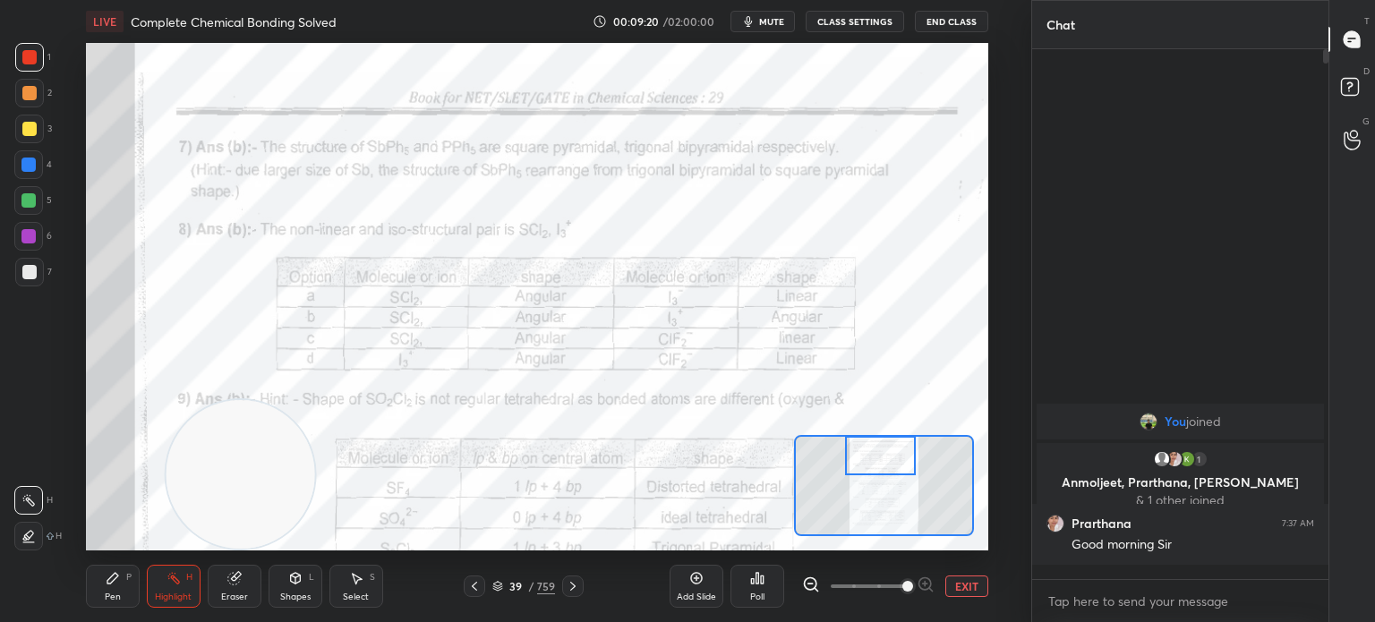
scroll to position [6, 5]
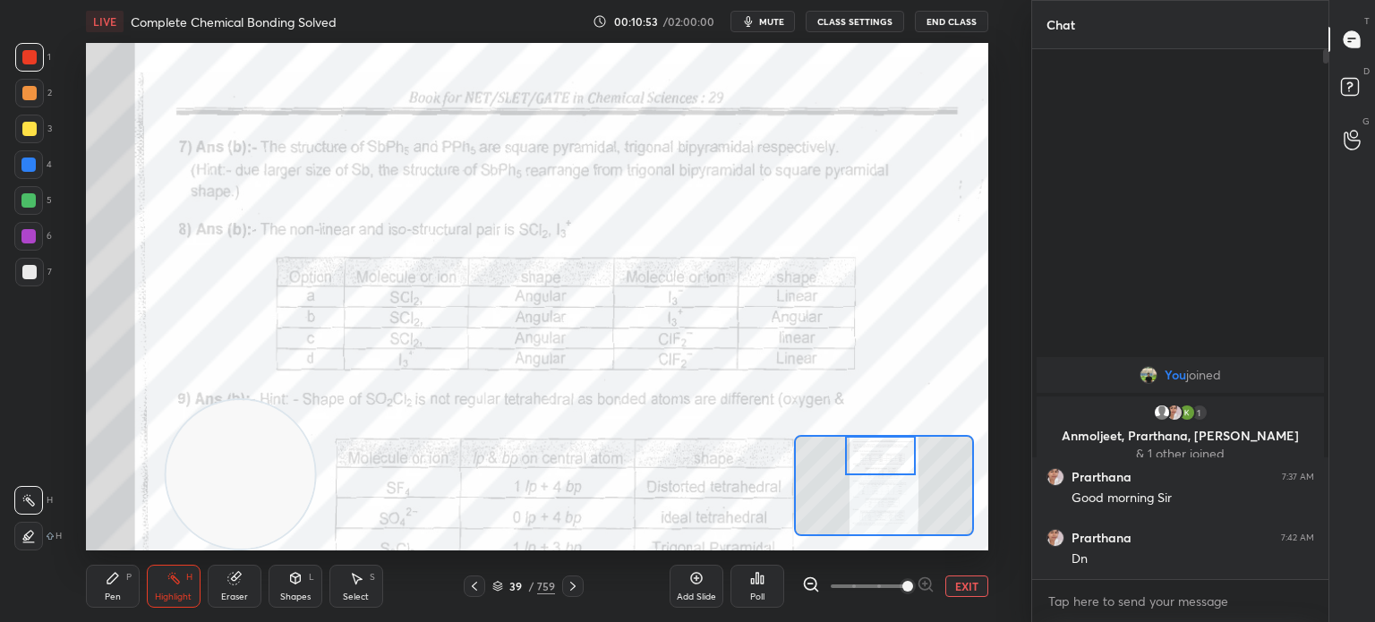
click at [476, 590] on icon at bounding box center [474, 586] width 5 height 9
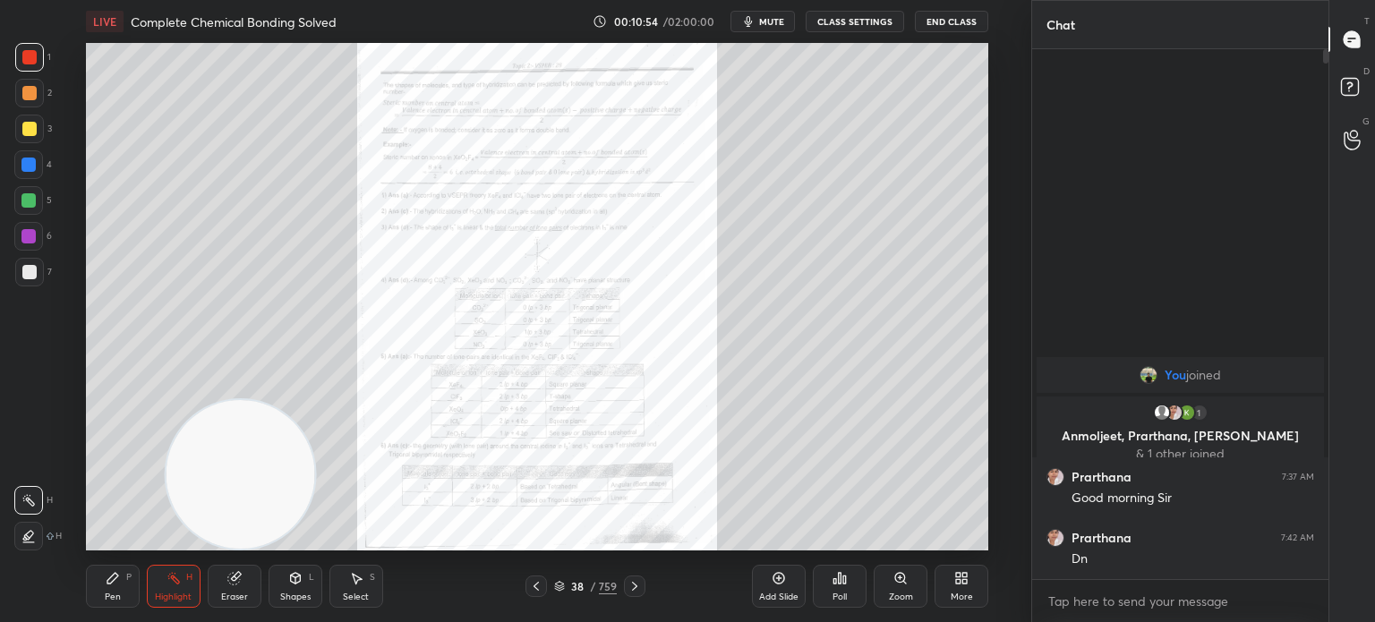
click at [529, 589] on icon at bounding box center [536, 586] width 14 height 14
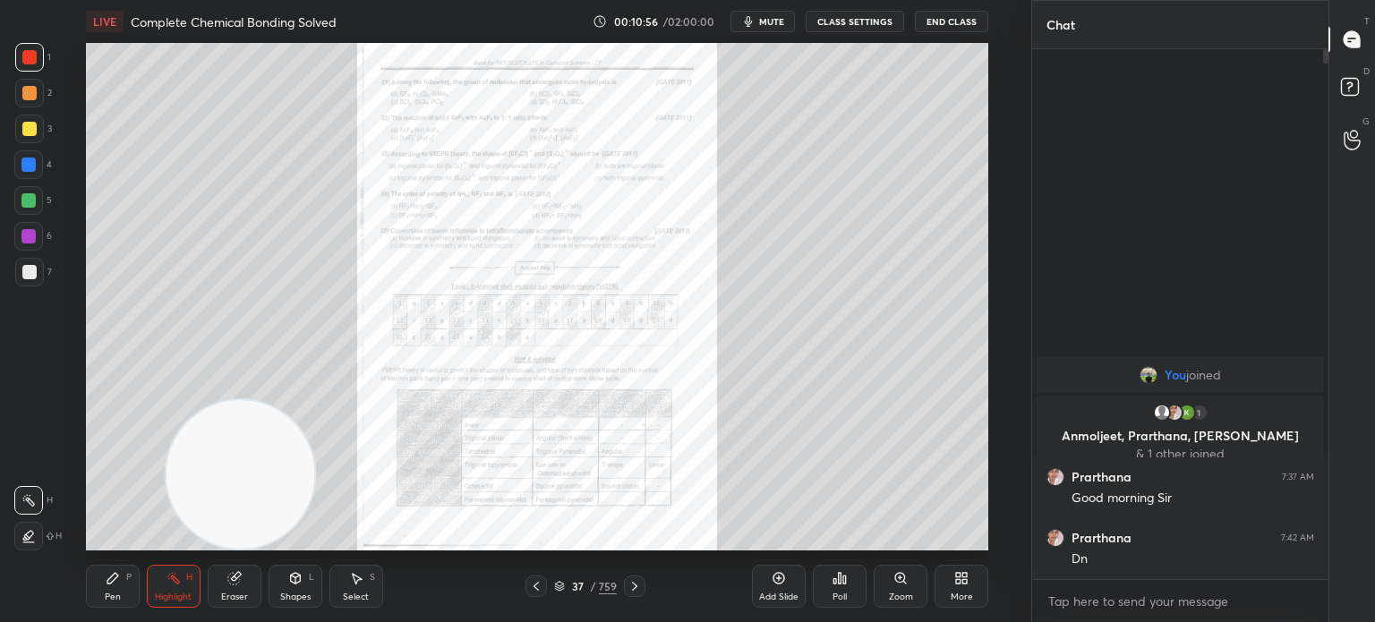
click at [531, 583] on icon at bounding box center [536, 586] width 14 height 14
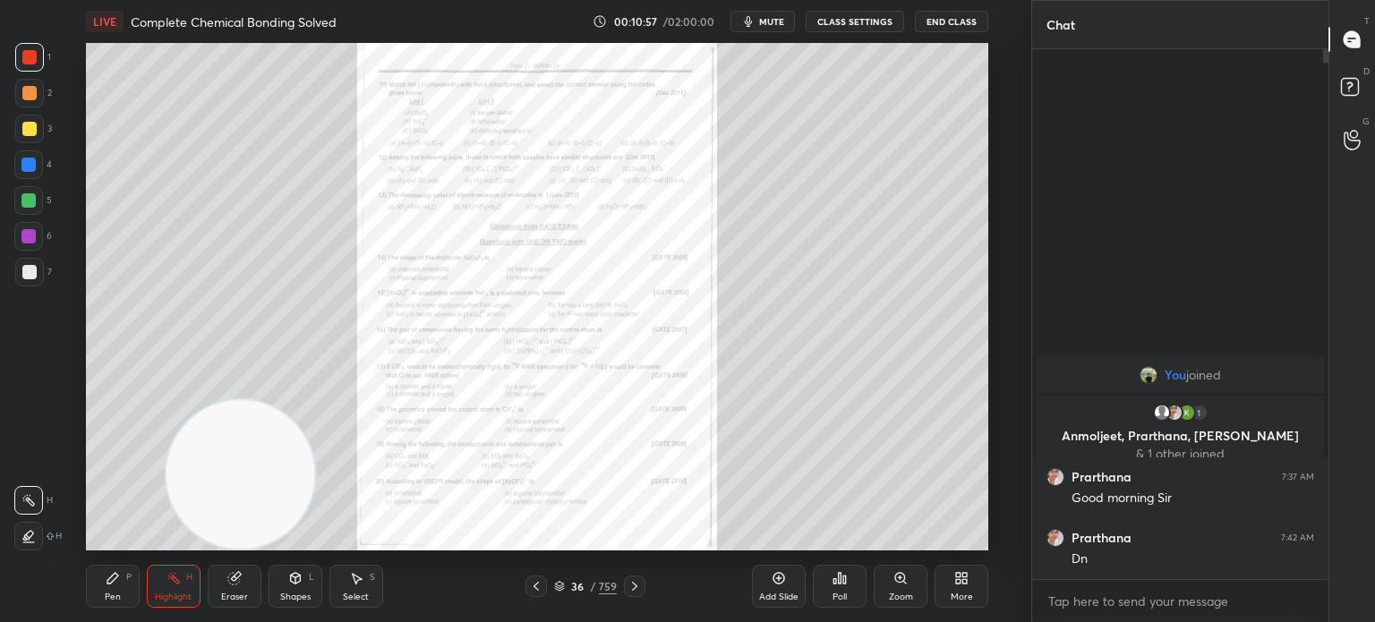
click at [529, 593] on icon at bounding box center [536, 586] width 14 height 14
click at [914, 597] on div "Zoom" at bounding box center [900, 586] width 54 height 43
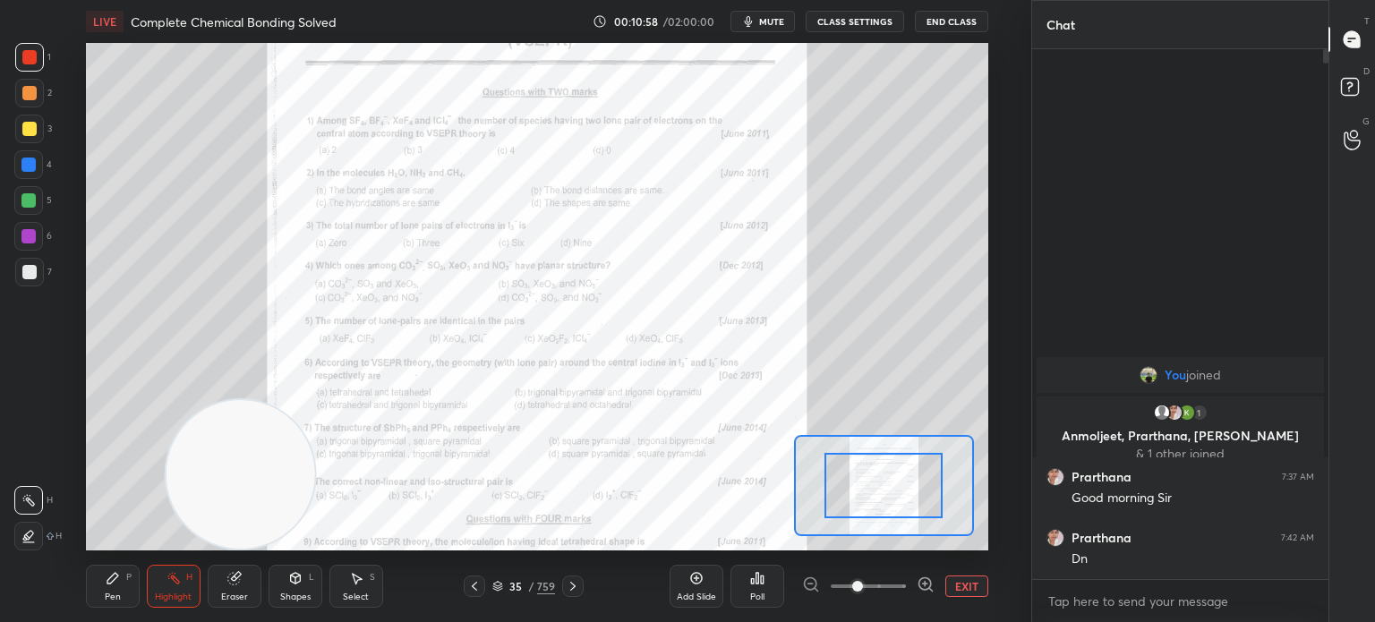
click at [863, 592] on span at bounding box center [857, 586] width 11 height 11
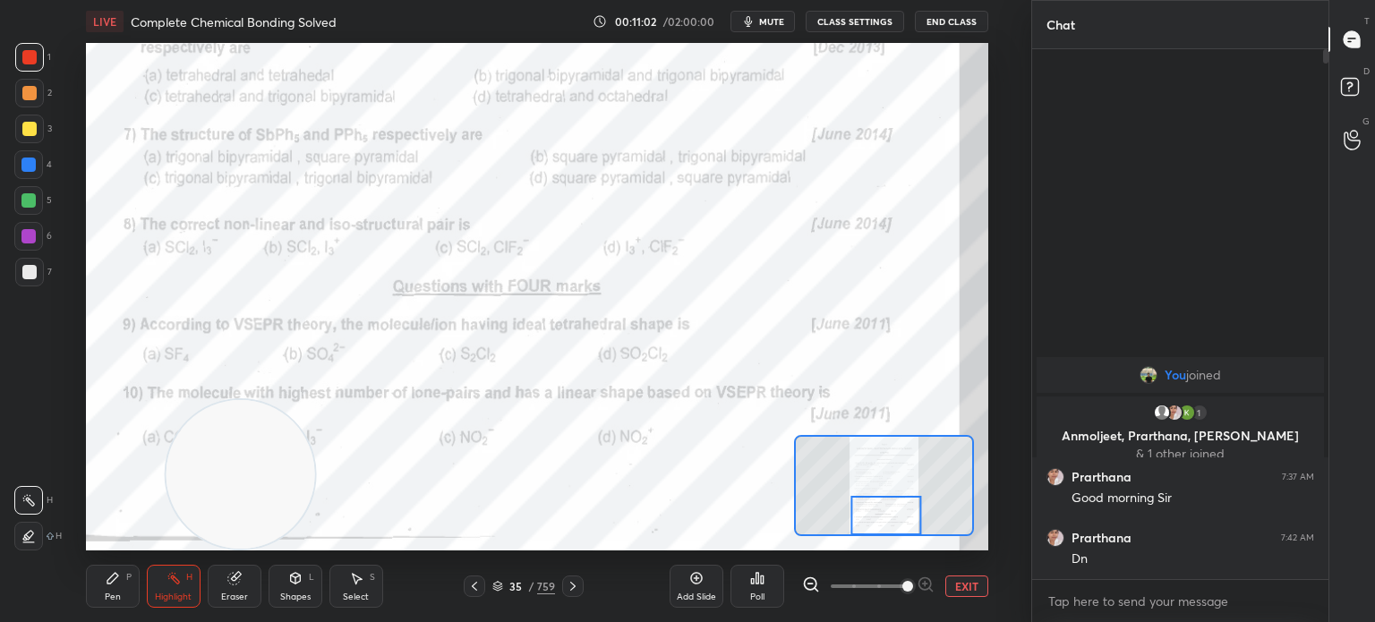
click at [24, 55] on div at bounding box center [29, 57] width 14 height 14
click at [36, 62] on div at bounding box center [29, 57] width 29 height 29
click at [132, 600] on div "Pen P" at bounding box center [113, 586] width 54 height 43
click at [117, 583] on icon at bounding box center [113, 578] width 14 height 14
click at [761, 592] on div "Poll" at bounding box center [757, 596] width 14 height 9
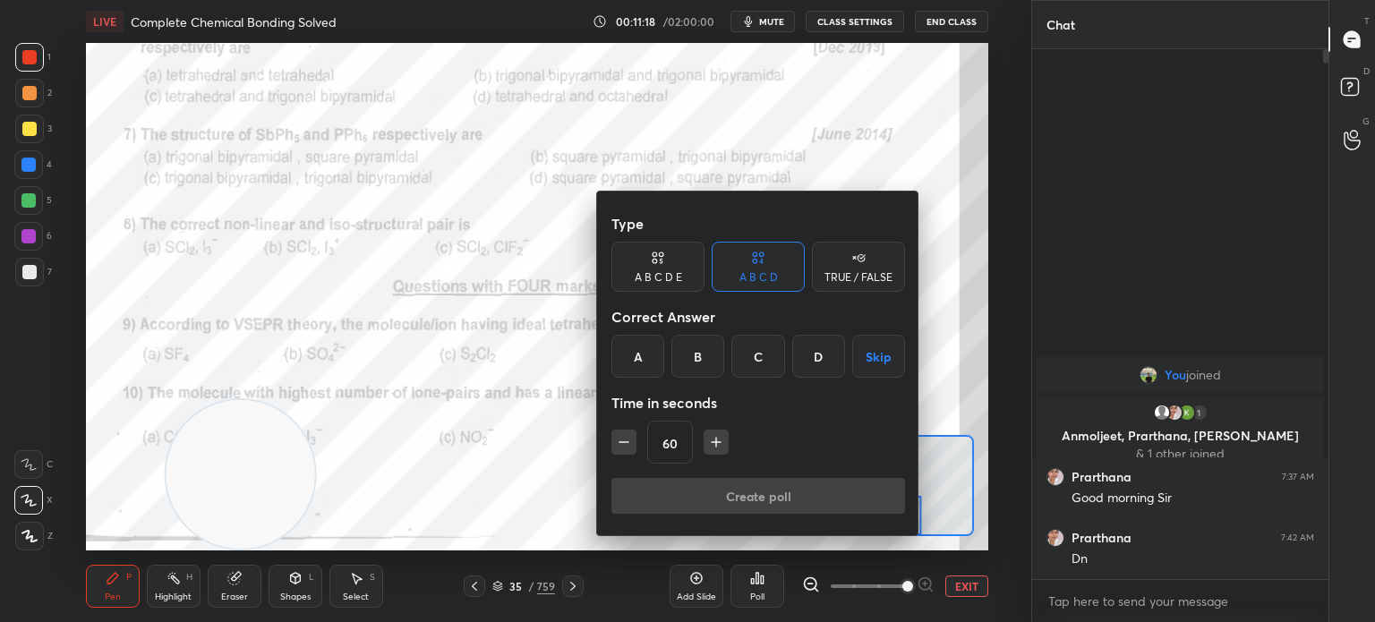
click at [691, 341] on div "B" at bounding box center [697, 356] width 53 height 43
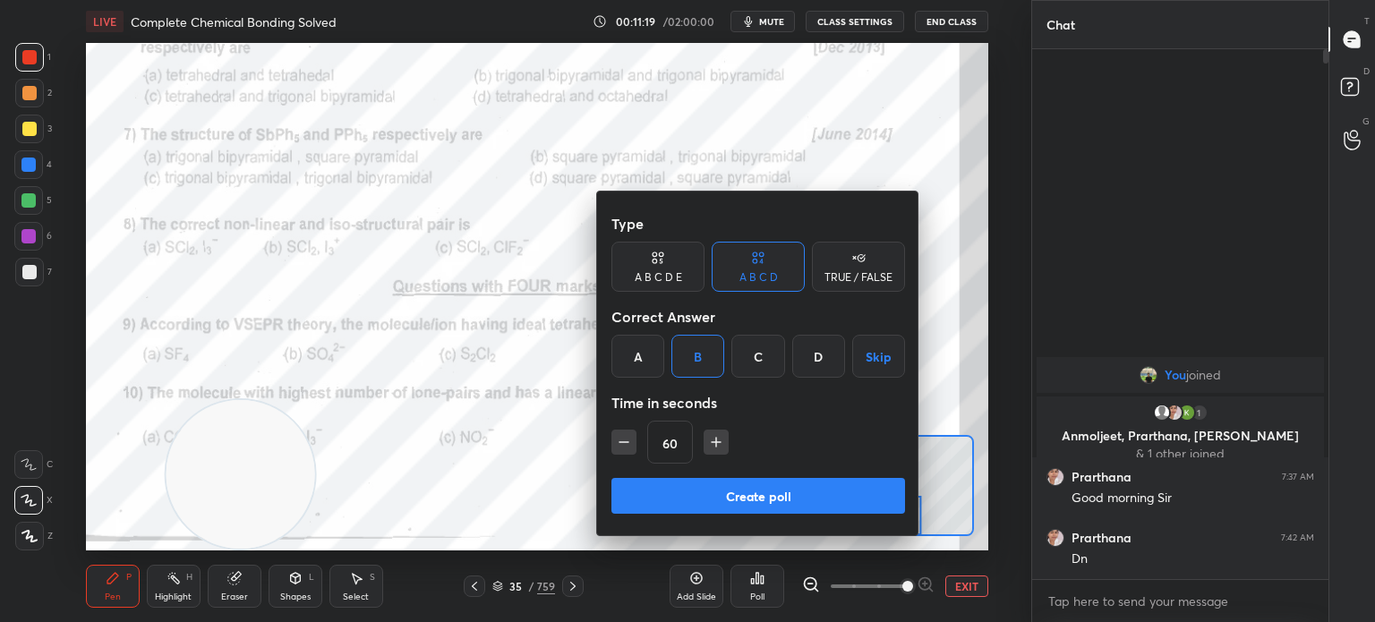
click at [715, 483] on button "Create poll" at bounding box center [758, 496] width 294 height 36
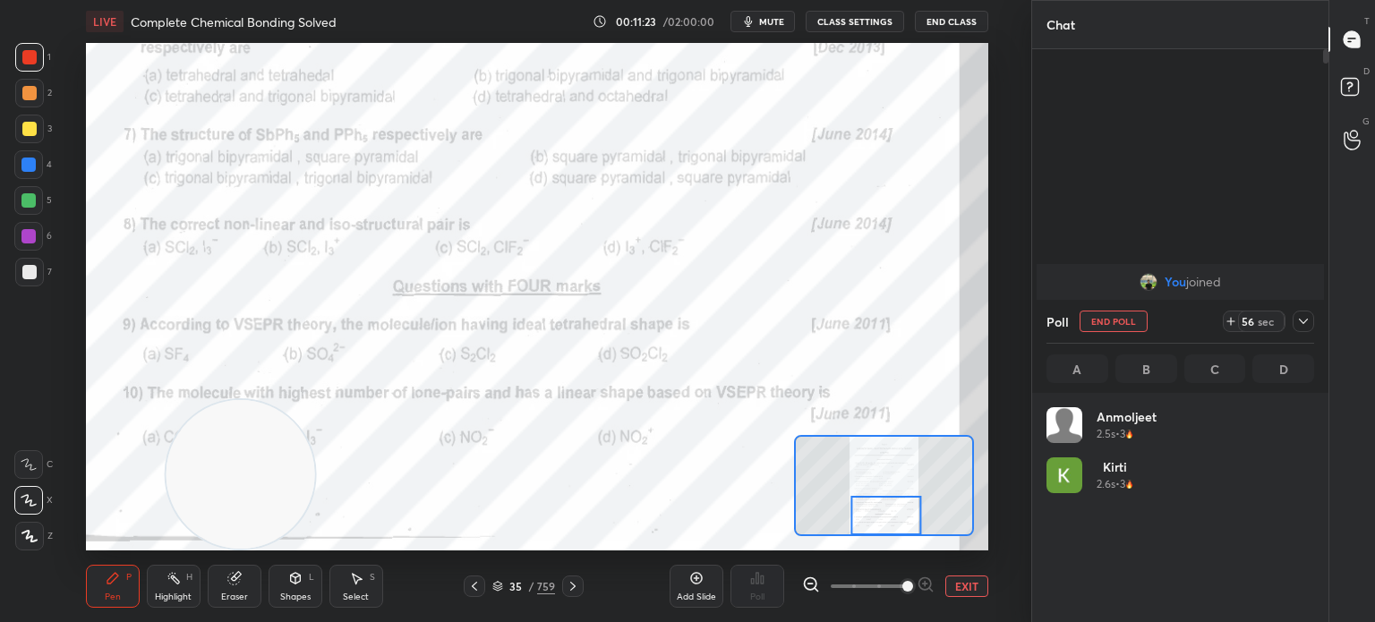
scroll to position [209, 262]
click at [35, 55] on div at bounding box center [29, 57] width 14 height 14
click at [43, 182] on div "4" at bounding box center [33, 168] width 38 height 36
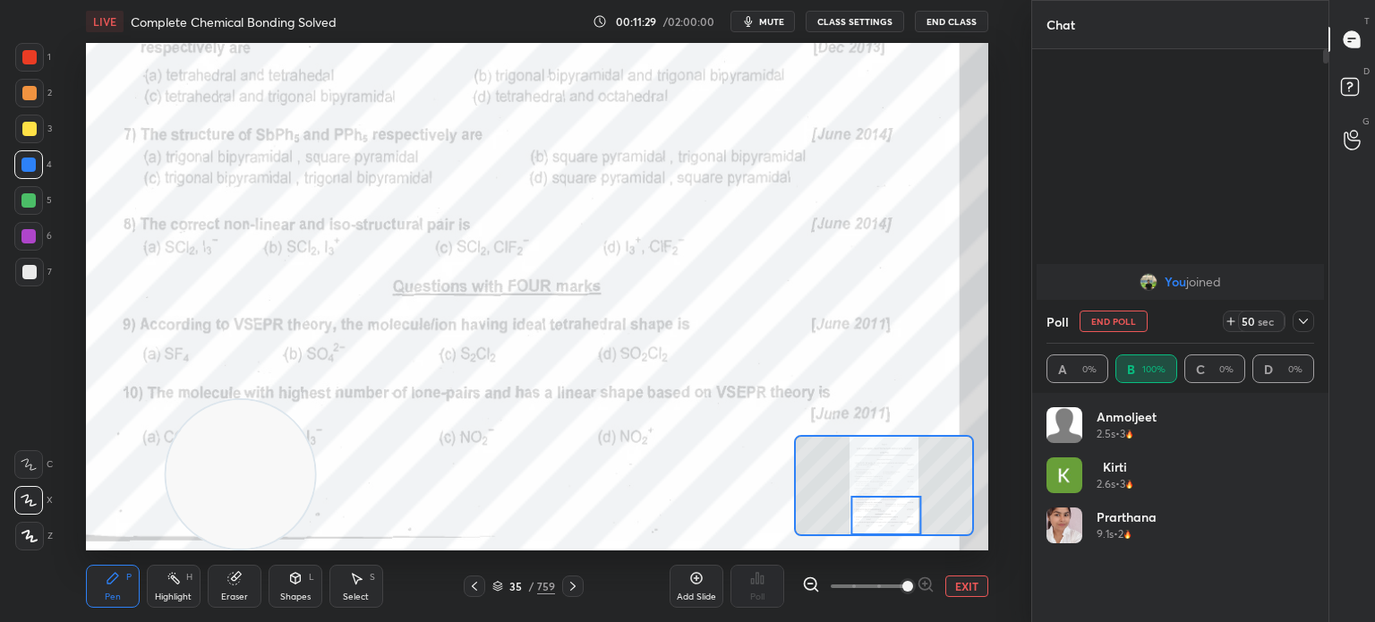
click at [39, 166] on div at bounding box center [28, 164] width 29 height 29
click at [36, 489] on div at bounding box center [28, 500] width 29 height 29
click at [36, 486] on div "X" at bounding box center [33, 497] width 38 height 36
click at [37, 59] on div at bounding box center [29, 57] width 29 height 29
click at [36, 60] on div at bounding box center [29, 57] width 14 height 14
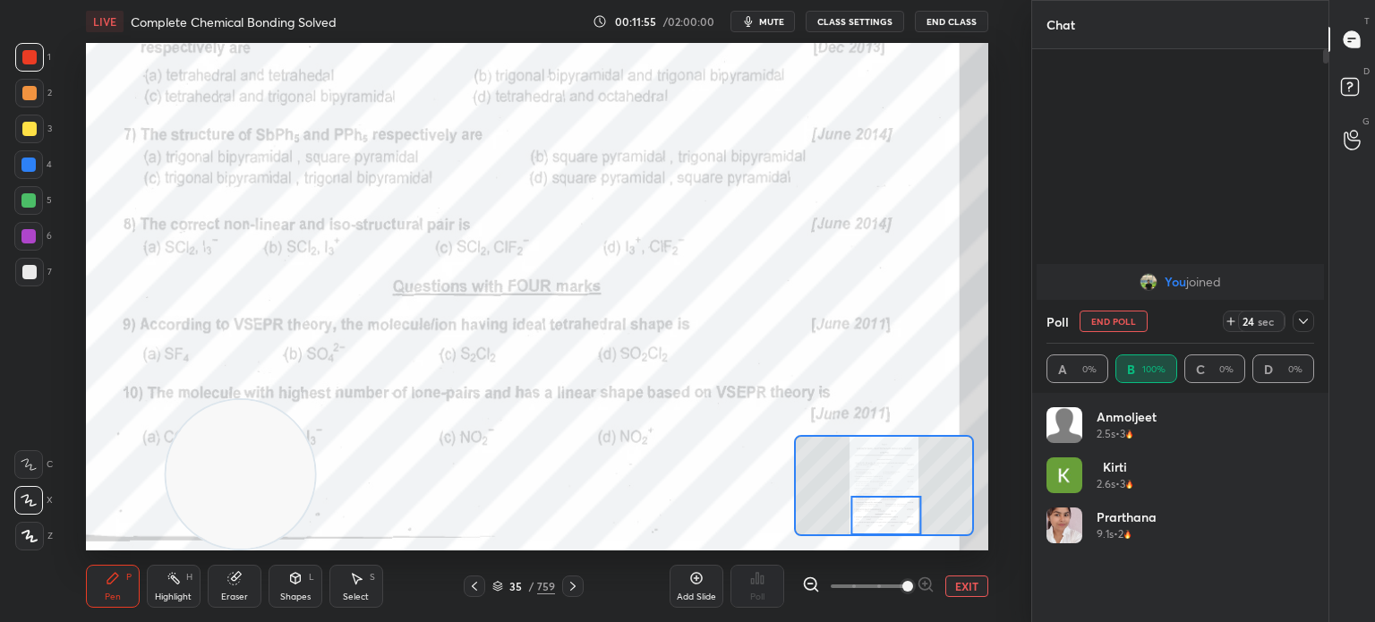
click at [36, 60] on div at bounding box center [29, 57] width 14 height 14
click at [1304, 320] on icon at bounding box center [1303, 321] width 14 height 14
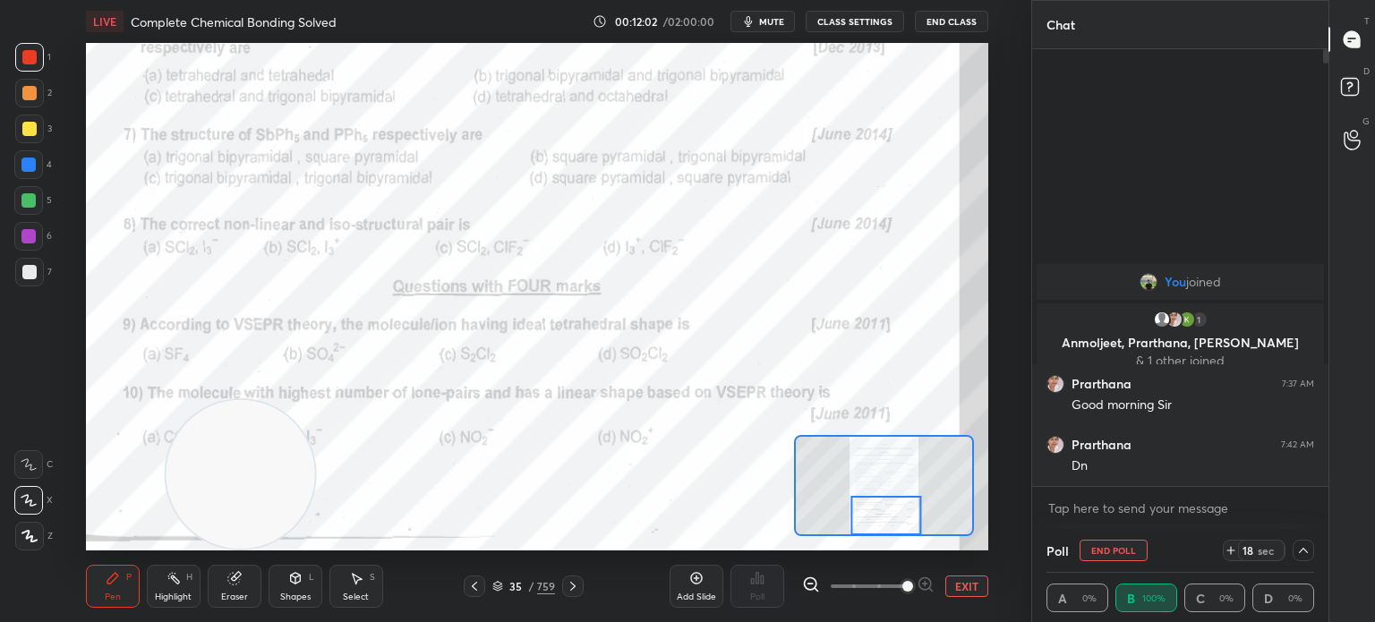
scroll to position [0, 5]
click at [1309, 546] on icon at bounding box center [1303, 550] width 14 height 14
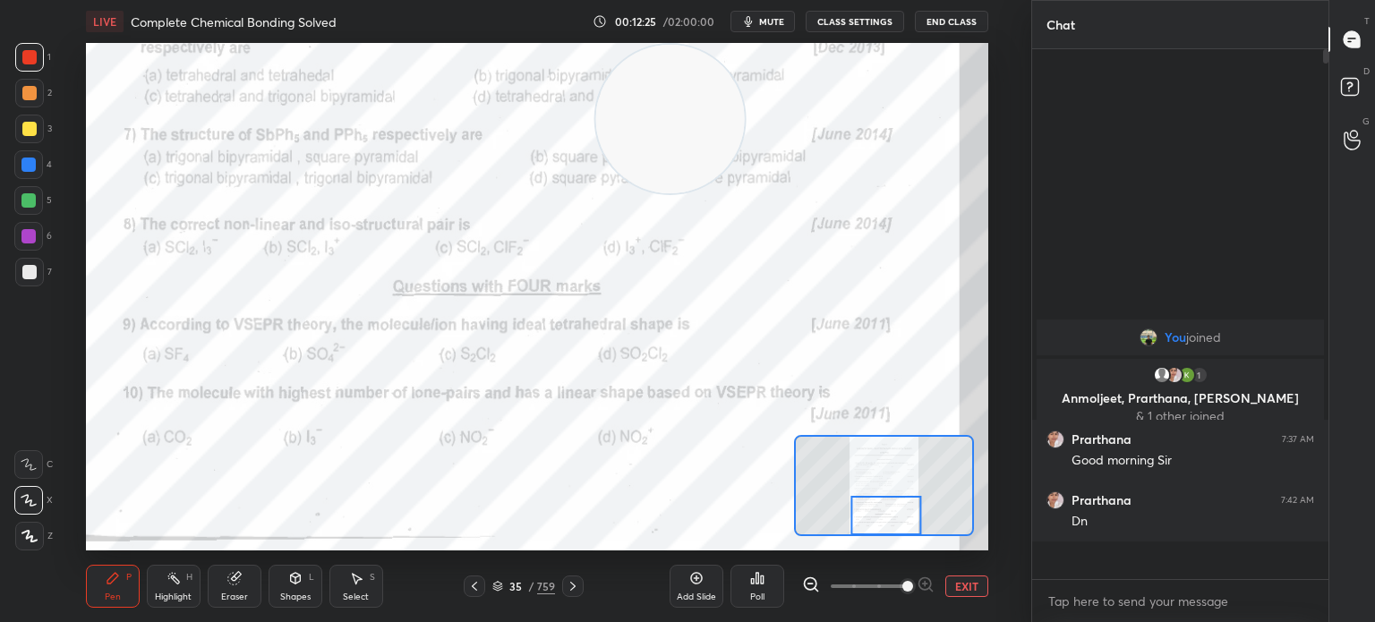
scroll to position [6, 5]
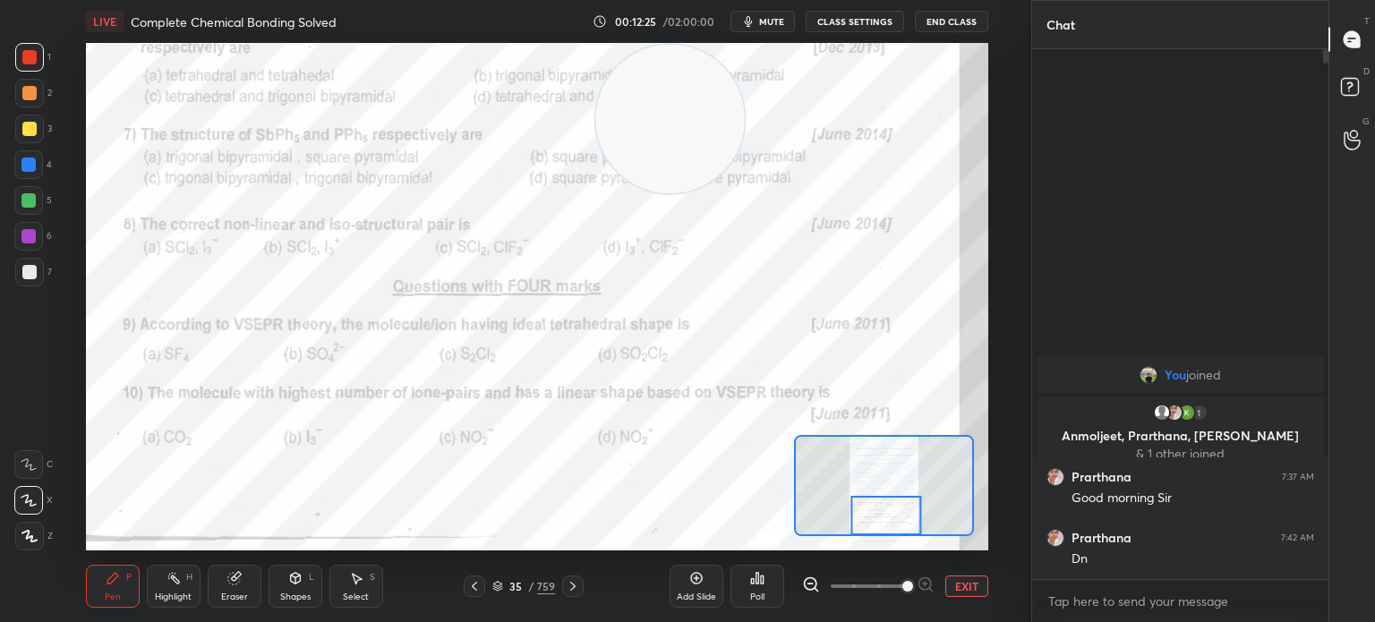
click at [766, 558] on div "Poll" at bounding box center [757, 586] width 54 height 100
click at [787, 591] on div "Add Slide Poll EXIT" at bounding box center [828, 586] width 319 height 100
click at [779, 598] on div "Poll" at bounding box center [757, 586] width 54 height 43
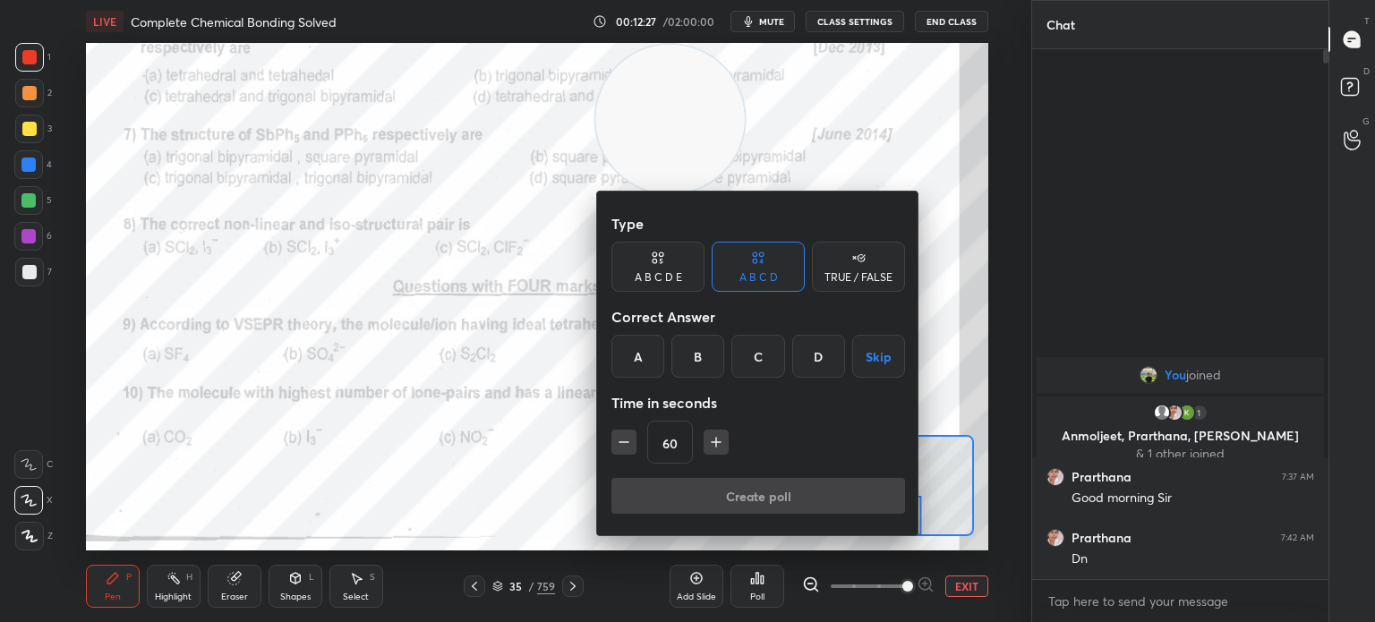
click at [698, 339] on div "B" at bounding box center [697, 356] width 53 height 43
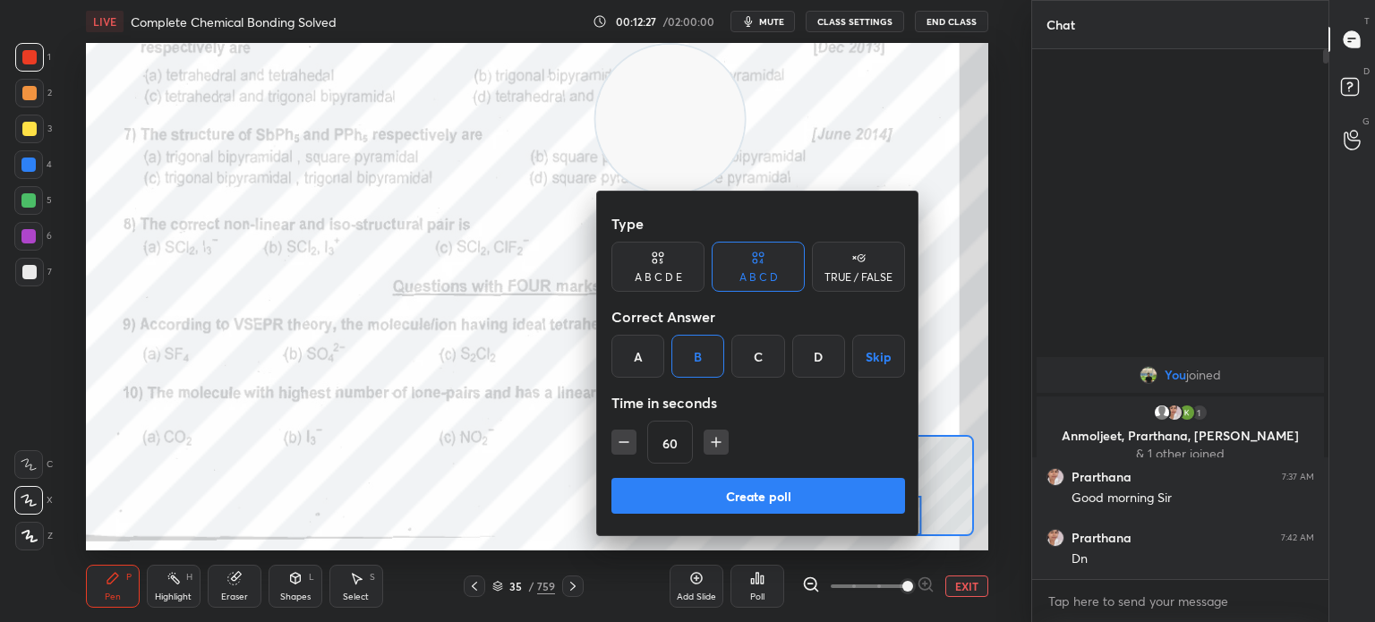
click at [716, 506] on button "Create poll" at bounding box center [758, 496] width 294 height 36
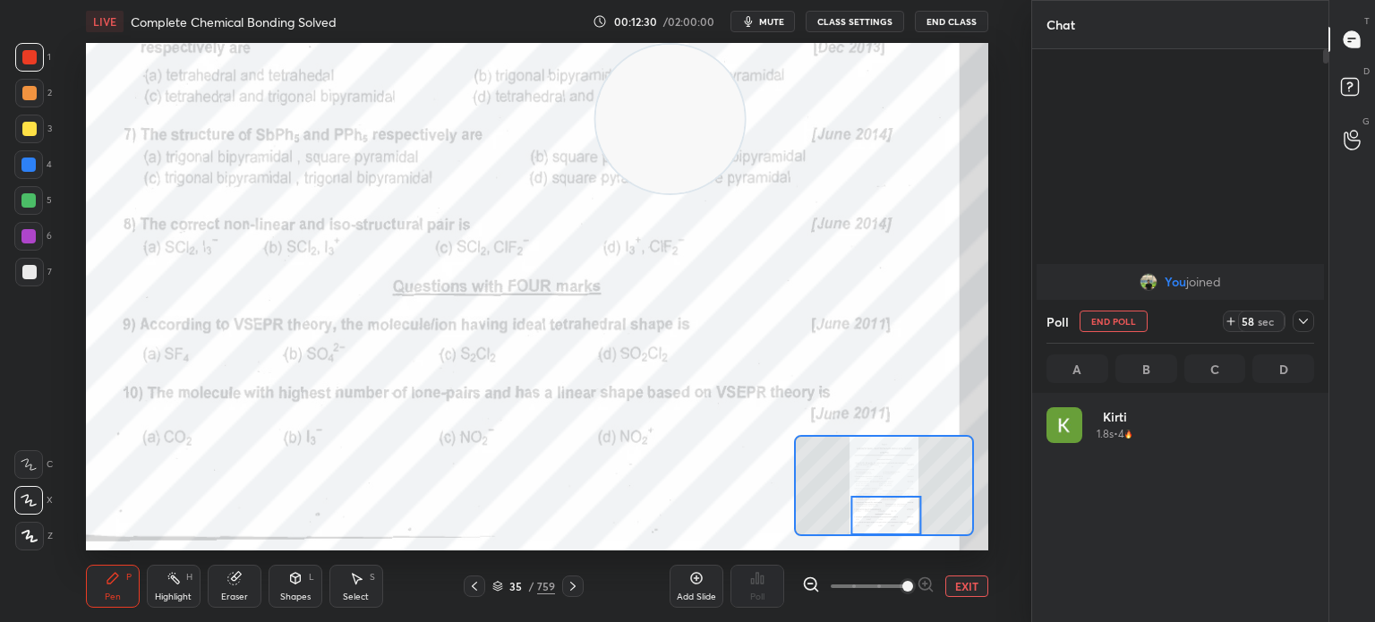
scroll to position [209, 262]
click at [36, 53] on div at bounding box center [29, 57] width 29 height 29
click at [37, 49] on div at bounding box center [29, 57] width 29 height 29
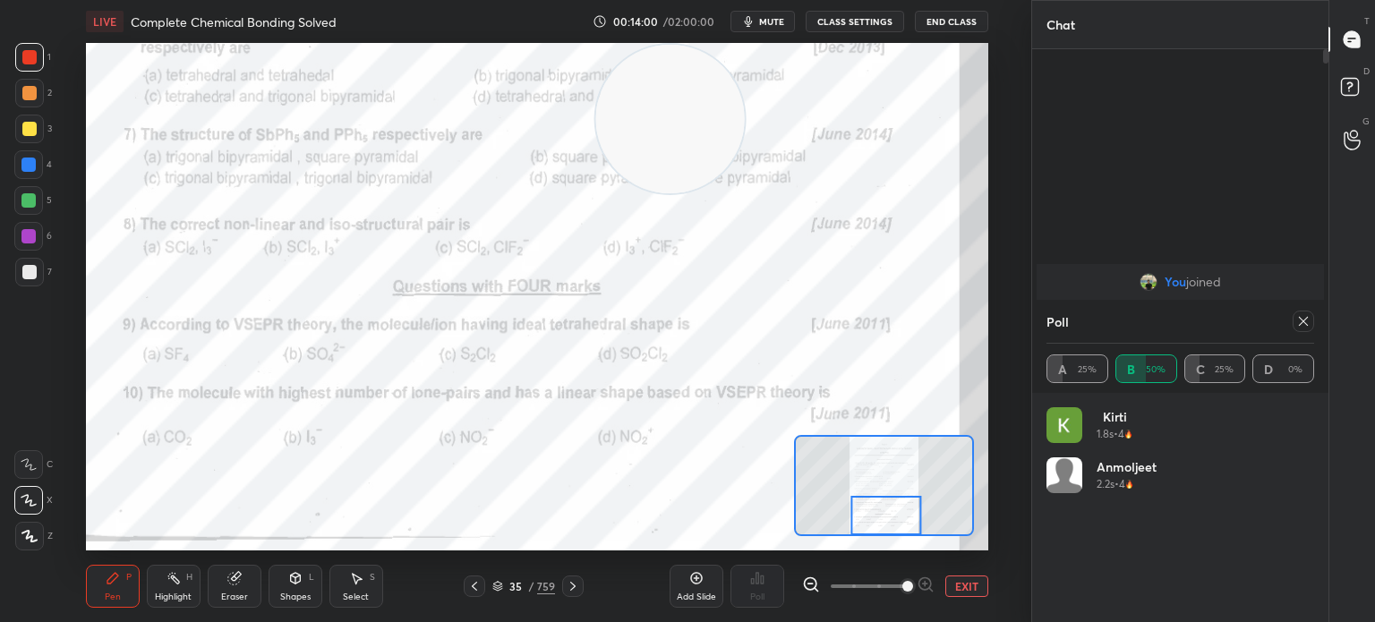
click at [570, 578] on div at bounding box center [572, 585] width 21 height 21
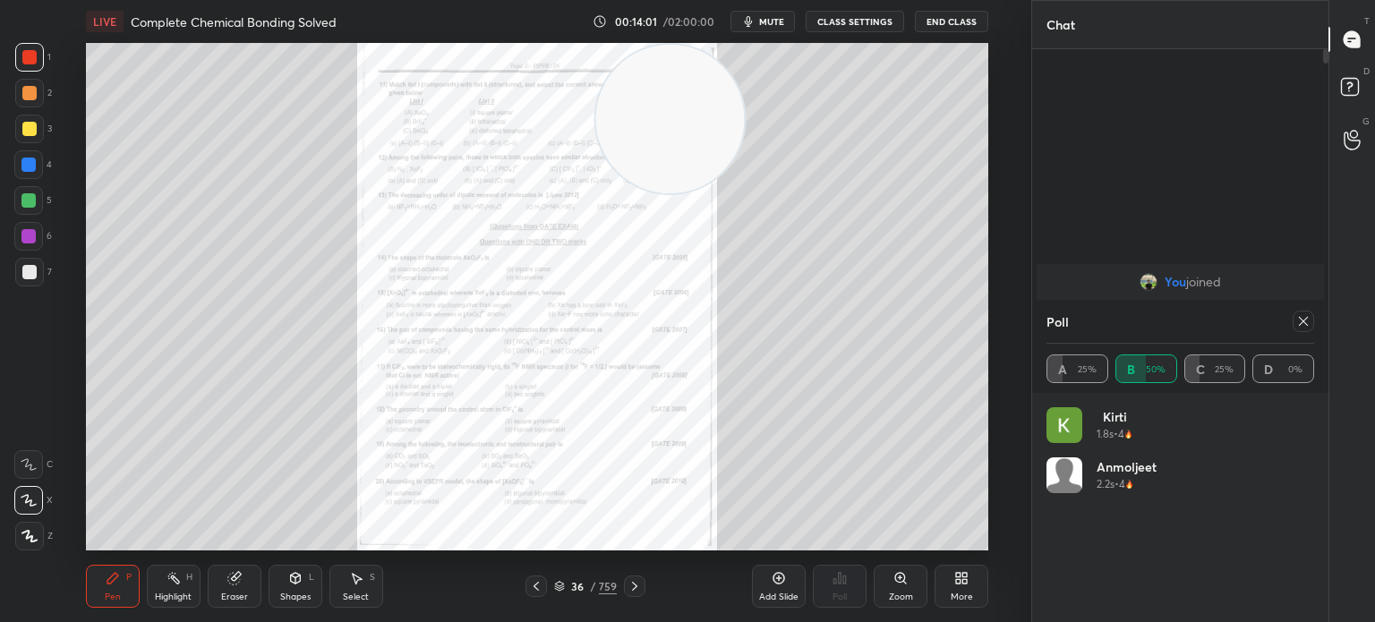
click at [895, 583] on icon at bounding box center [900, 578] width 14 height 14
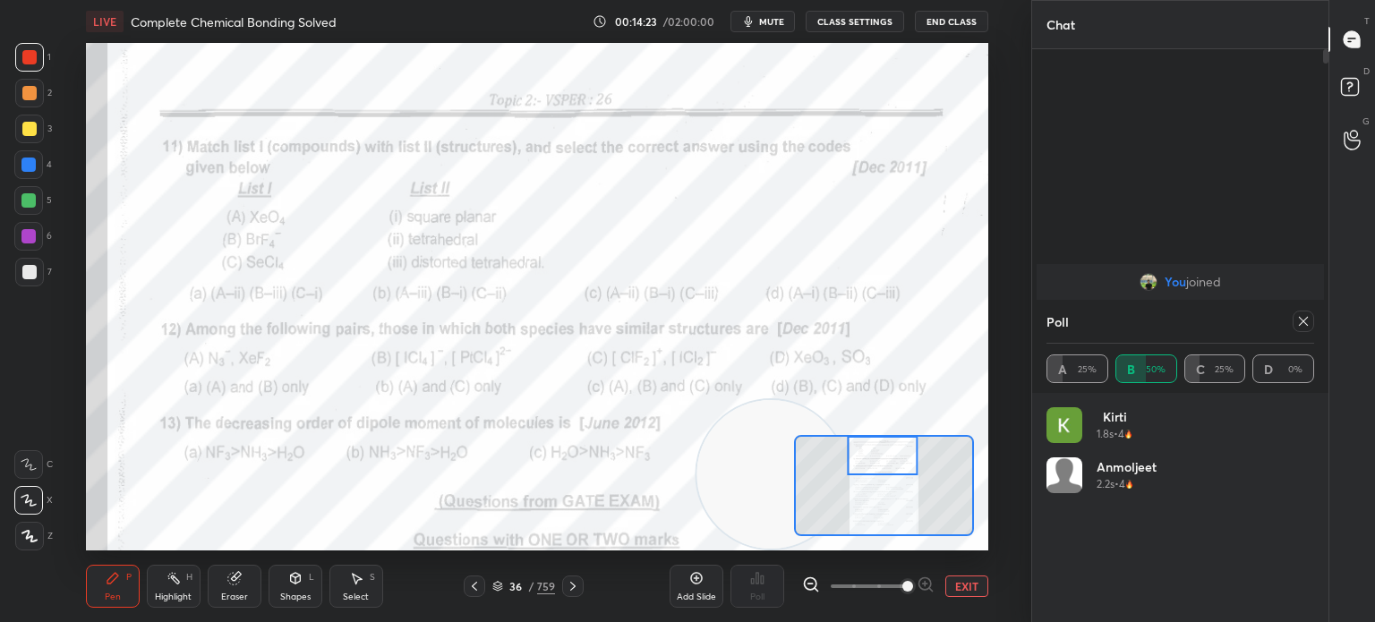
click at [1303, 319] on icon at bounding box center [1303, 321] width 14 height 14
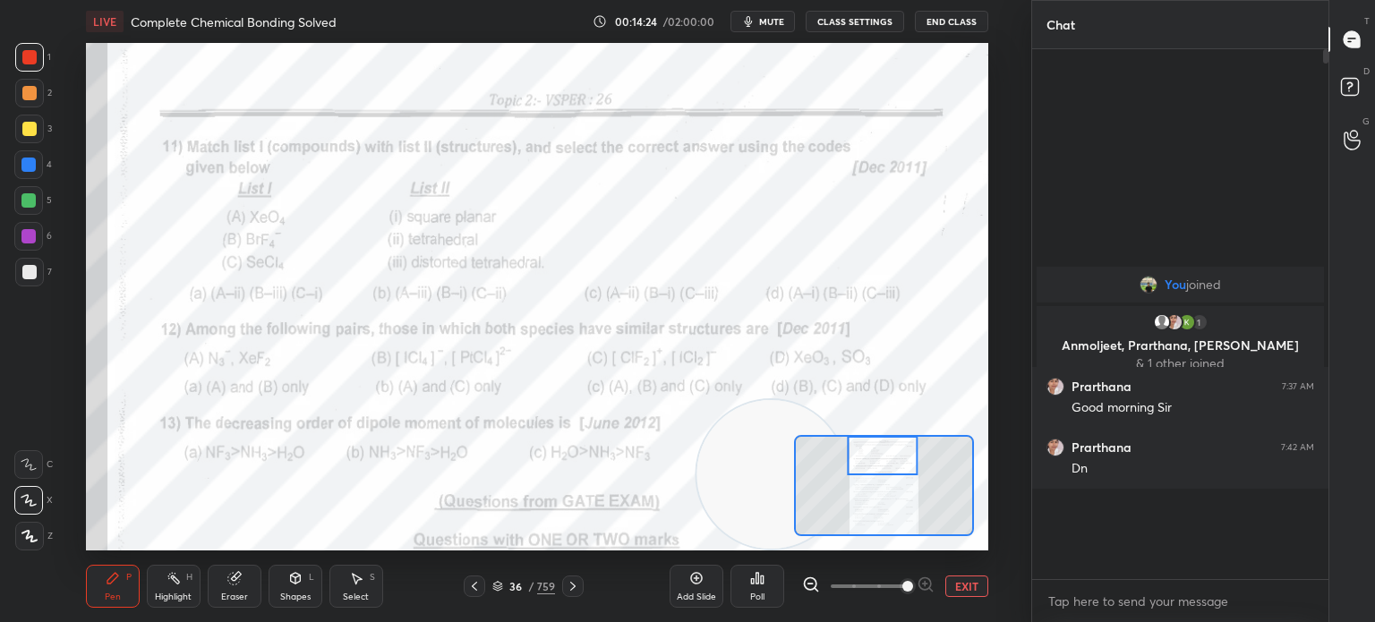
scroll to position [523, 291]
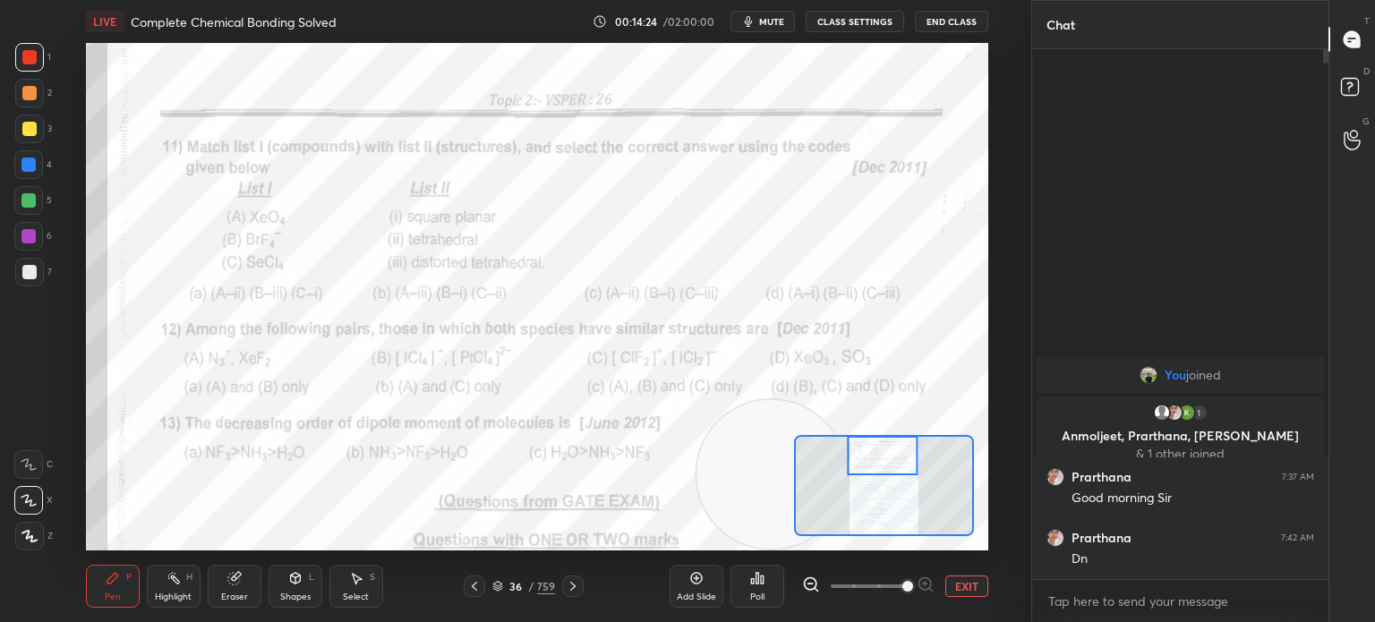
click at [756, 580] on icon at bounding box center [757, 578] width 3 height 11
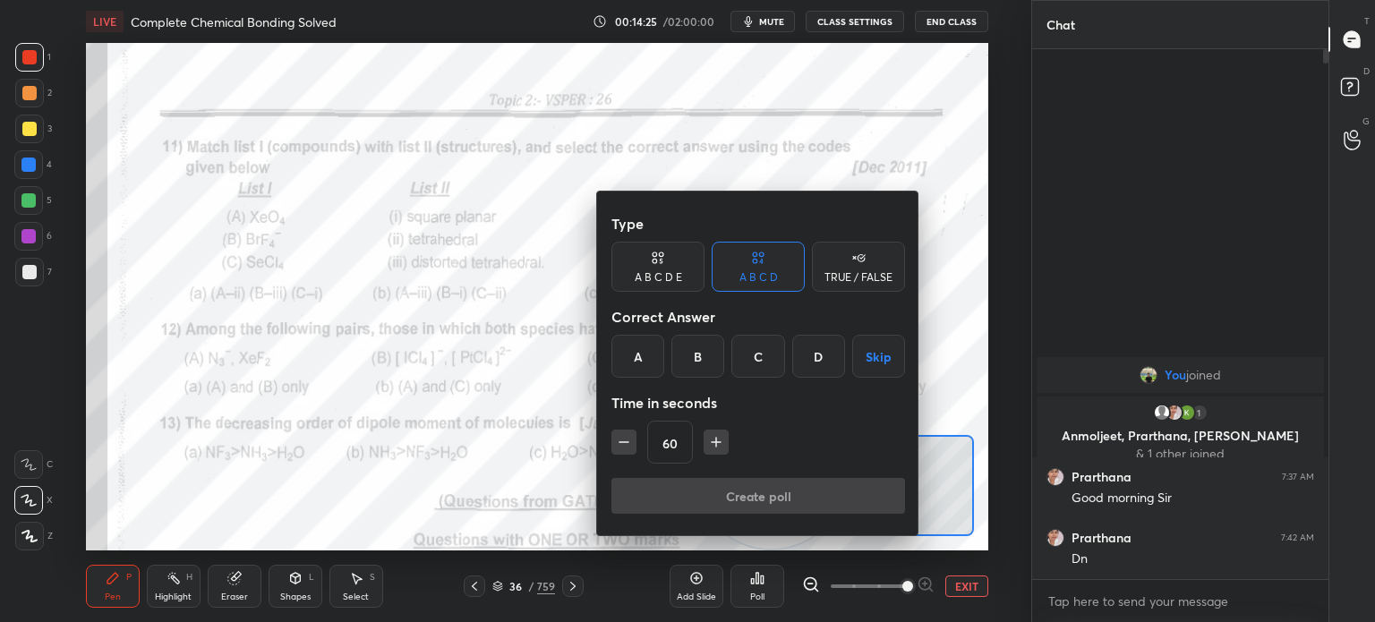
click at [704, 362] on div "B" at bounding box center [697, 356] width 53 height 43
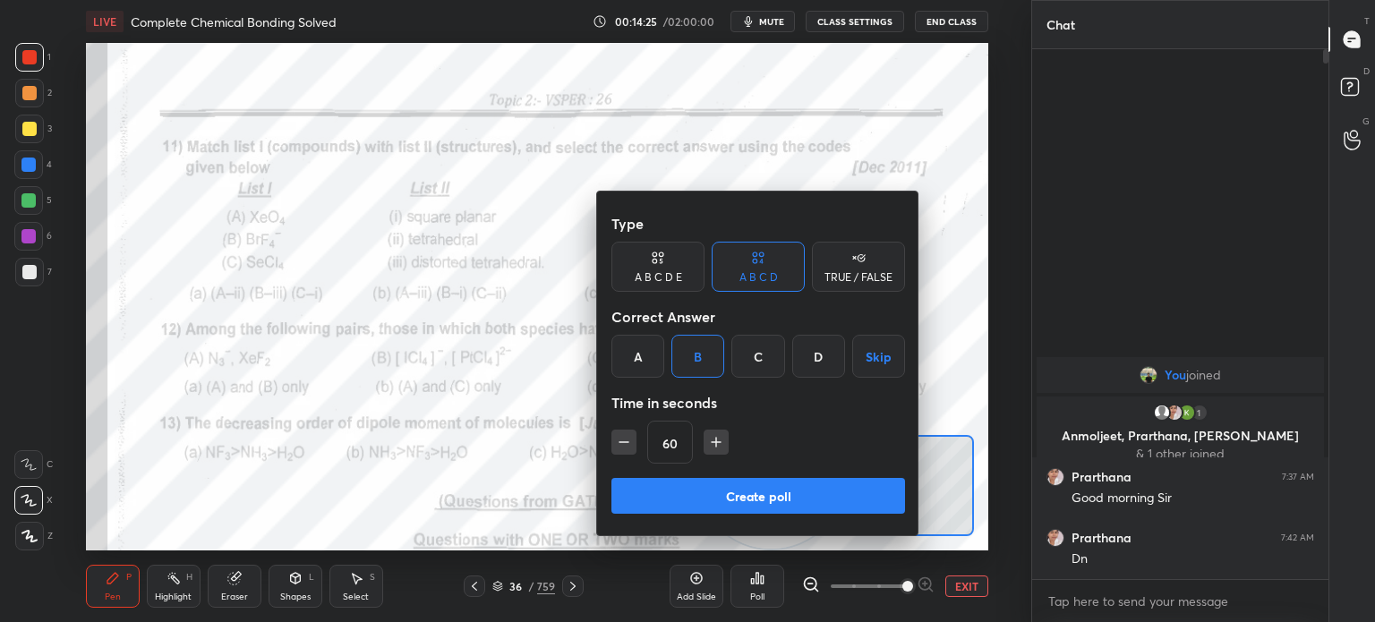
click at [714, 489] on button "Create poll" at bounding box center [758, 496] width 294 height 36
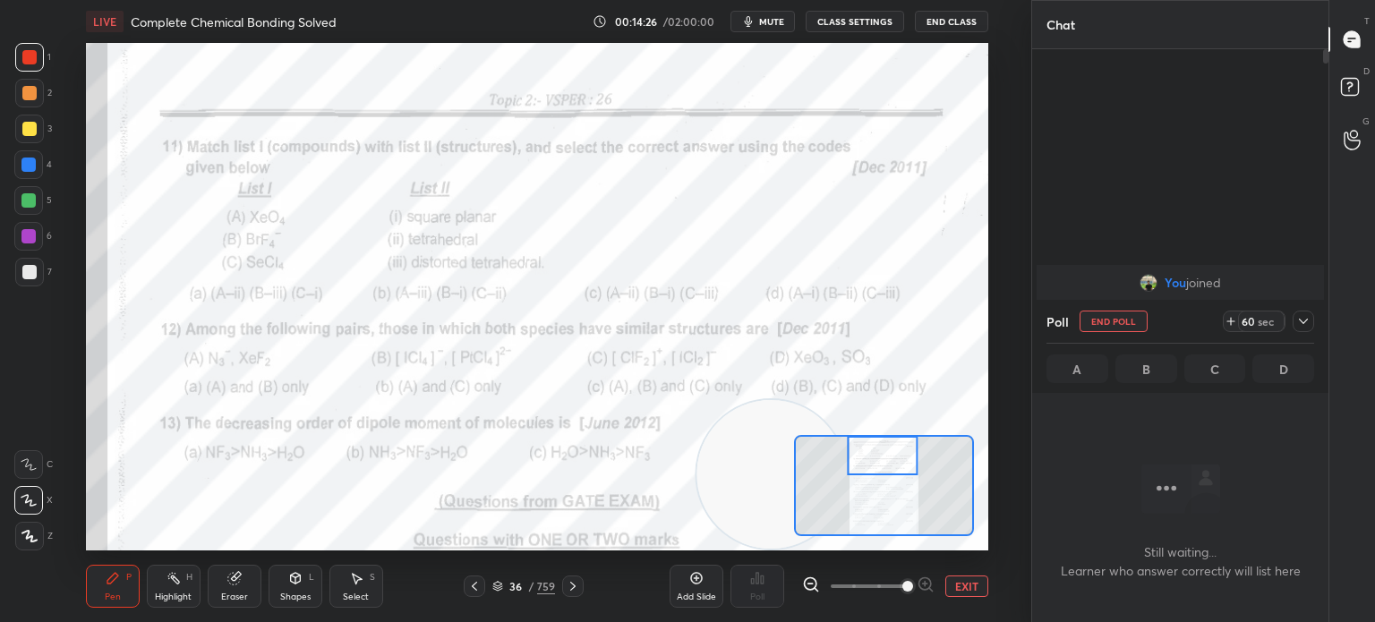
scroll to position [6, 5]
click at [33, 68] on div at bounding box center [29, 57] width 29 height 29
click at [36, 72] on div "1" at bounding box center [33, 61] width 36 height 36
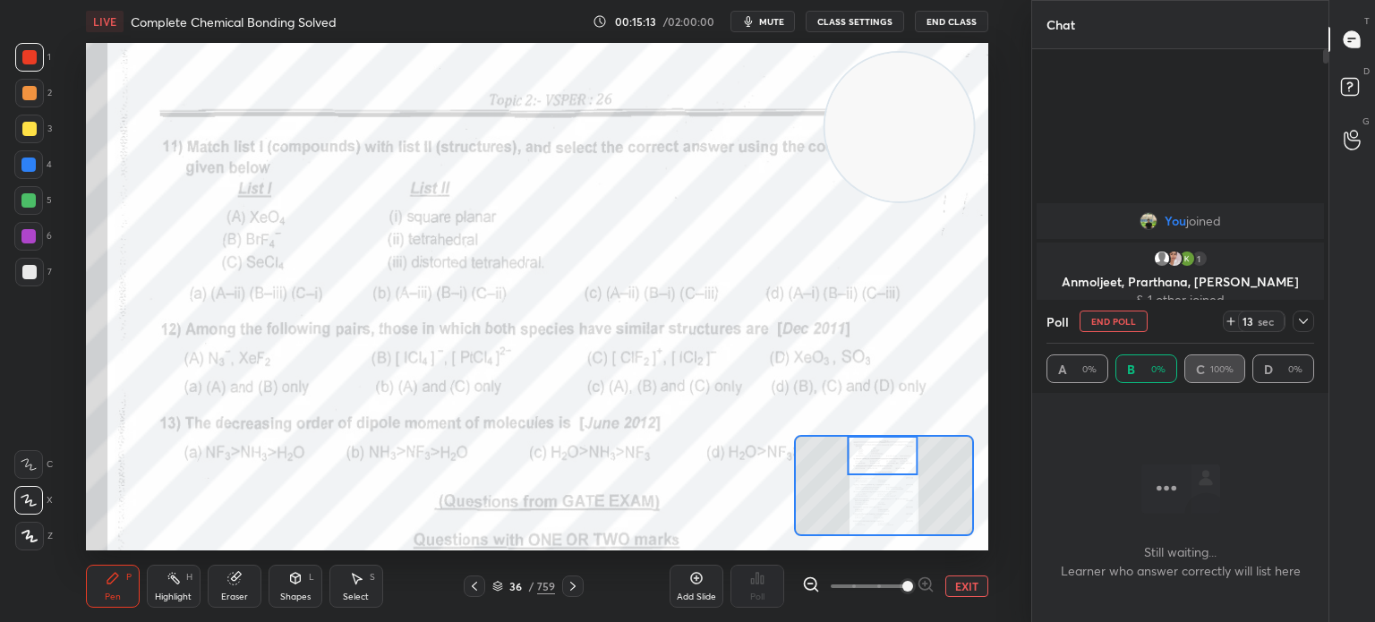
click at [21, 171] on div at bounding box center [28, 164] width 14 height 14
click at [26, 179] on div "4" at bounding box center [33, 168] width 38 height 36
click at [1310, 316] on div at bounding box center [1302, 321] width 21 height 21
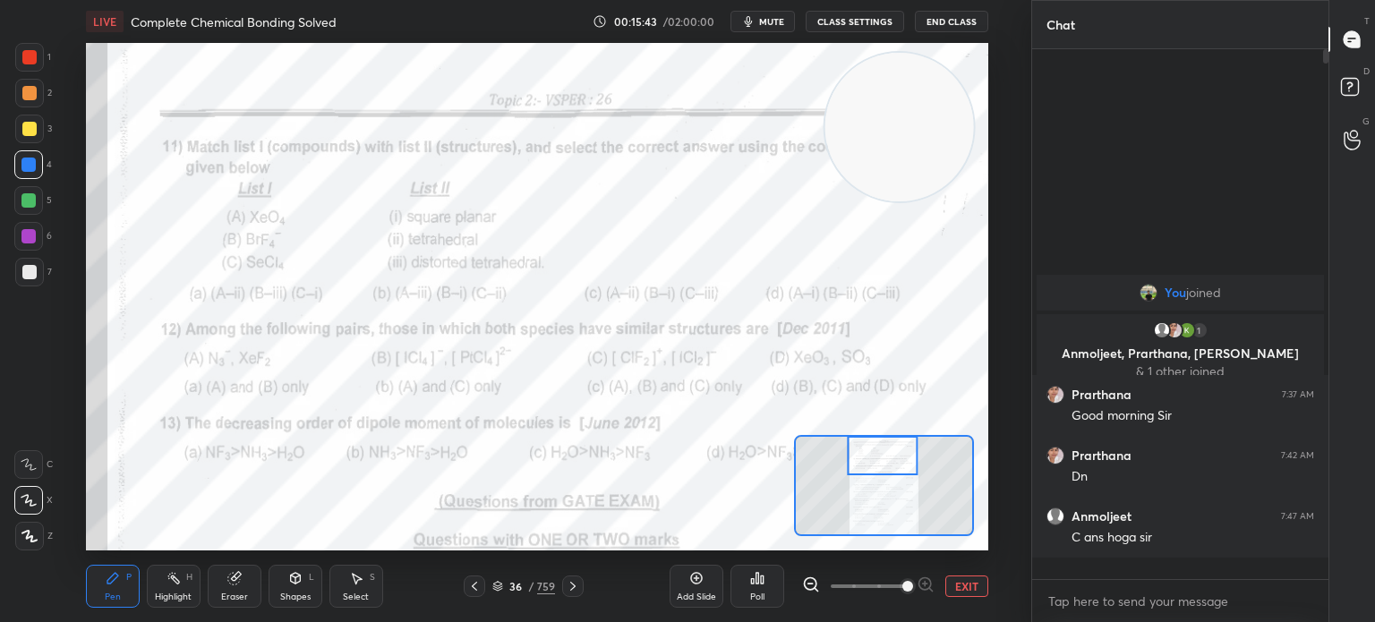
scroll to position [524, 291]
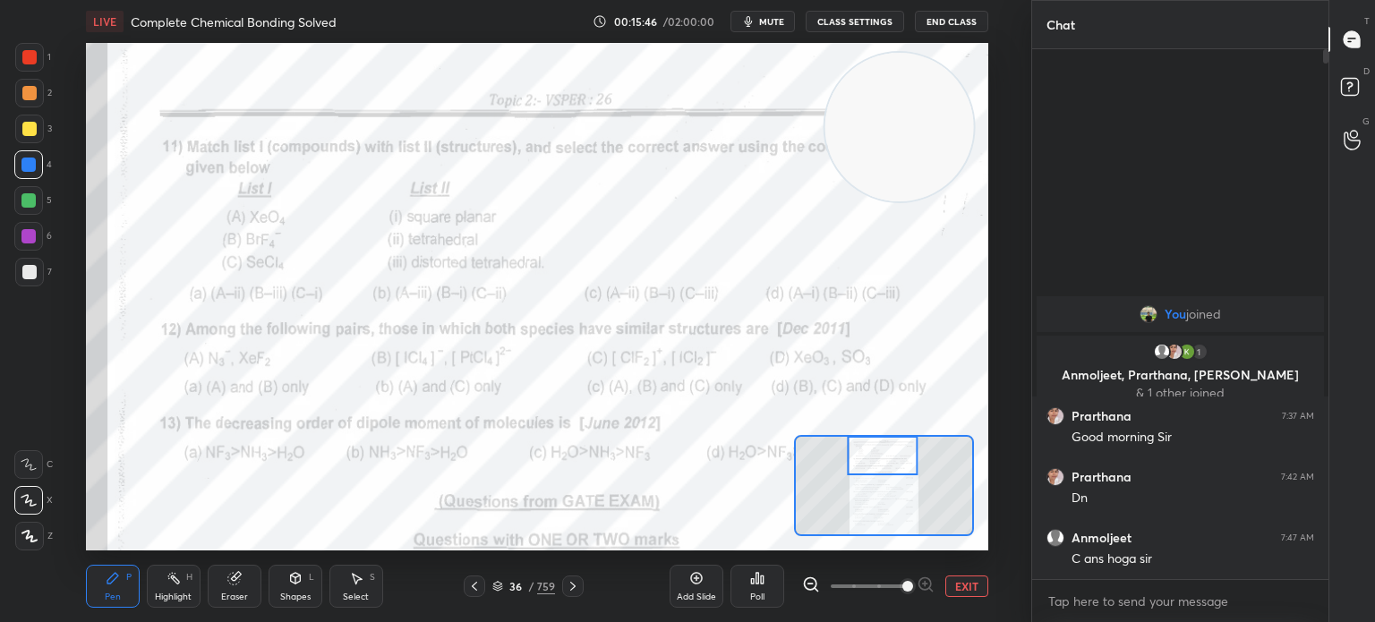
click at [25, 61] on div at bounding box center [29, 57] width 14 height 14
click at [38, 60] on div at bounding box center [29, 57] width 29 height 29
click at [767, 583] on div "Poll" at bounding box center [757, 586] width 54 height 43
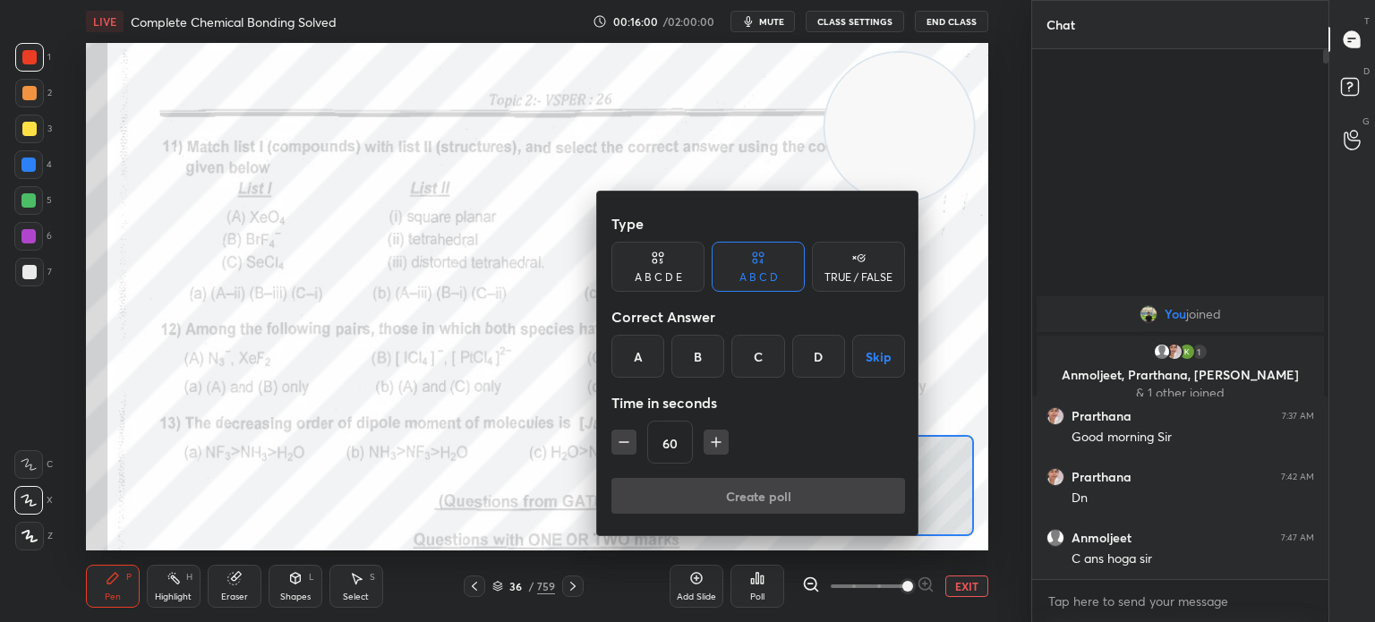
click at [645, 361] on div "A" at bounding box center [637, 356] width 53 height 43
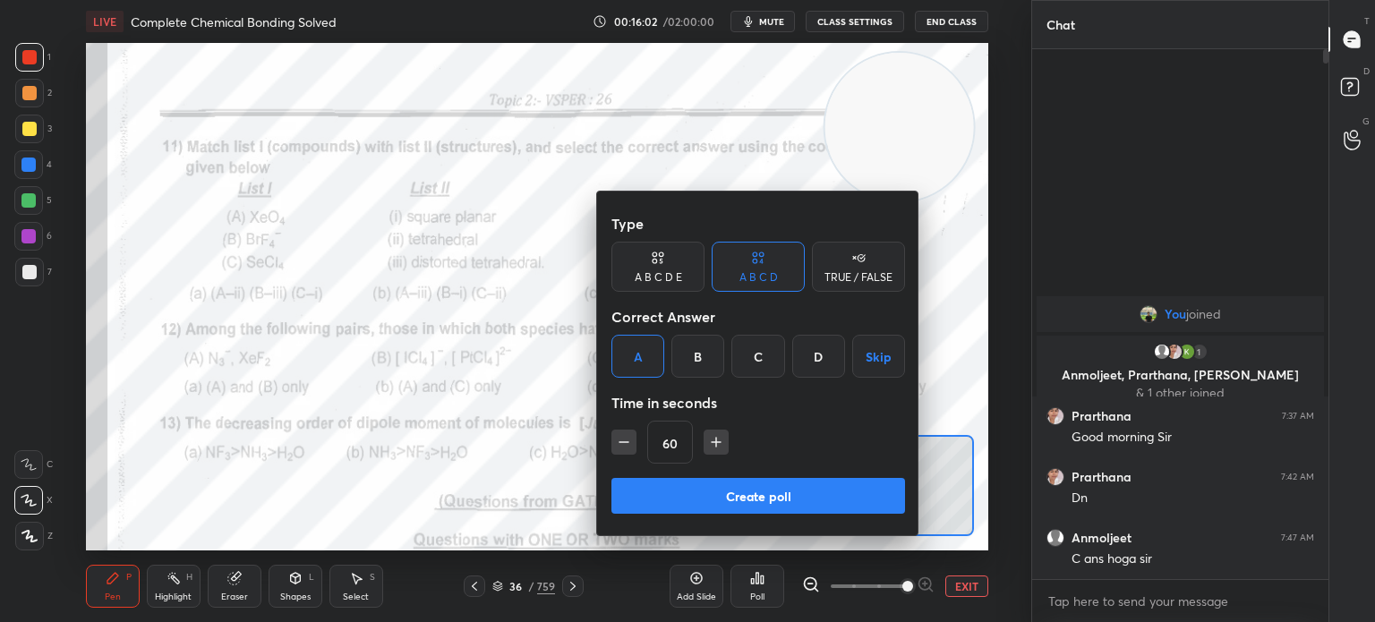
click at [712, 491] on button "Create poll" at bounding box center [758, 496] width 294 height 36
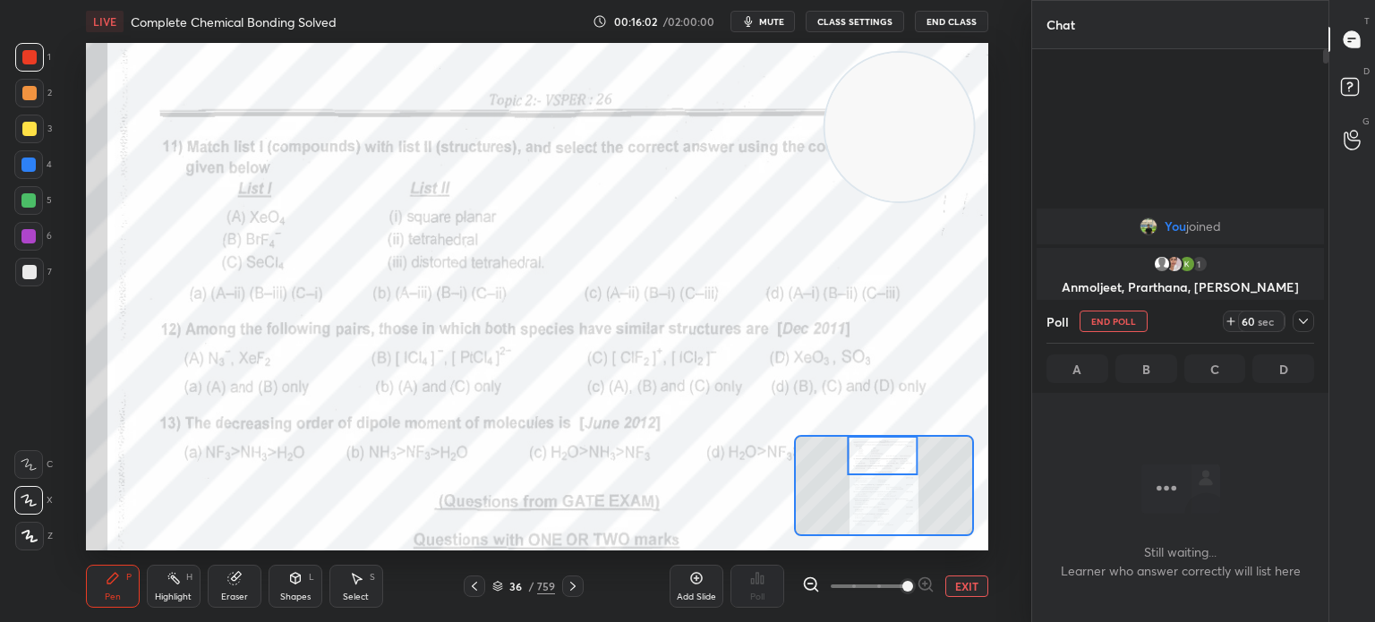
scroll to position [283, 291]
click at [777, 30] on button "mute" at bounding box center [762, 21] width 64 height 21
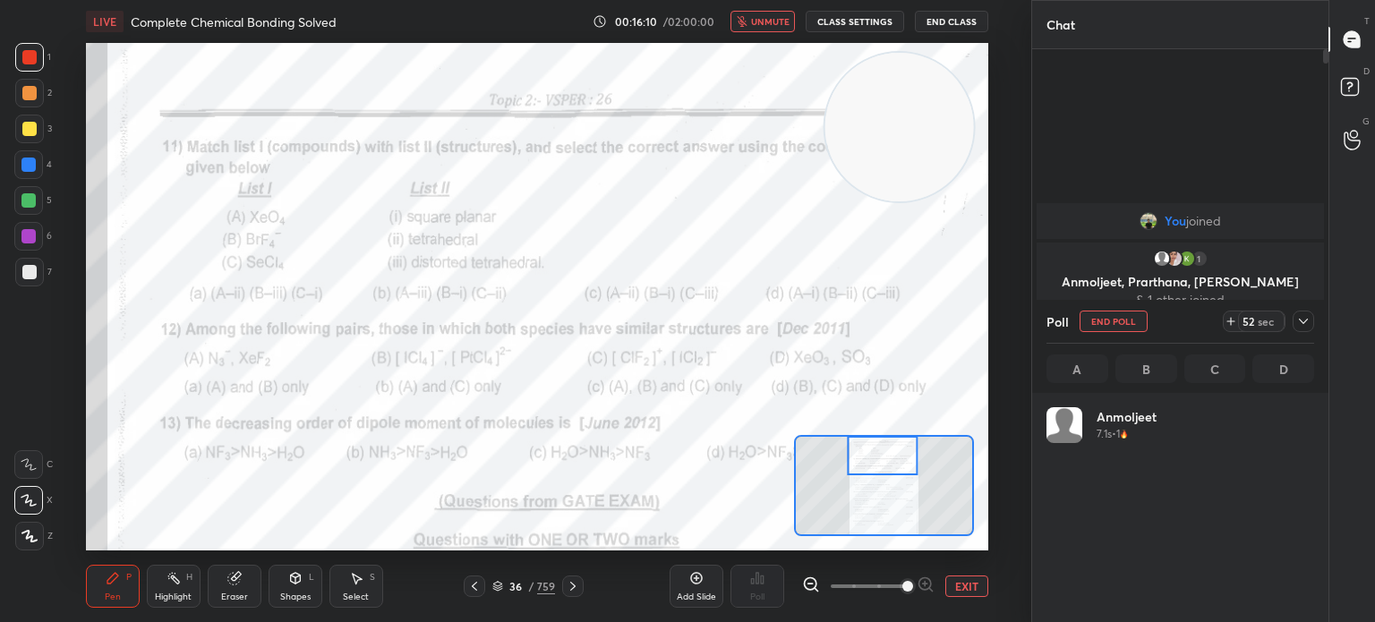
scroll to position [209, 262]
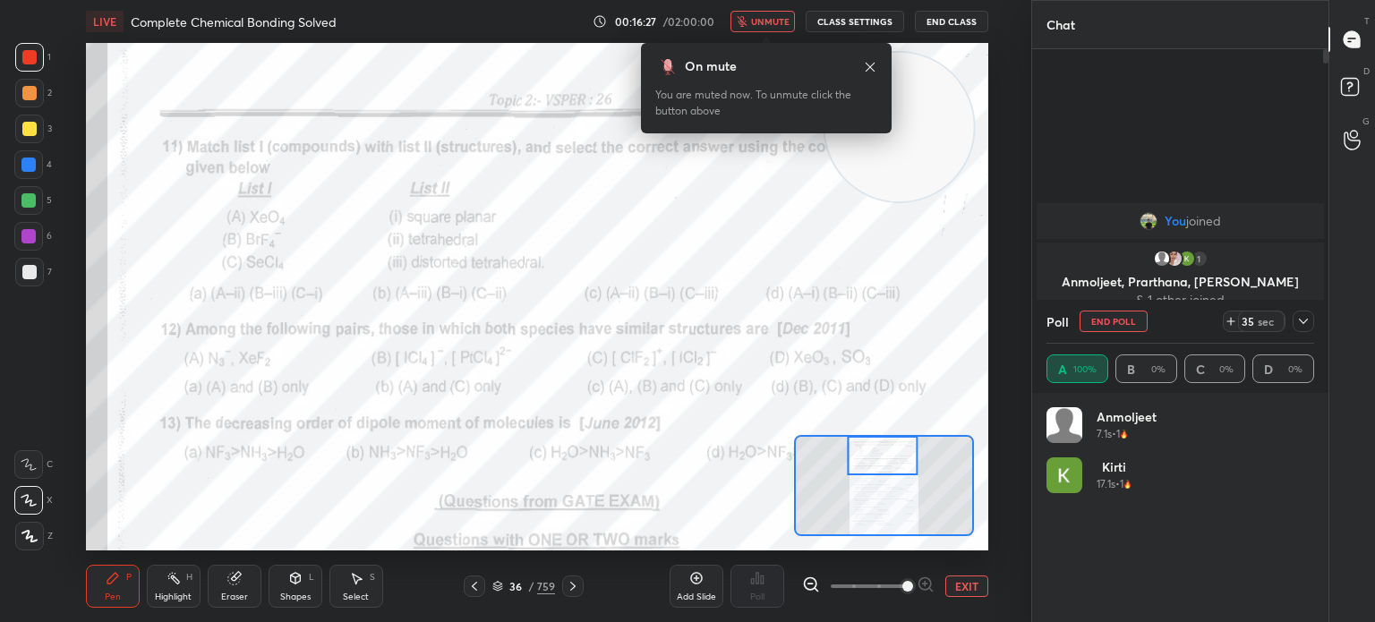
click at [870, 69] on icon at bounding box center [870, 67] width 14 height 14
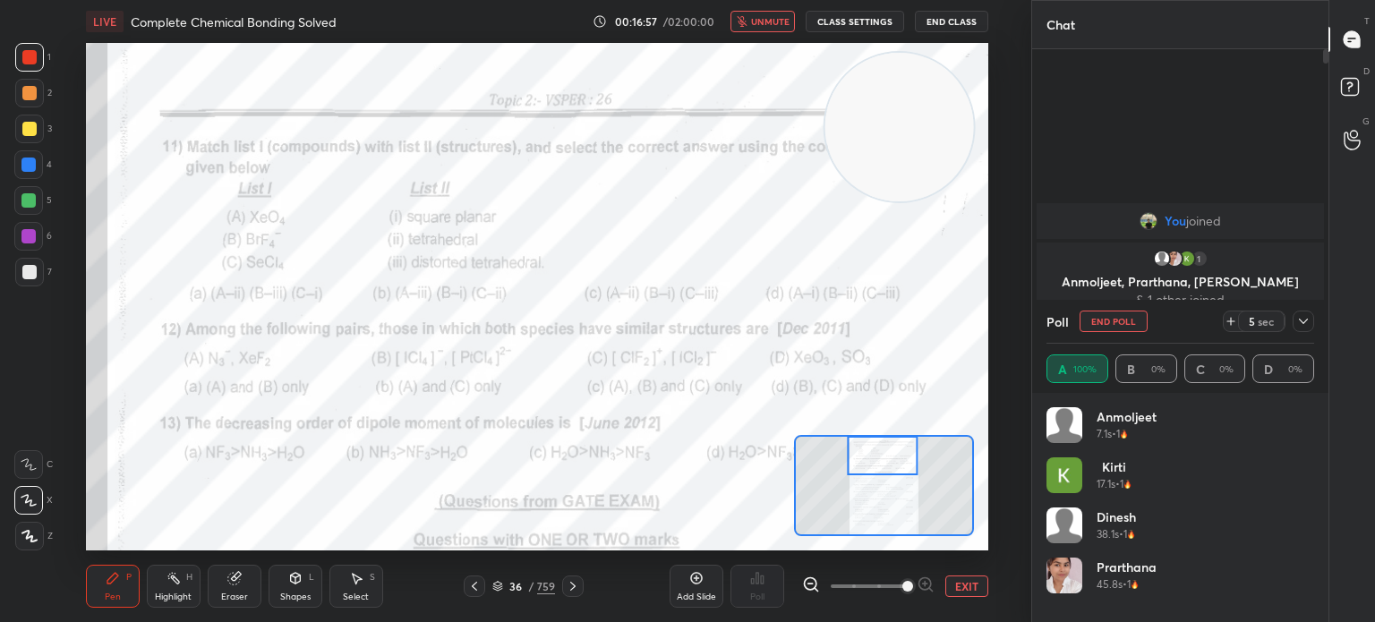
click at [771, 26] on span "unmute" at bounding box center [770, 21] width 38 height 13
click at [1299, 322] on icon at bounding box center [1303, 321] width 14 height 14
type textarea "x"
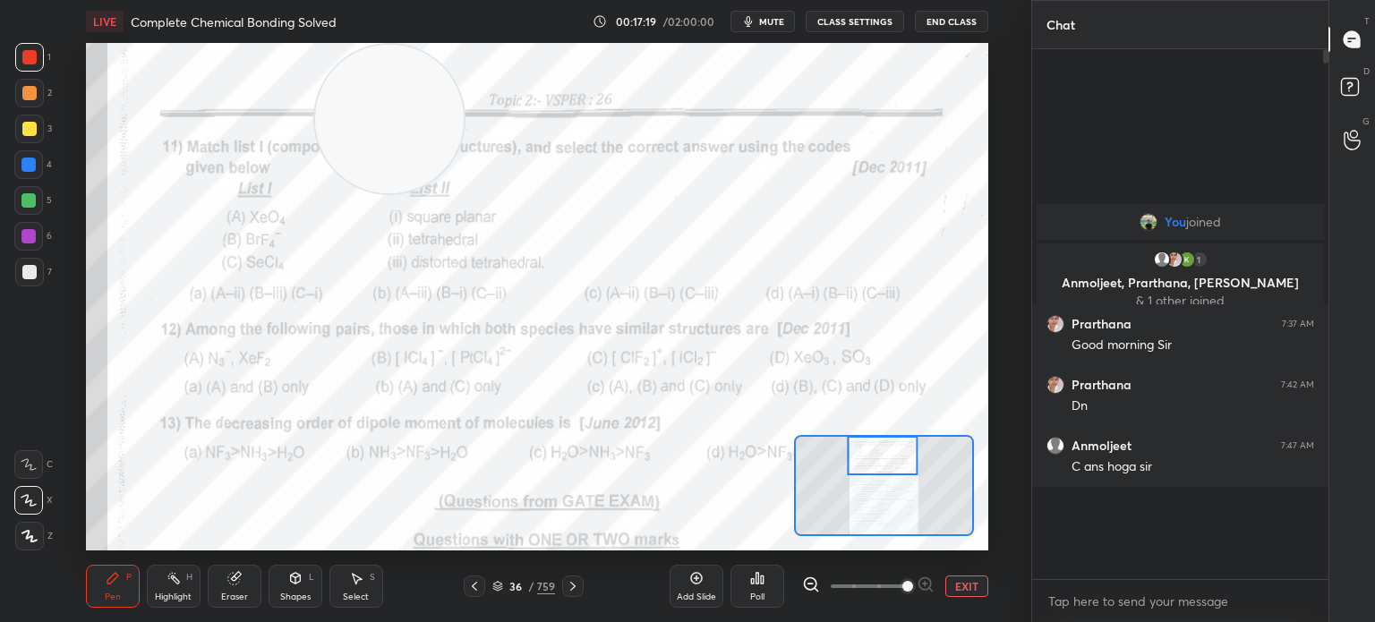
scroll to position [515, 291]
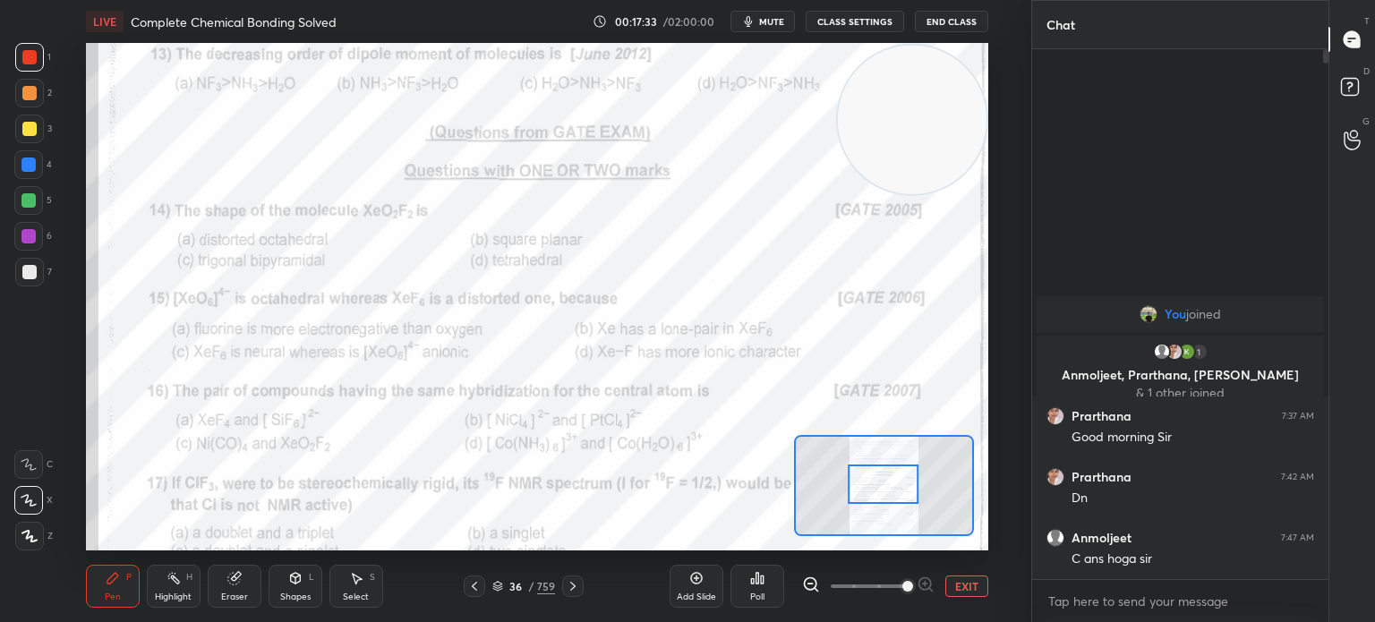
click at [772, 599] on div "Poll" at bounding box center [757, 586] width 54 height 43
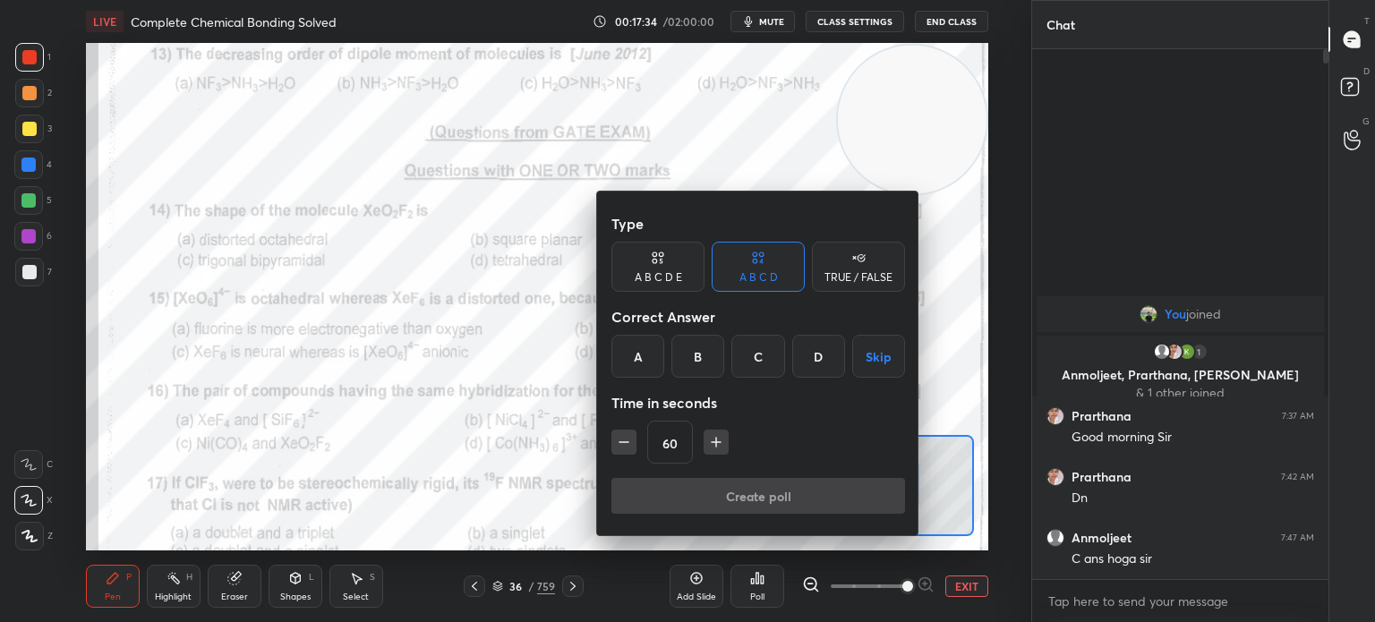
click at [753, 354] on div "C" at bounding box center [757, 356] width 53 height 43
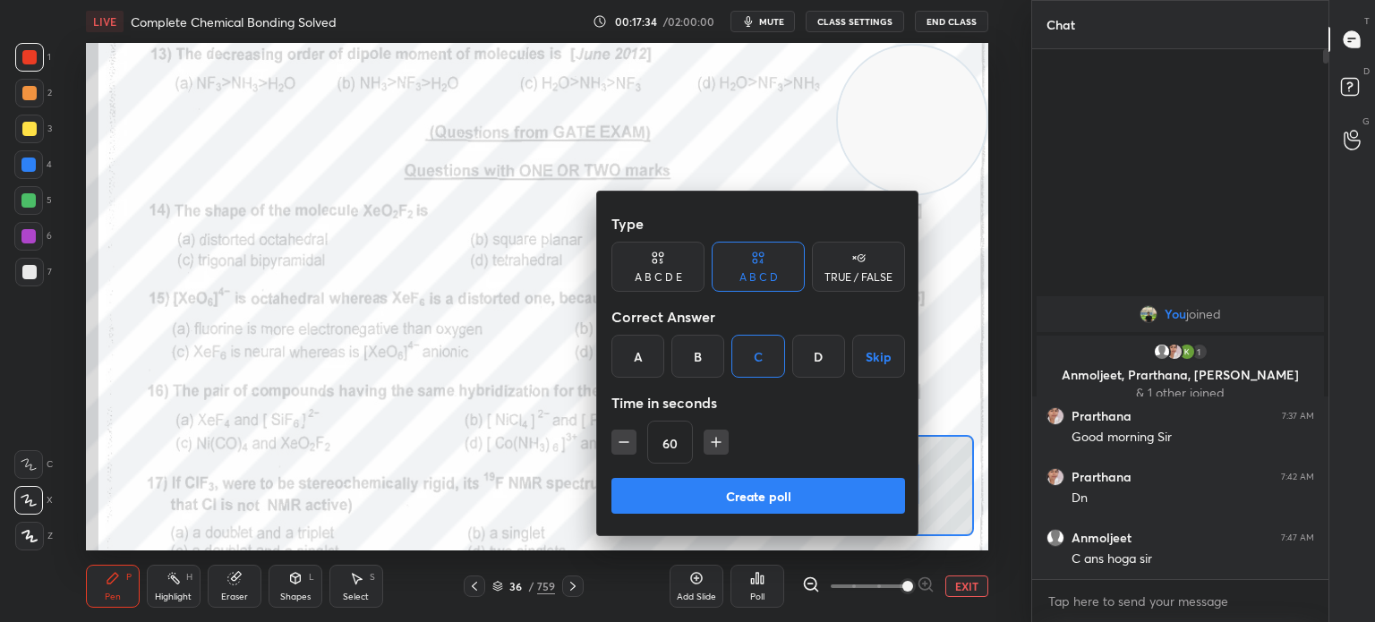
click at [615, 439] on icon "button" at bounding box center [624, 442] width 18 height 18
click at [623, 444] on icon "button" at bounding box center [624, 442] width 18 height 18
click at [627, 442] on icon "button" at bounding box center [623, 442] width 9 height 0
type input "15"
click at [688, 499] on button "Create poll" at bounding box center [758, 496] width 294 height 36
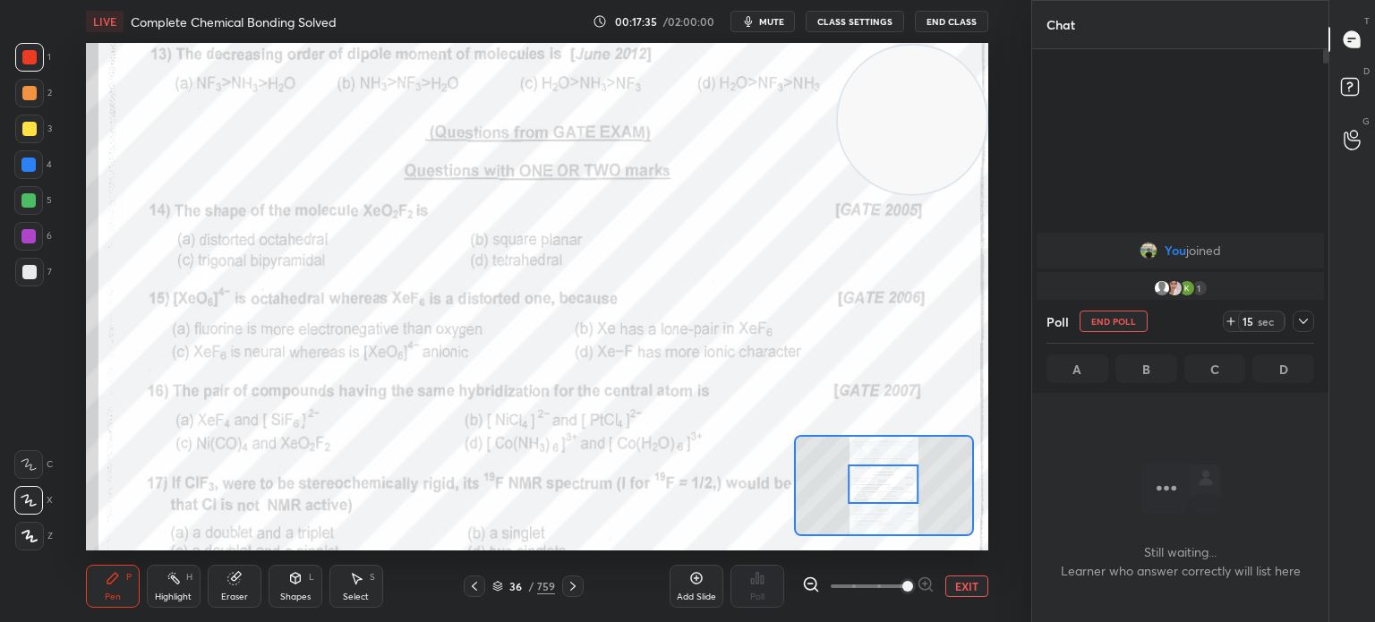
scroll to position [431, 291]
click at [1231, 327] on icon at bounding box center [1230, 321] width 14 height 14
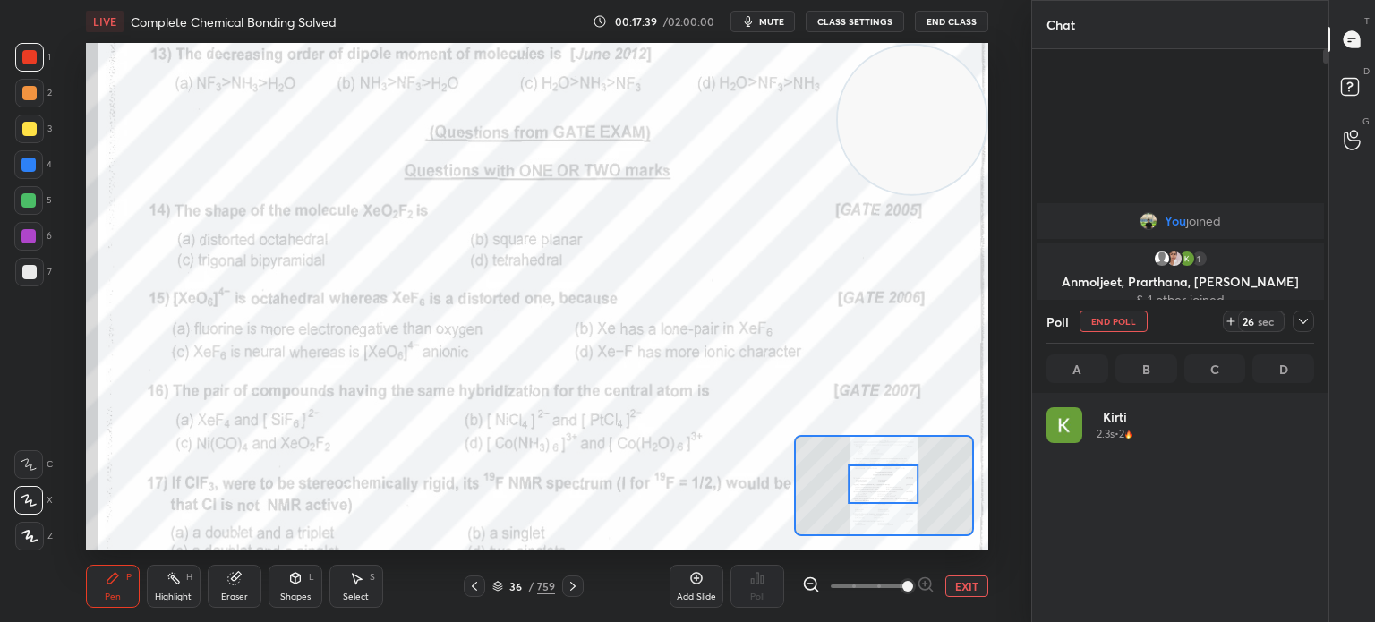
scroll to position [209, 262]
click at [784, 14] on button "mute" at bounding box center [762, 21] width 64 height 21
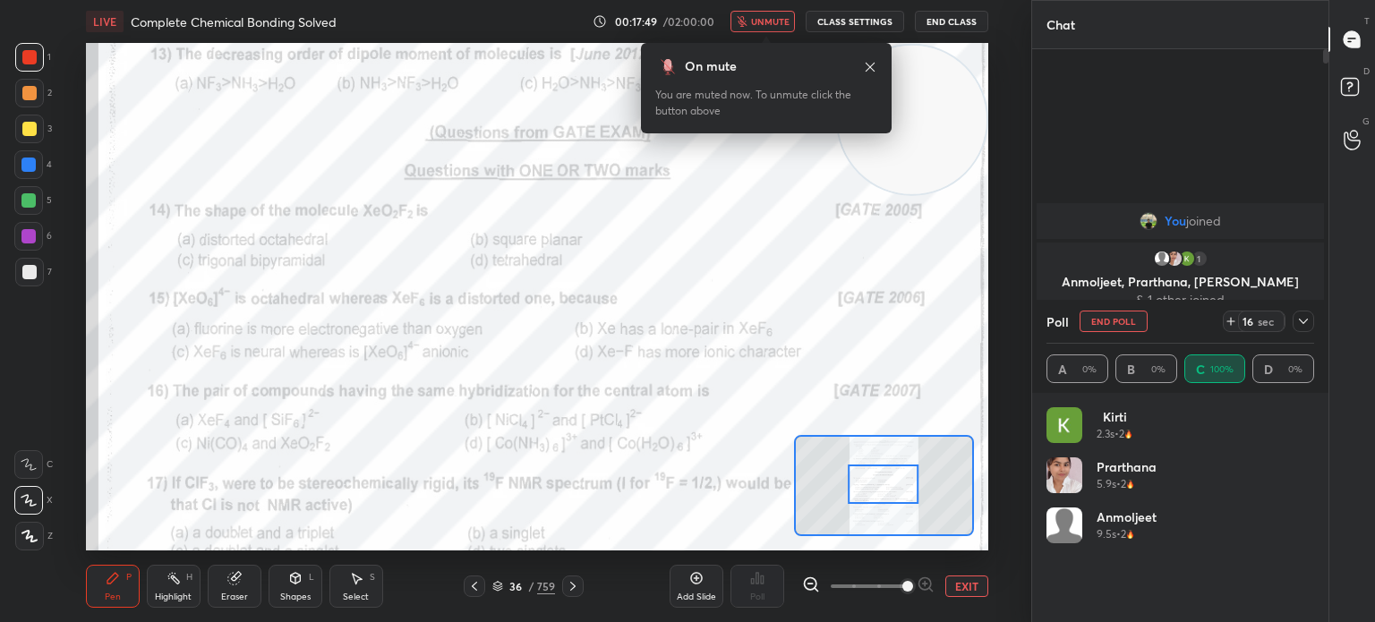
click at [869, 63] on icon at bounding box center [870, 67] width 14 height 14
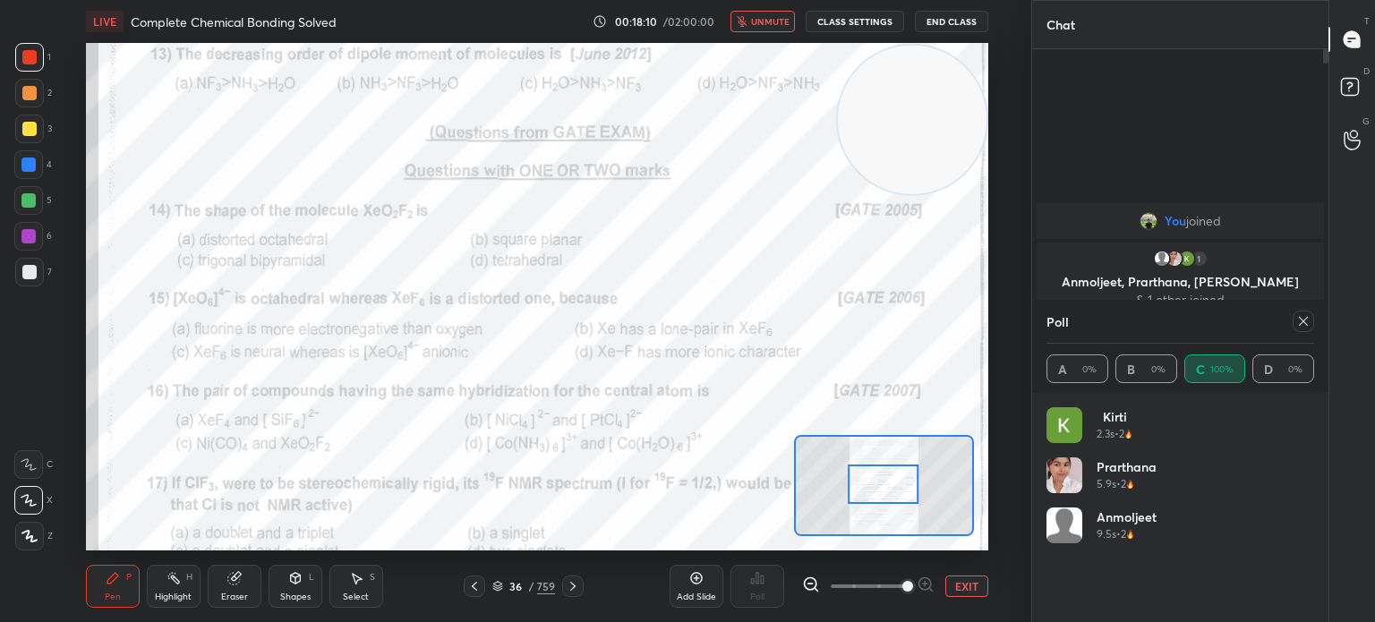
click at [780, 21] on span "unmute" at bounding box center [770, 21] width 38 height 13
click at [1308, 314] on div at bounding box center [1302, 321] width 21 height 21
type textarea "x"
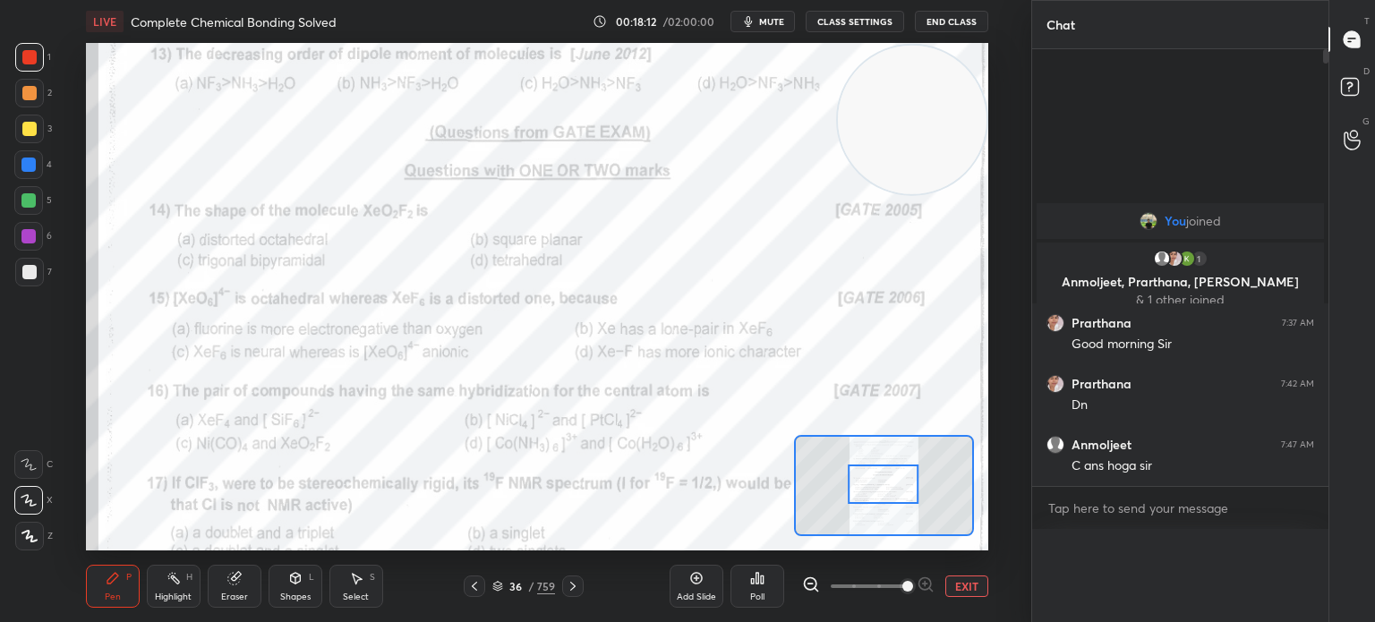
scroll to position [0, 0]
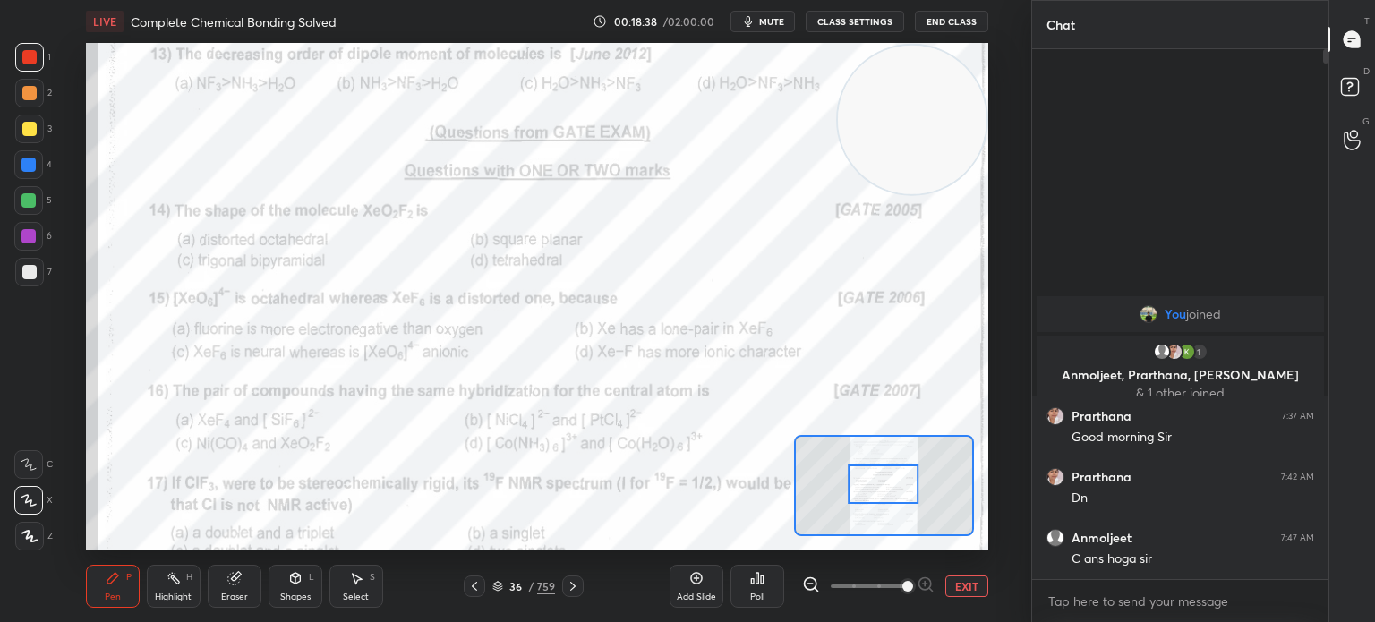
click at [766, 587] on div "Poll" at bounding box center [757, 586] width 54 height 43
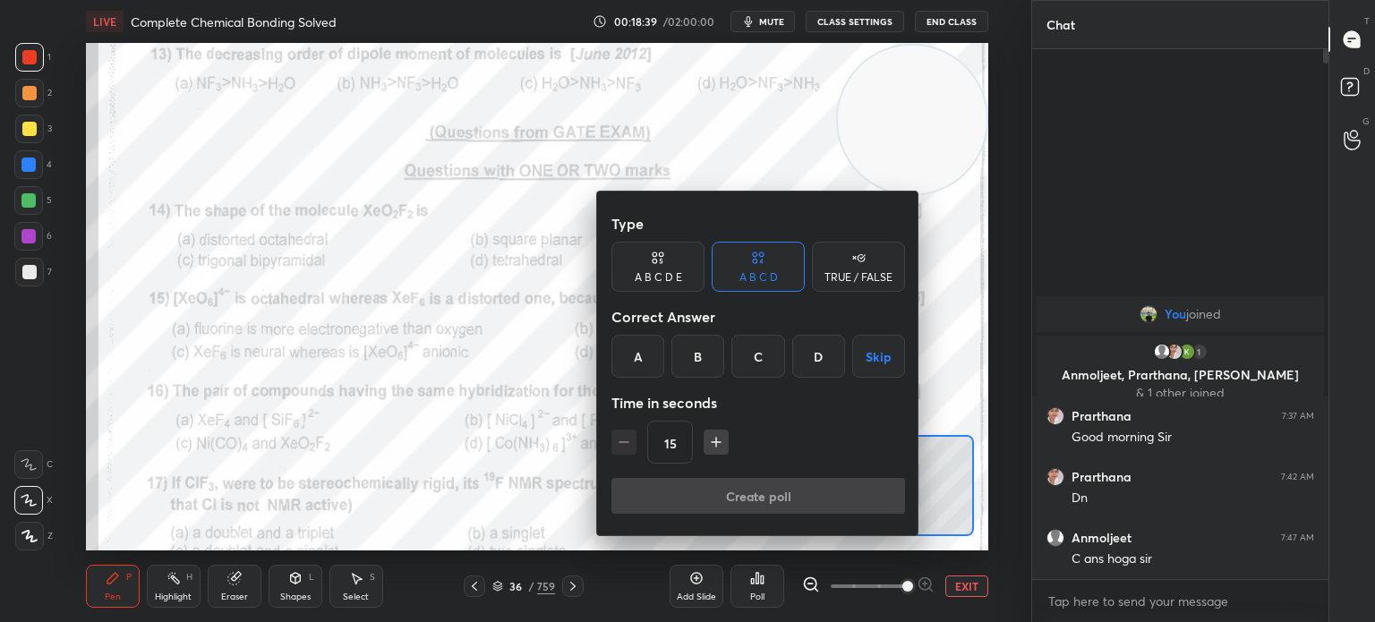
click at [707, 350] on div "B" at bounding box center [697, 356] width 53 height 43
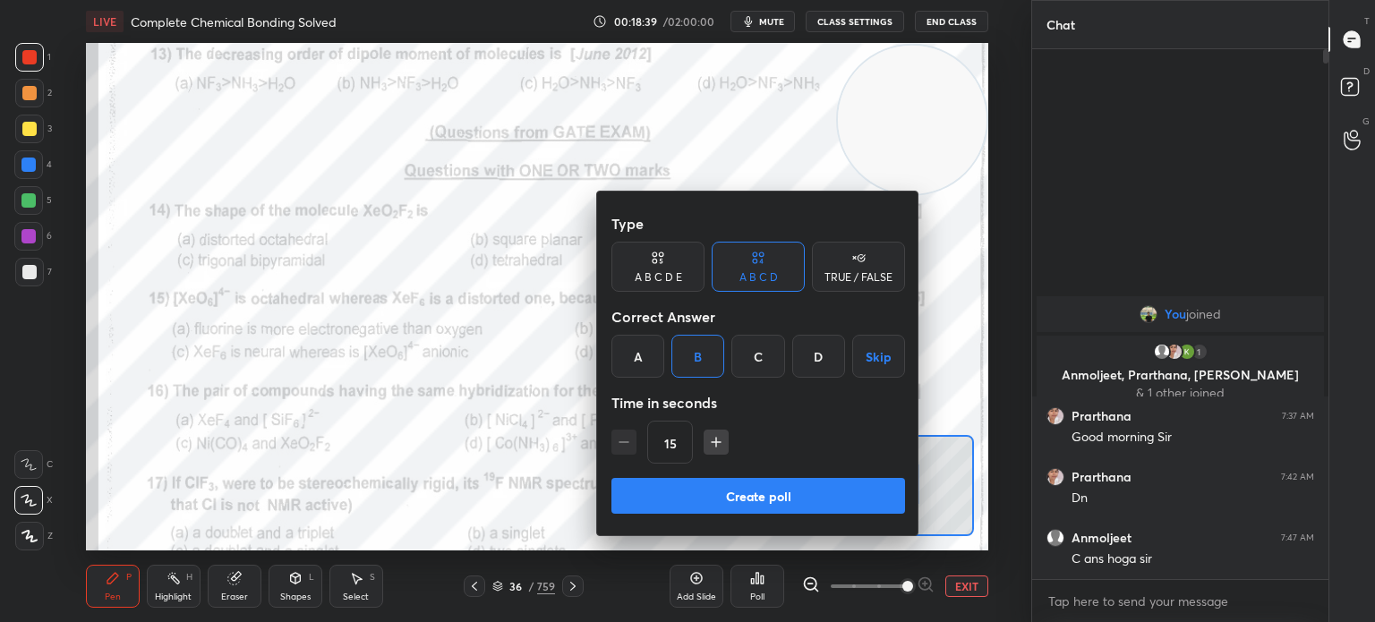
click at [716, 447] on icon "button" at bounding box center [716, 442] width 18 height 18
click at [712, 444] on icon "button" at bounding box center [716, 442] width 18 height 18
click at [711, 439] on icon "button" at bounding box center [716, 442] width 18 height 18
type input "60"
click at [708, 488] on button "Create poll" at bounding box center [758, 496] width 294 height 36
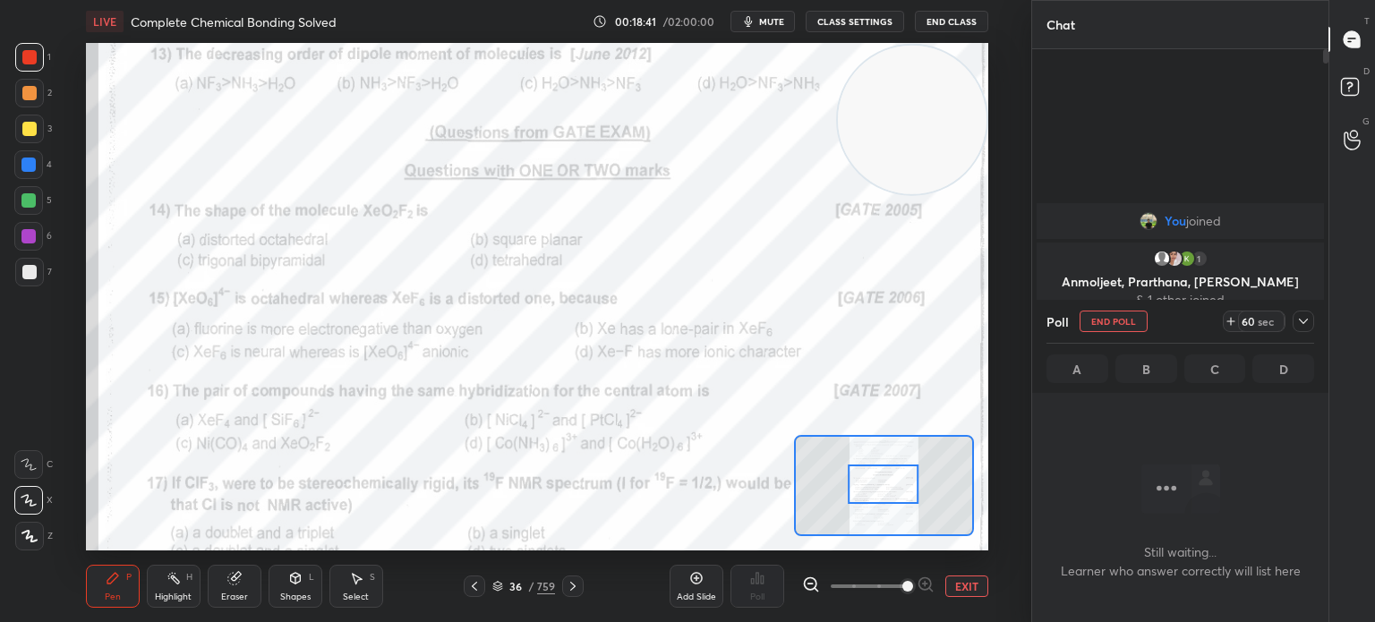
scroll to position [6, 5]
click at [778, 27] on span "mute" at bounding box center [771, 21] width 25 height 13
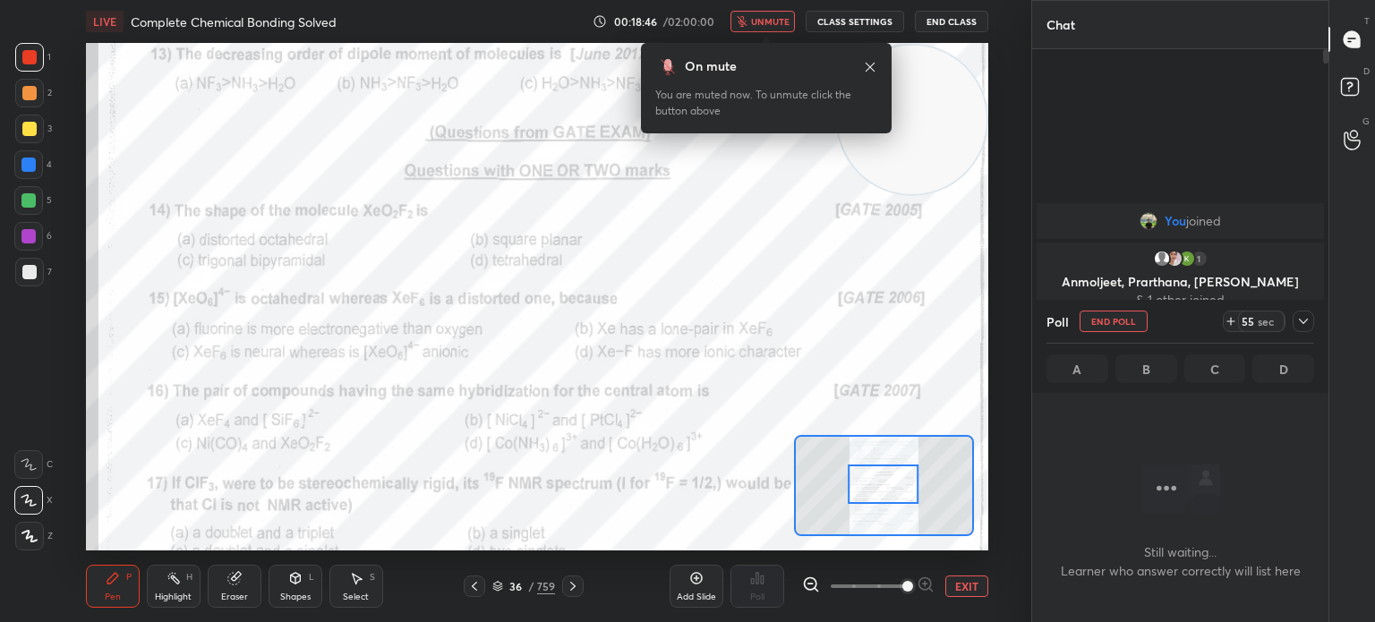
click at [870, 61] on icon at bounding box center [870, 67] width 14 height 14
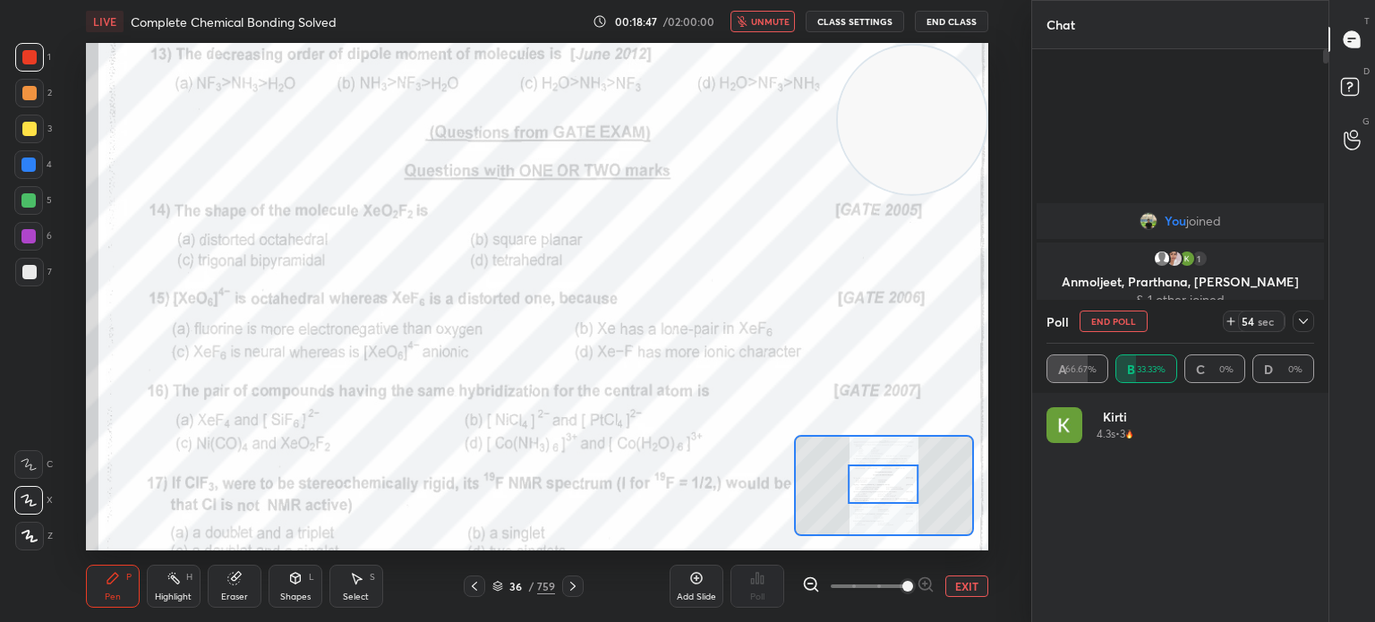
scroll to position [209, 262]
click at [747, 21] on icon "button" at bounding box center [741, 21] width 11 height 11
click at [36, 163] on div at bounding box center [28, 164] width 14 height 14
click at [33, 160] on div at bounding box center [28, 164] width 14 height 14
click at [1294, 318] on div at bounding box center [1302, 321] width 21 height 21
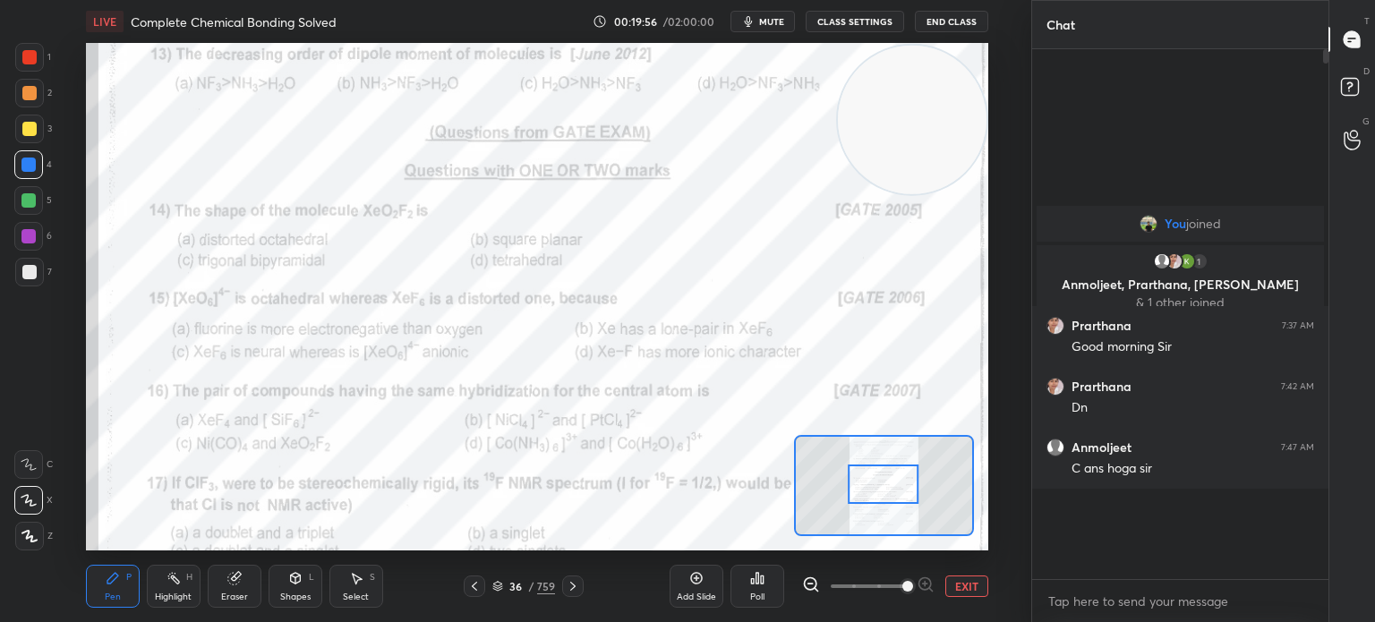
scroll to position [523, 291]
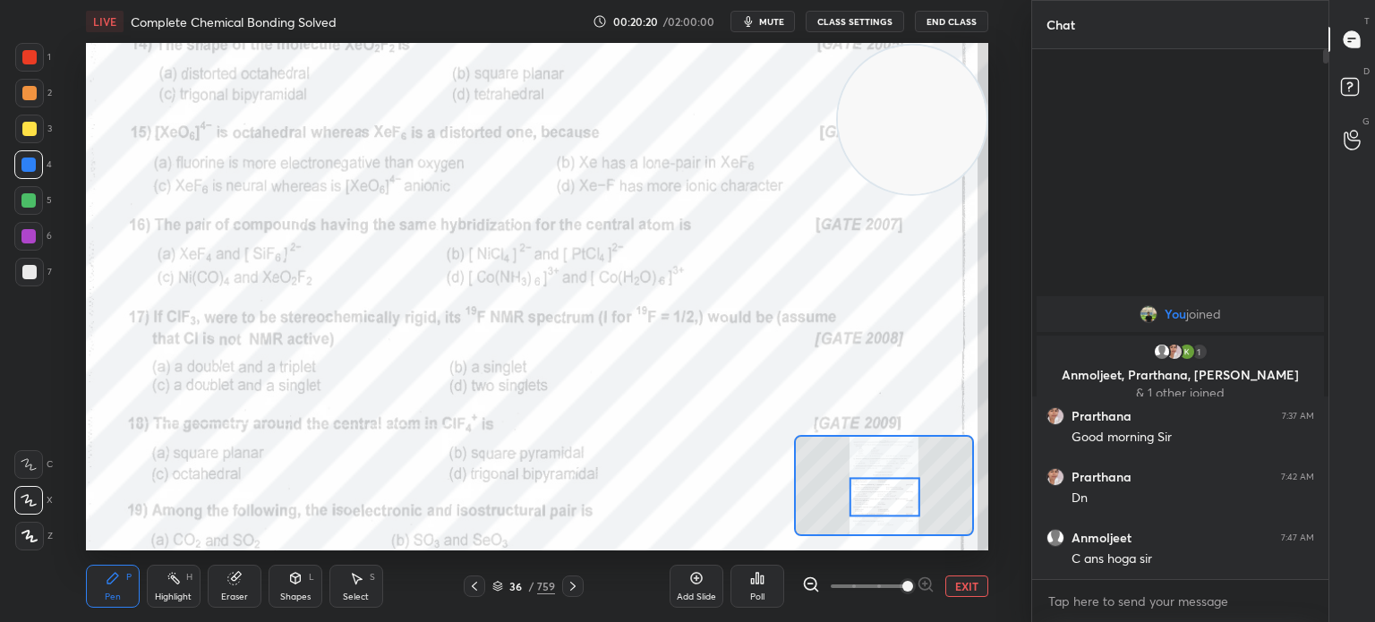
click at [780, 583] on div "Poll" at bounding box center [757, 586] width 54 height 43
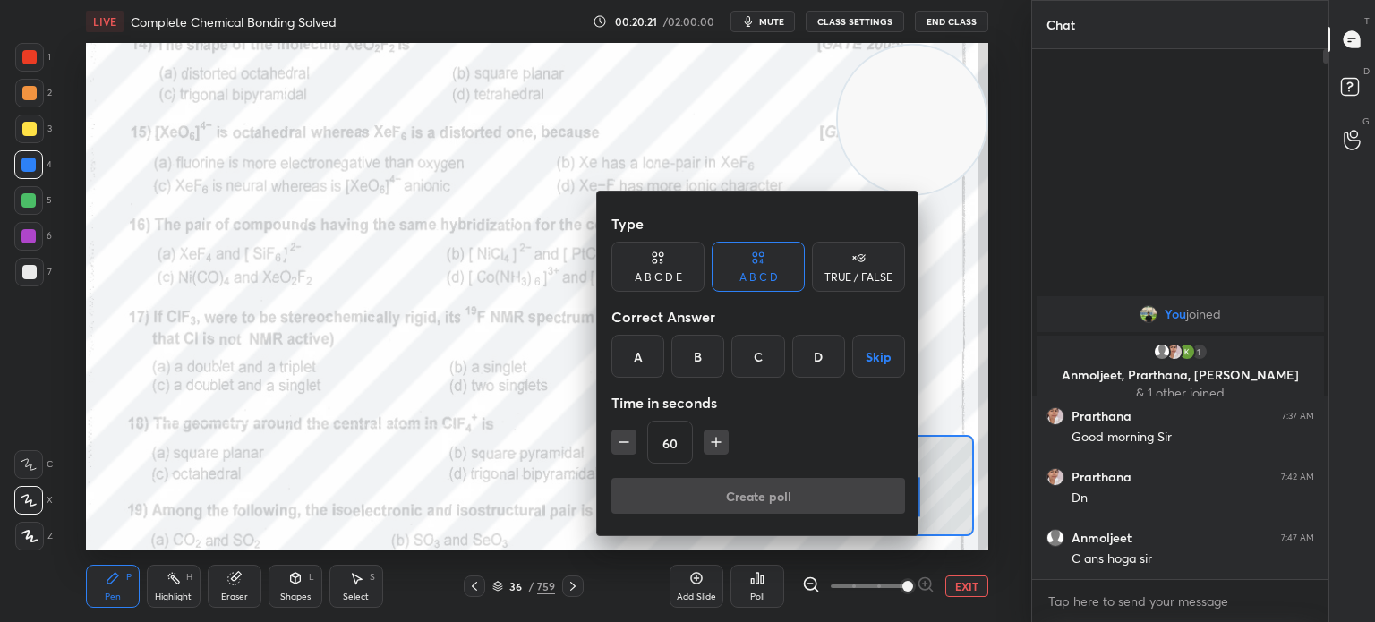
click at [644, 369] on div "A" at bounding box center [637, 356] width 53 height 43
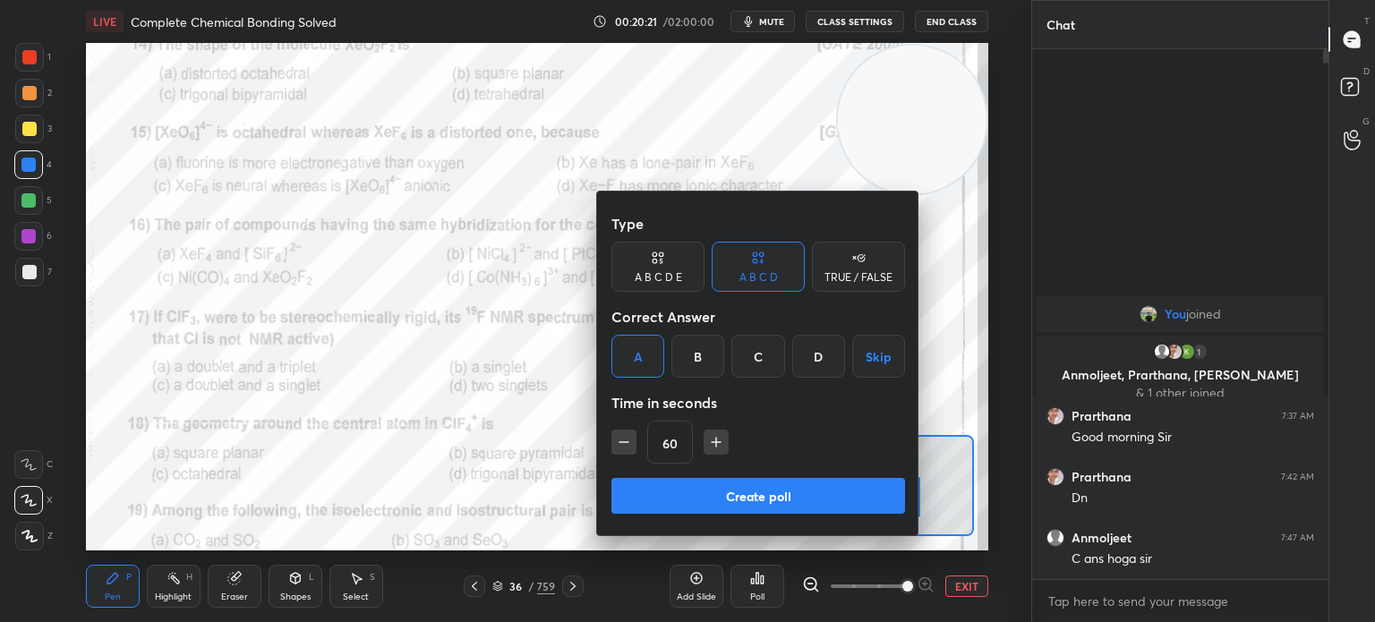
click at [726, 482] on button "Create poll" at bounding box center [758, 496] width 294 height 36
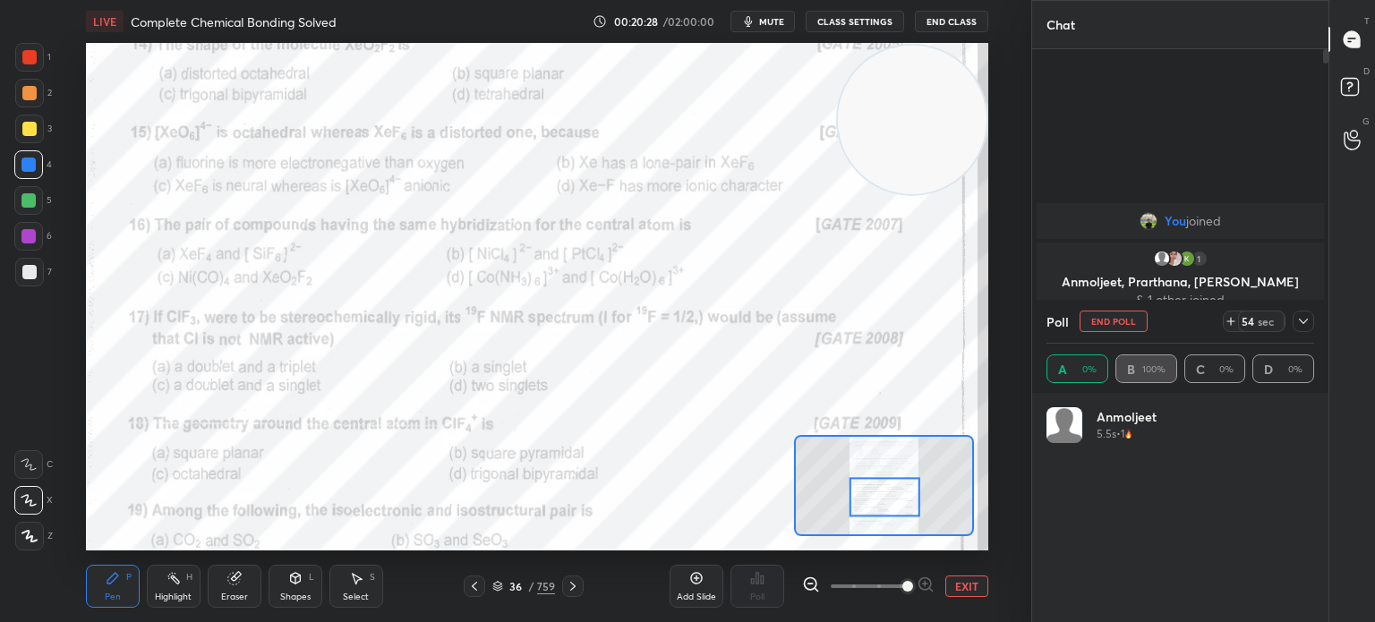
scroll to position [209, 262]
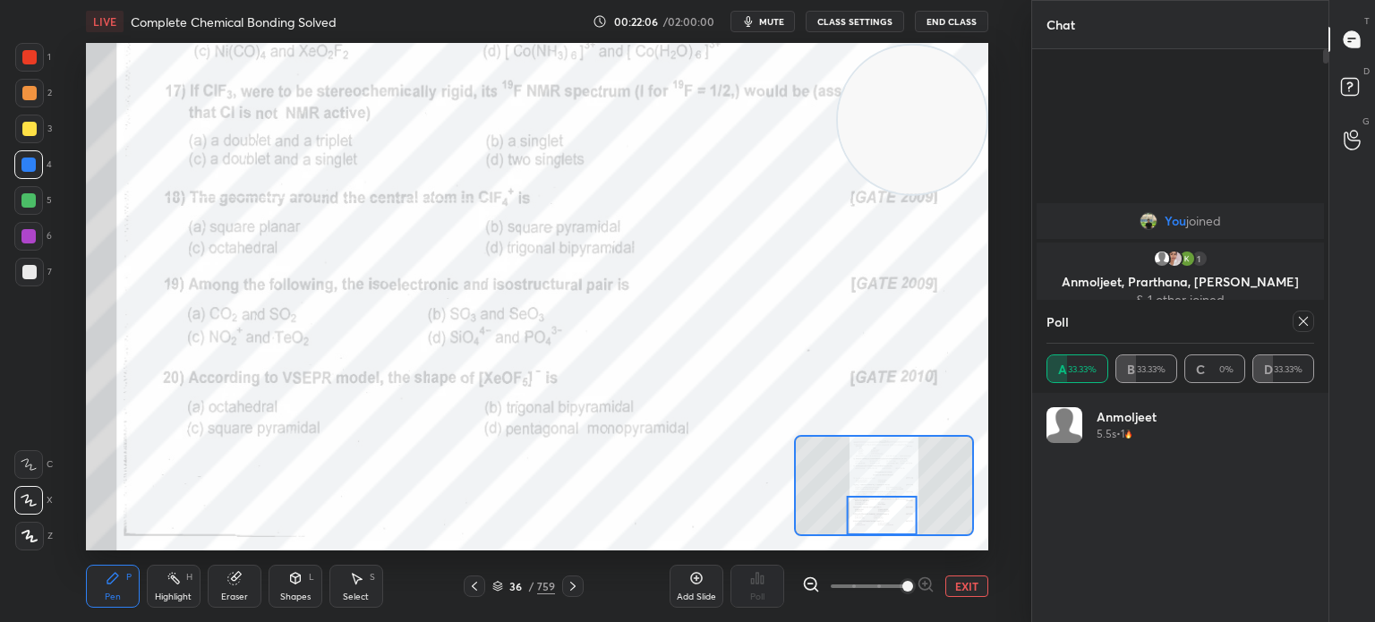
click at [32, 56] on div at bounding box center [29, 57] width 14 height 14
click at [30, 62] on div at bounding box center [29, 57] width 14 height 14
click at [1307, 311] on div at bounding box center [1302, 321] width 21 height 21
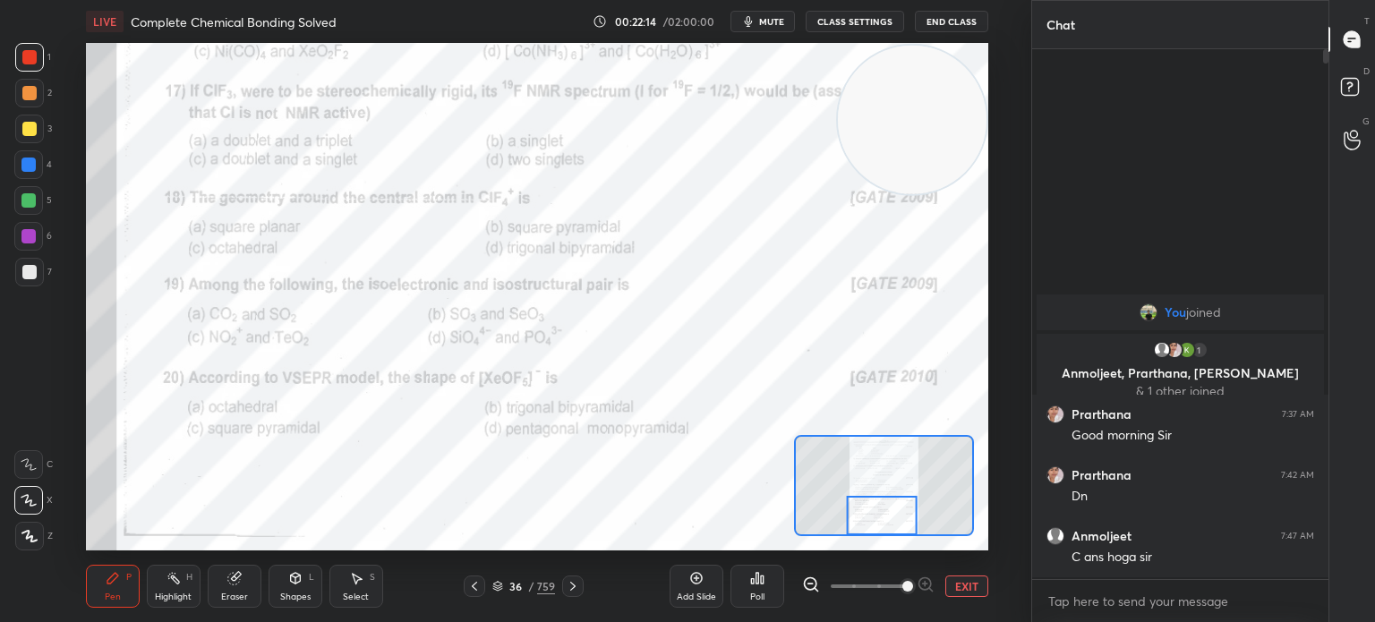
scroll to position [524, 291]
click at [747, 592] on div "Poll" at bounding box center [757, 586] width 54 height 43
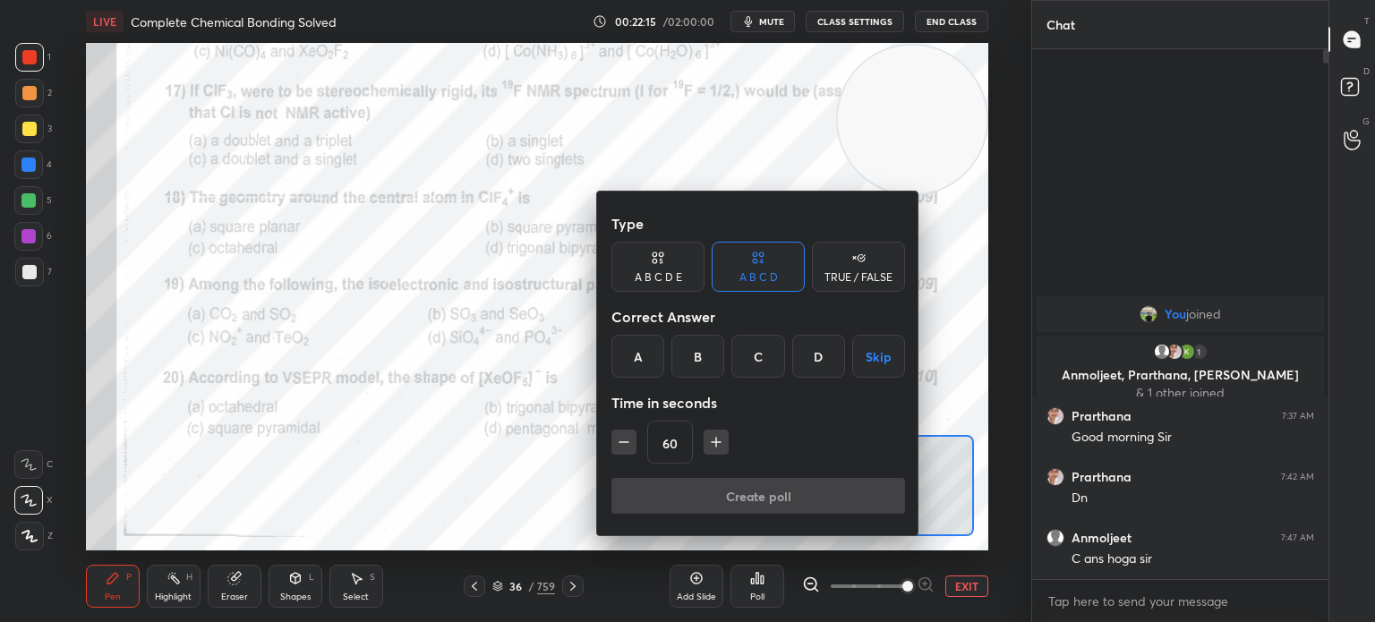
click at [815, 362] on div "D" at bounding box center [818, 356] width 53 height 43
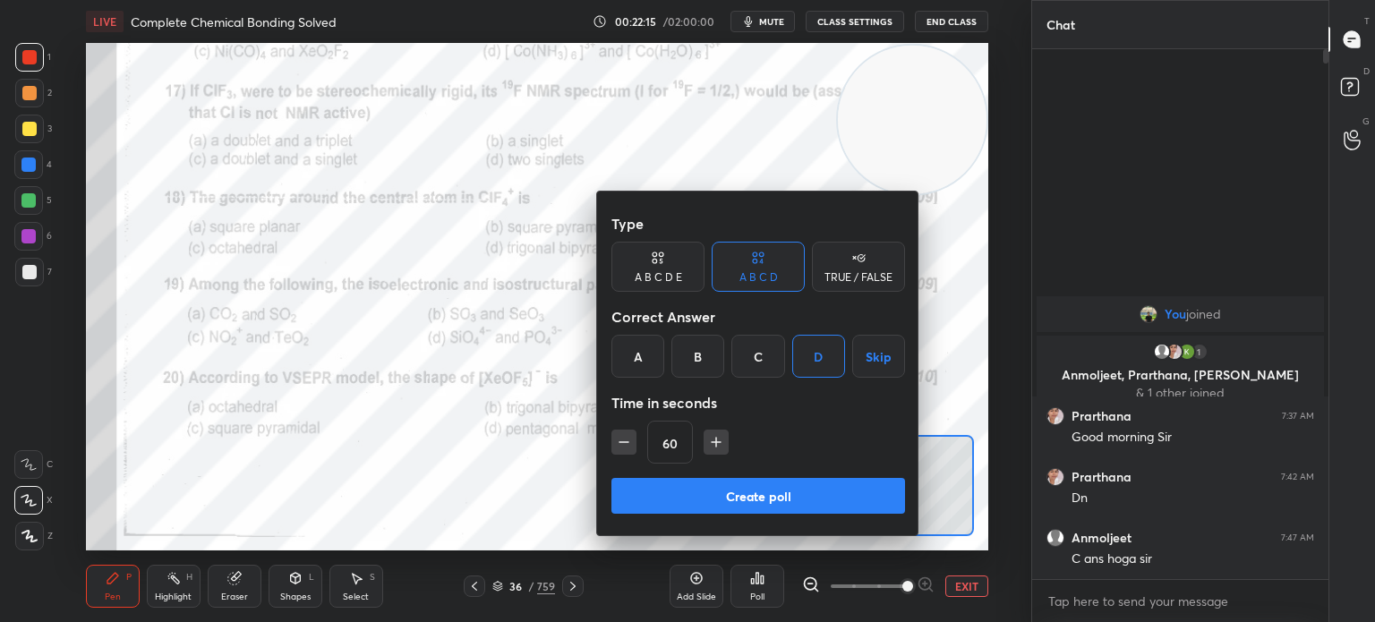
click at [738, 506] on button "Create poll" at bounding box center [758, 496] width 294 height 36
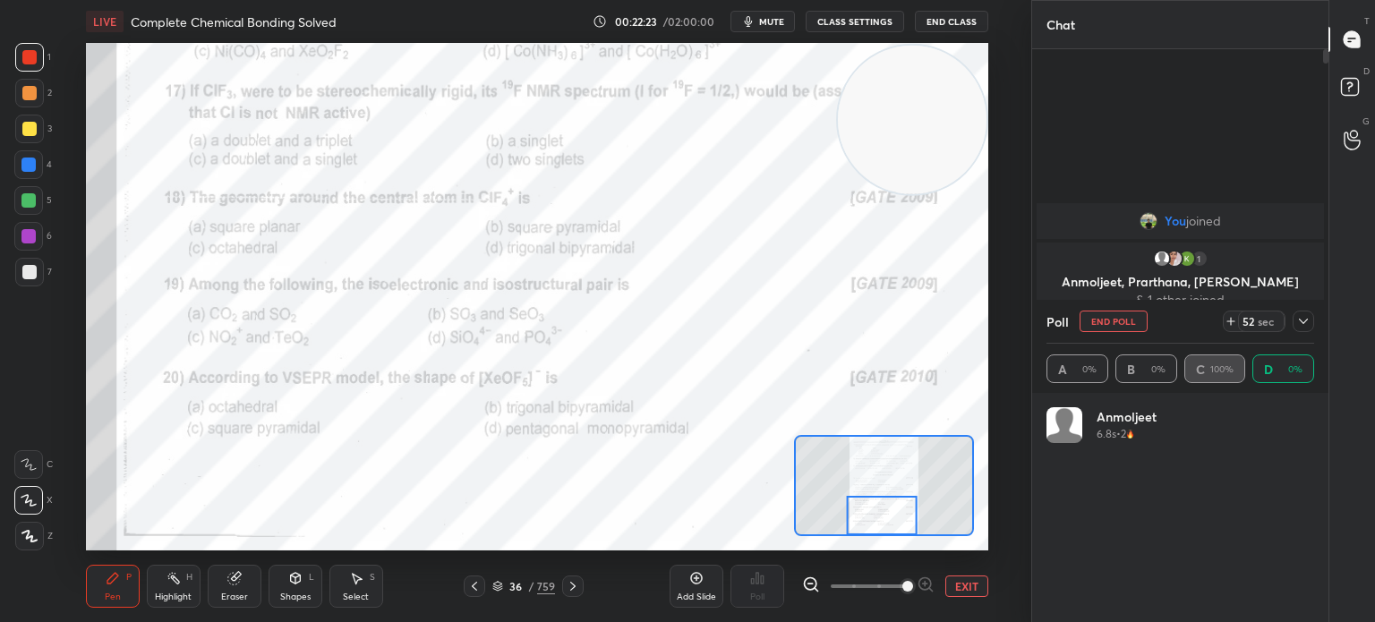
scroll to position [5, 5]
click at [1307, 313] on div at bounding box center [1302, 321] width 21 height 21
type textarea "x"
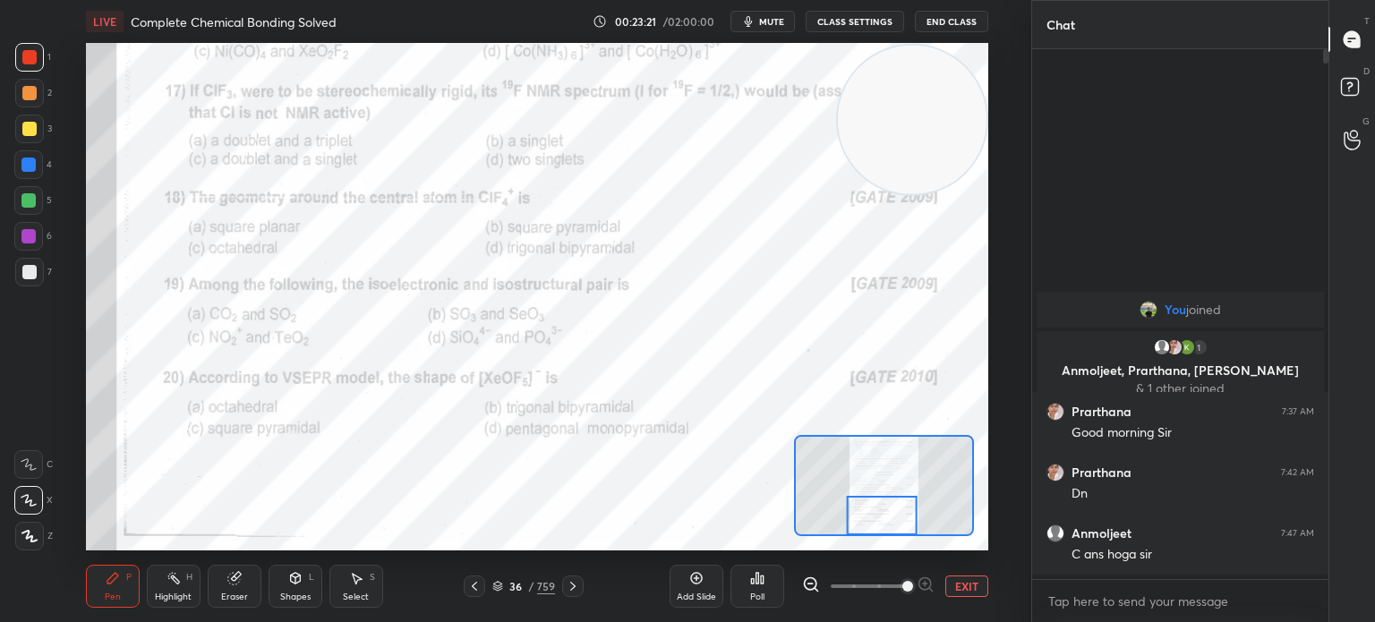
scroll to position [6, 5]
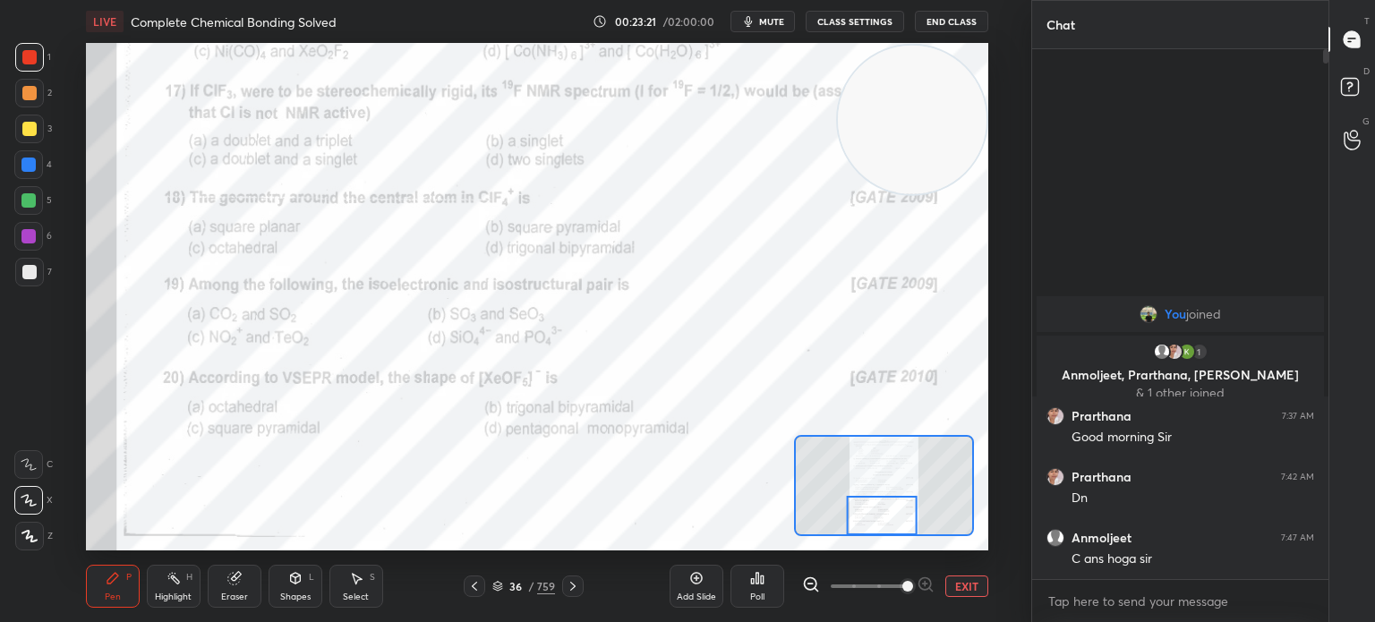
click at [762, 585] on icon at bounding box center [757, 578] width 14 height 14
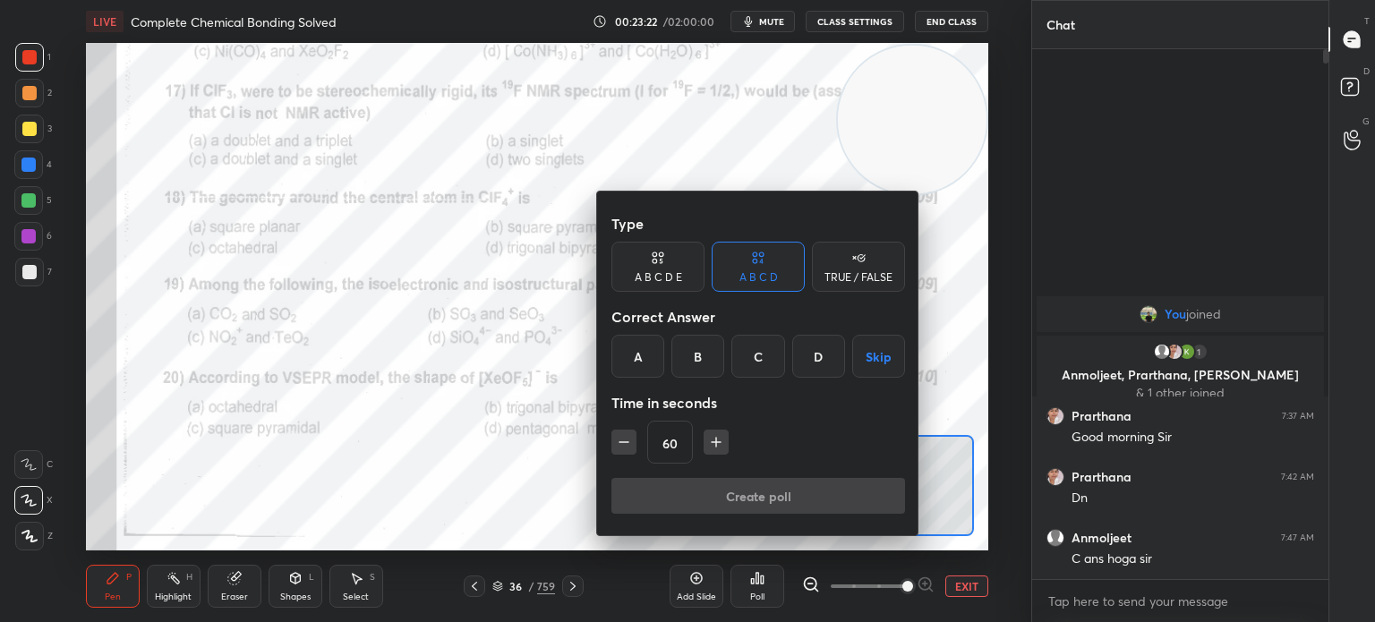
click at [822, 368] on div "D" at bounding box center [818, 356] width 53 height 43
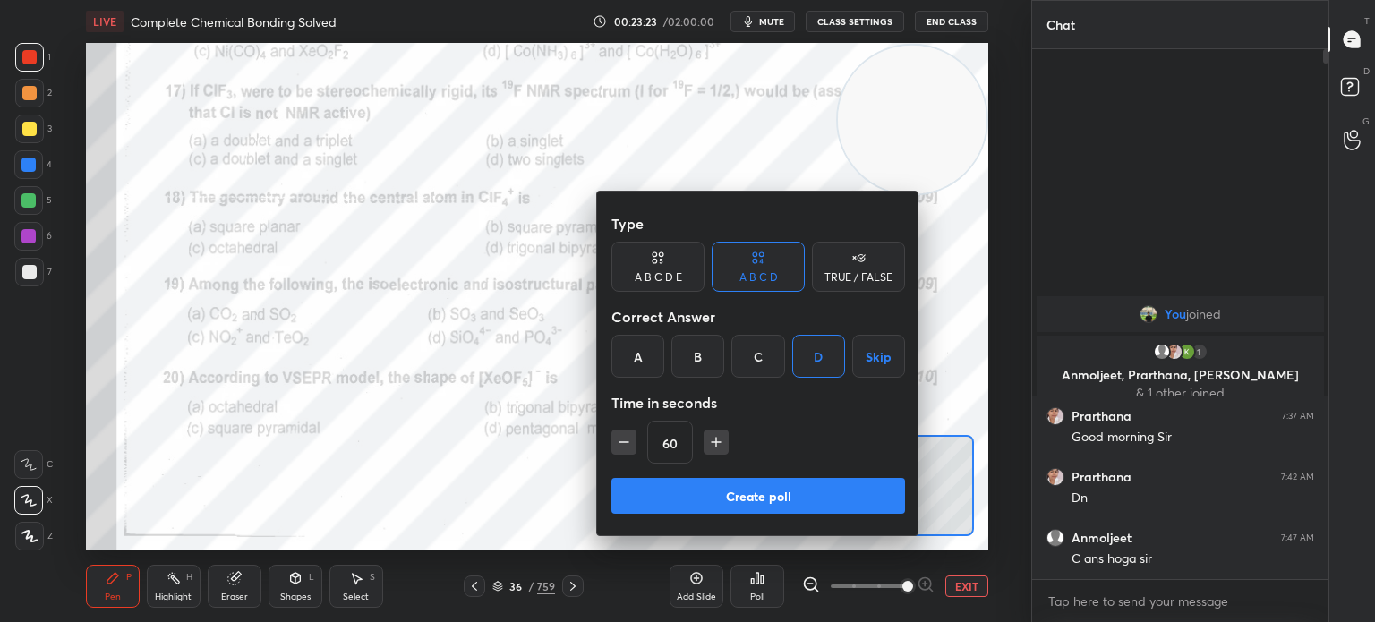
click at [711, 448] on icon "button" at bounding box center [716, 442] width 18 height 18
click at [716, 439] on icon "button" at bounding box center [716, 442] width 18 height 18
type input "90"
click at [771, 491] on button "Create poll" at bounding box center [758, 496] width 294 height 36
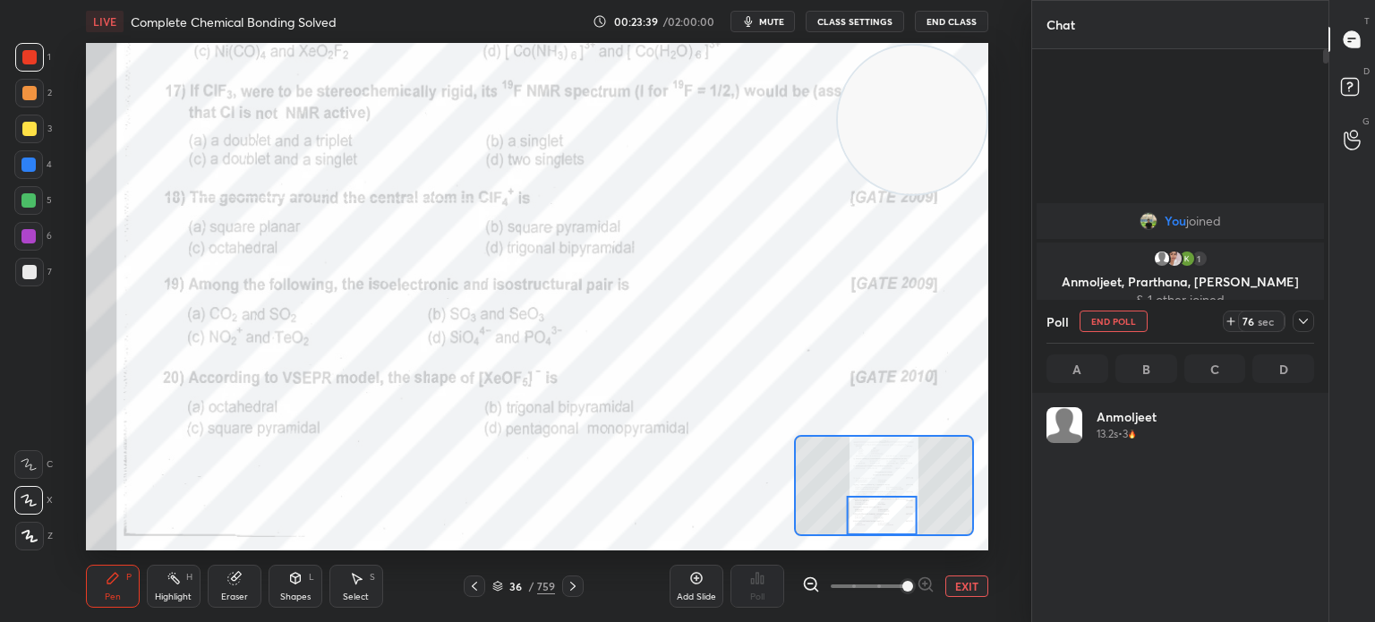
scroll to position [209, 262]
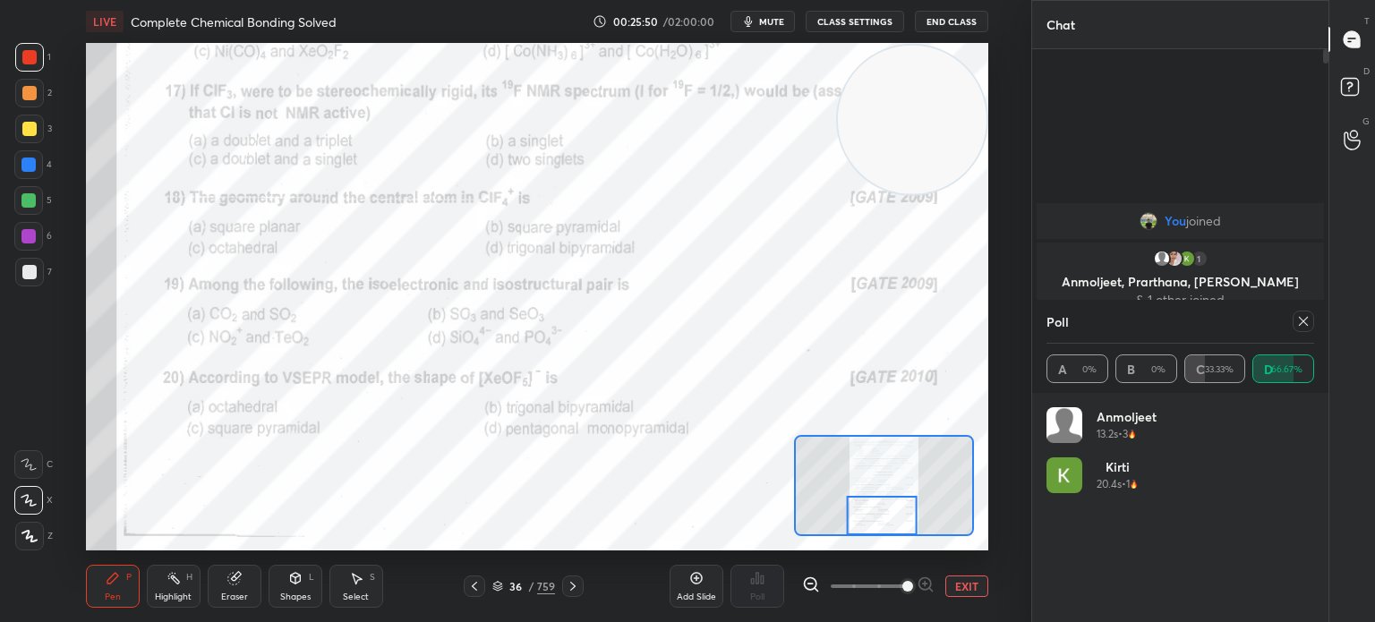
click at [1307, 320] on icon at bounding box center [1303, 321] width 14 height 14
type textarea "x"
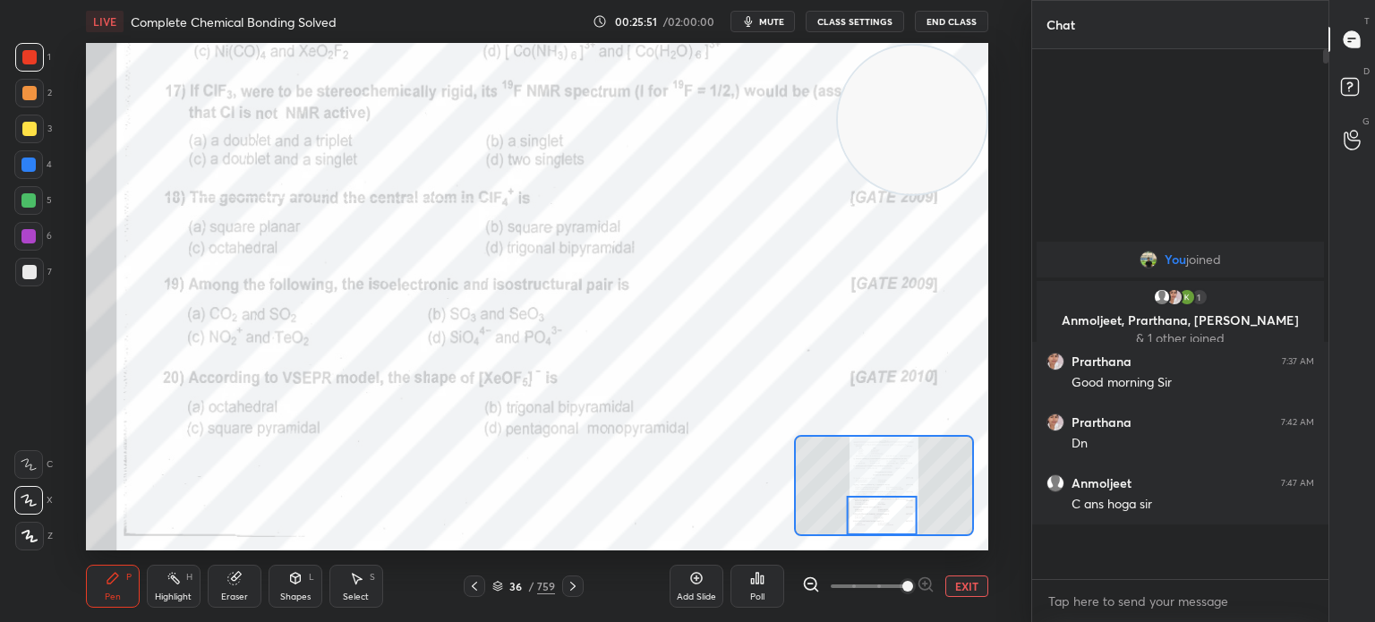
scroll to position [6, 5]
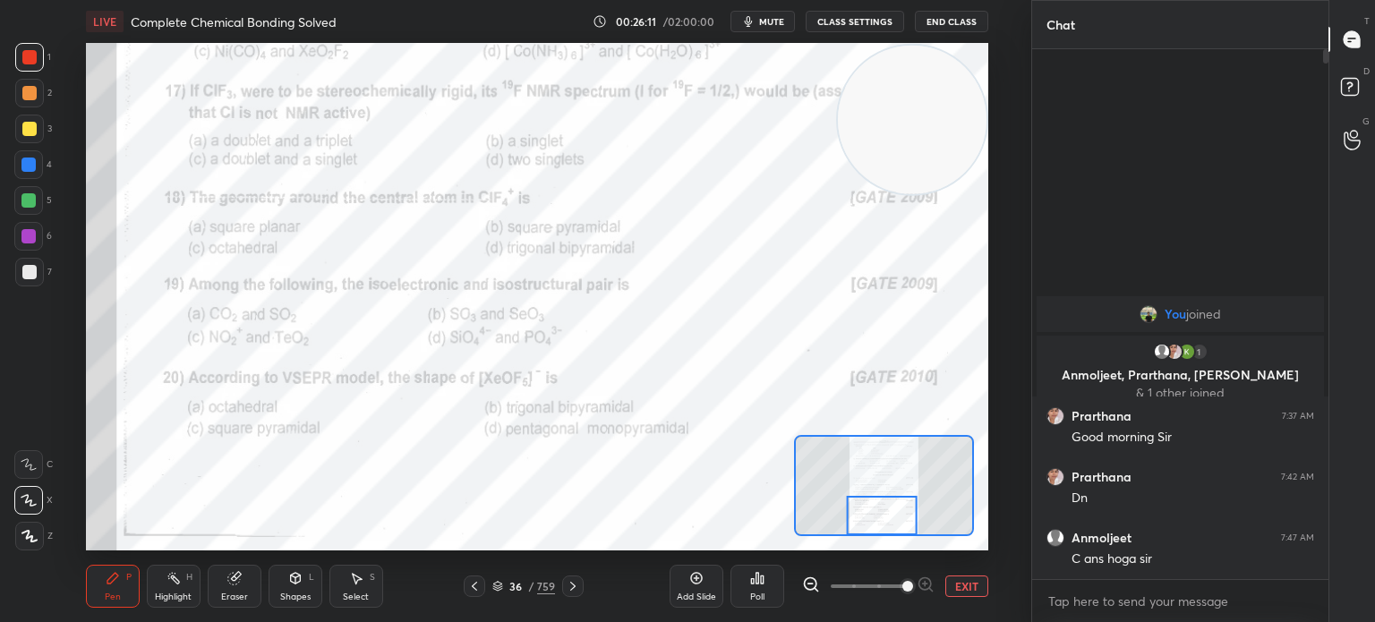
click at [770, 581] on div "Poll" at bounding box center [757, 586] width 54 height 43
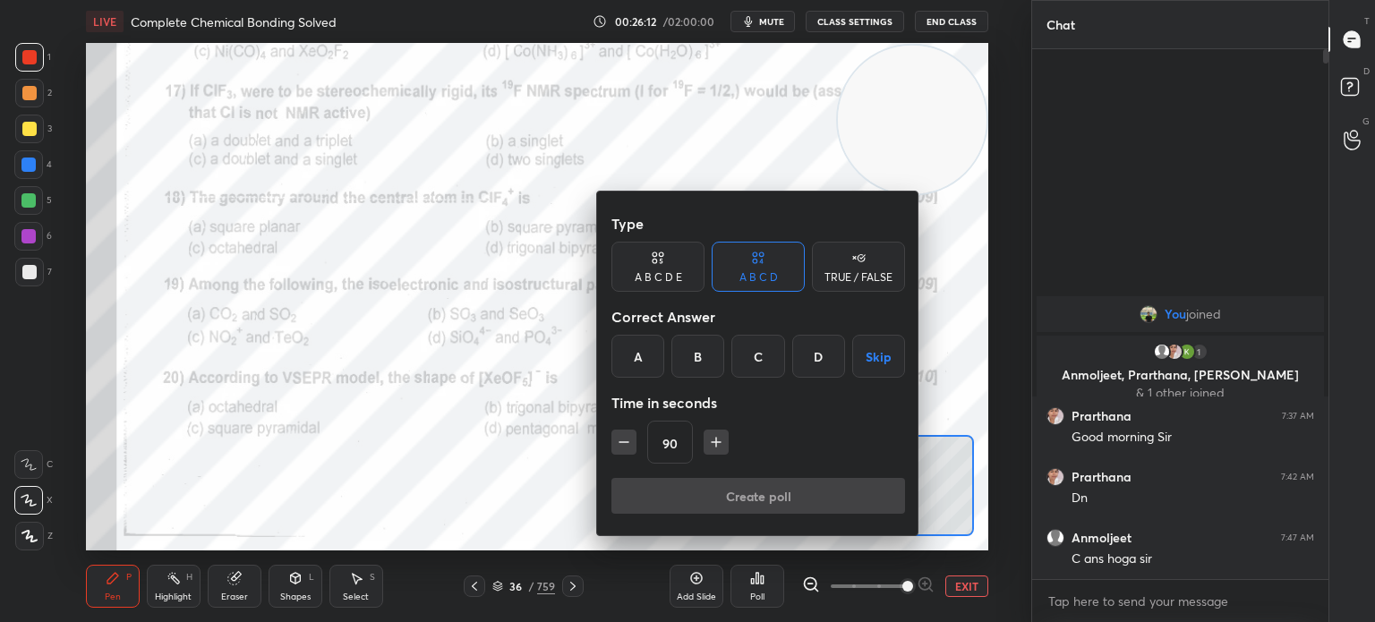
click at [820, 357] on div "D" at bounding box center [818, 356] width 53 height 43
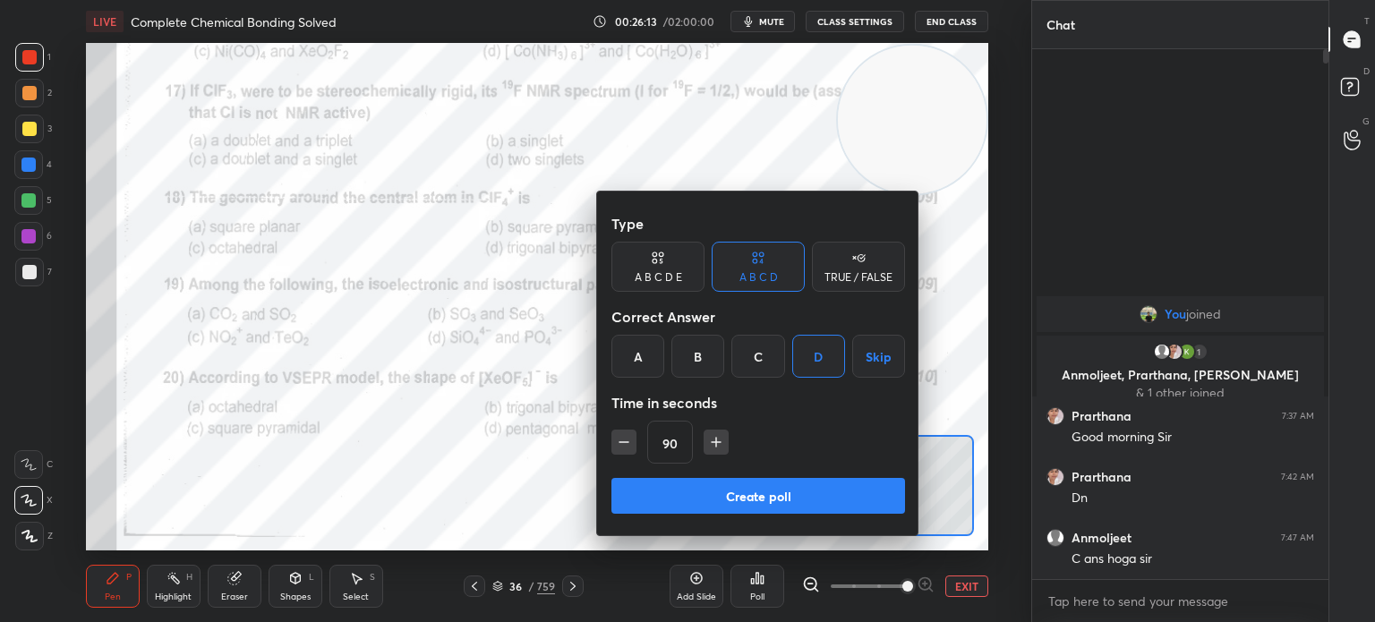
click at [629, 447] on icon "button" at bounding box center [624, 442] width 18 height 18
click at [631, 443] on icon "button" at bounding box center [624, 442] width 18 height 18
click at [630, 441] on icon "button" at bounding box center [624, 442] width 18 height 18
type input "45"
click at [673, 498] on button "Create poll" at bounding box center [758, 496] width 294 height 36
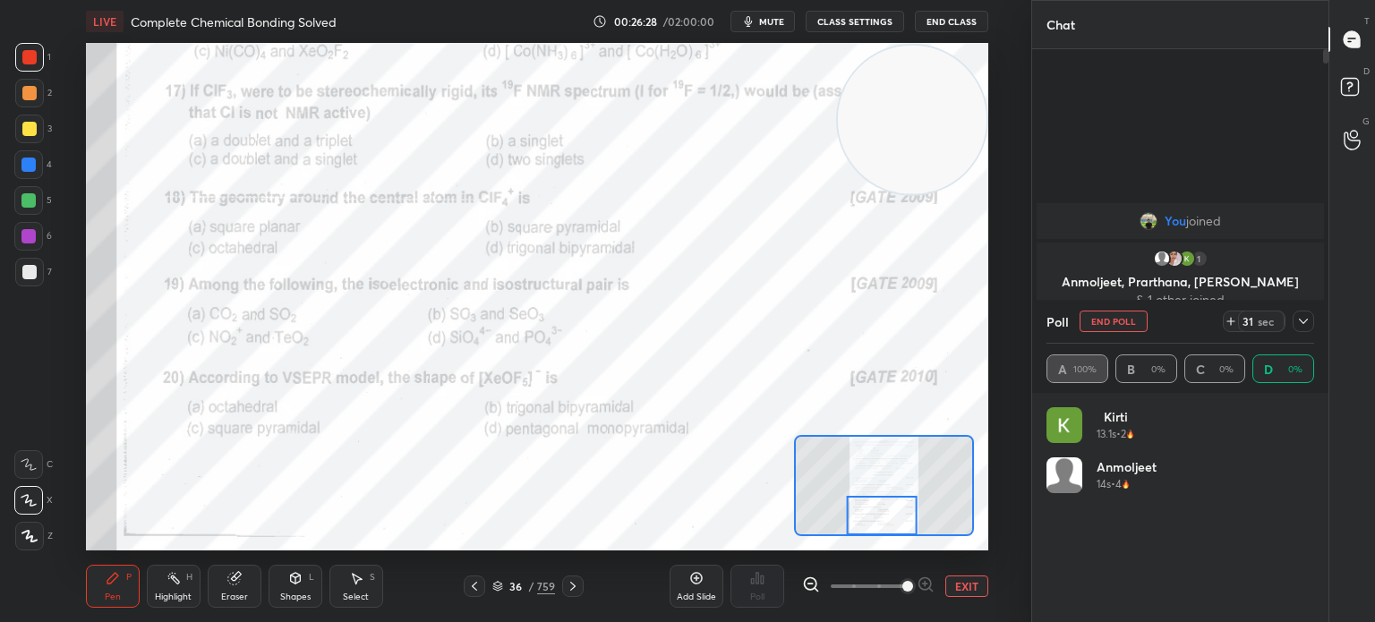
scroll to position [5, 5]
click at [1302, 323] on icon at bounding box center [1303, 321] width 14 height 14
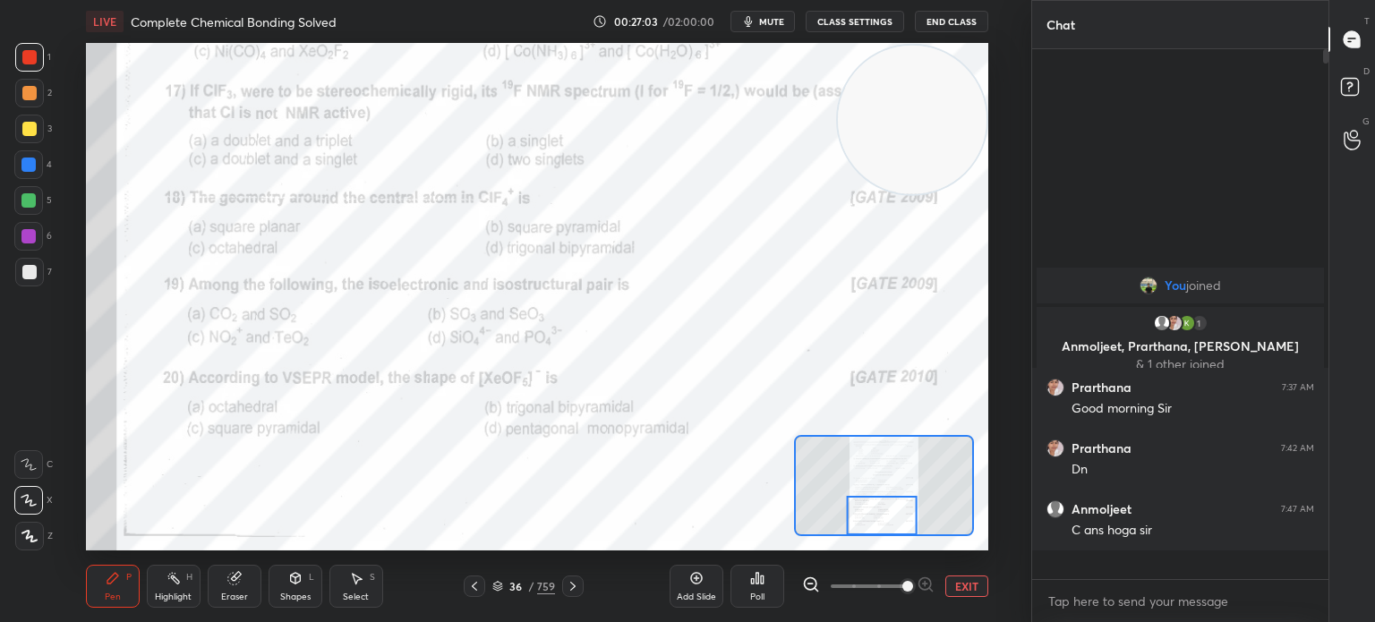
scroll to position [6, 5]
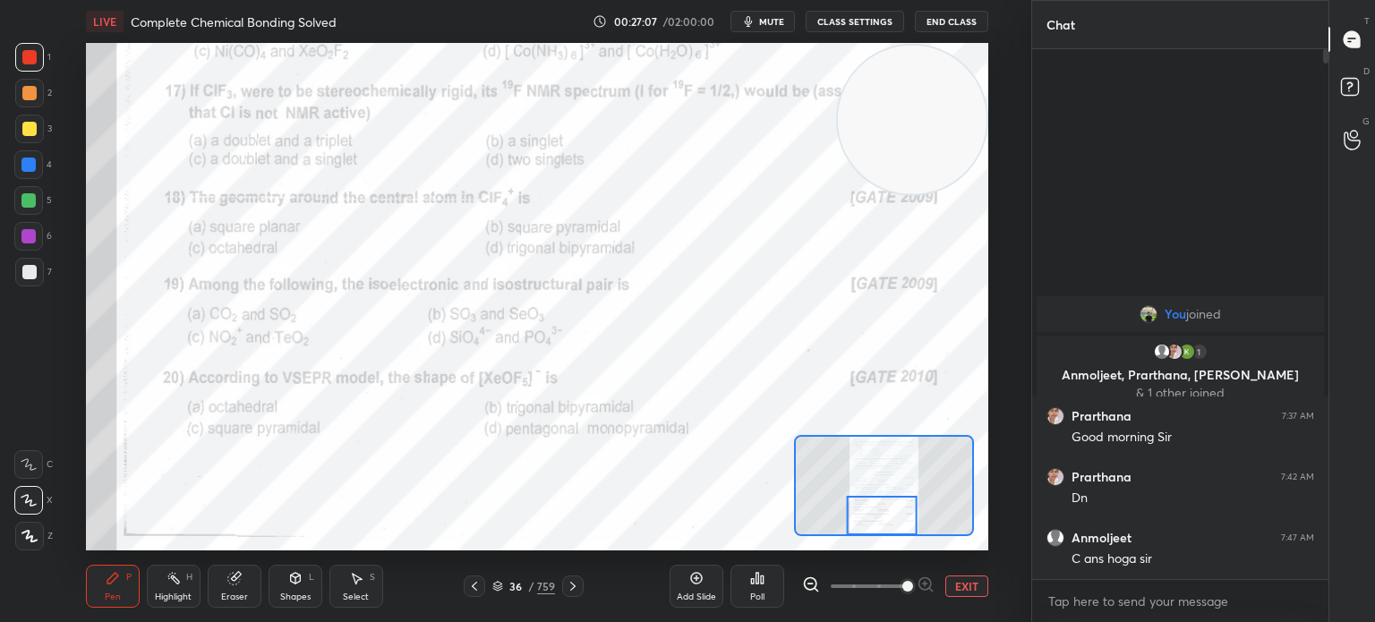
click at [577, 584] on icon at bounding box center [573, 586] width 14 height 14
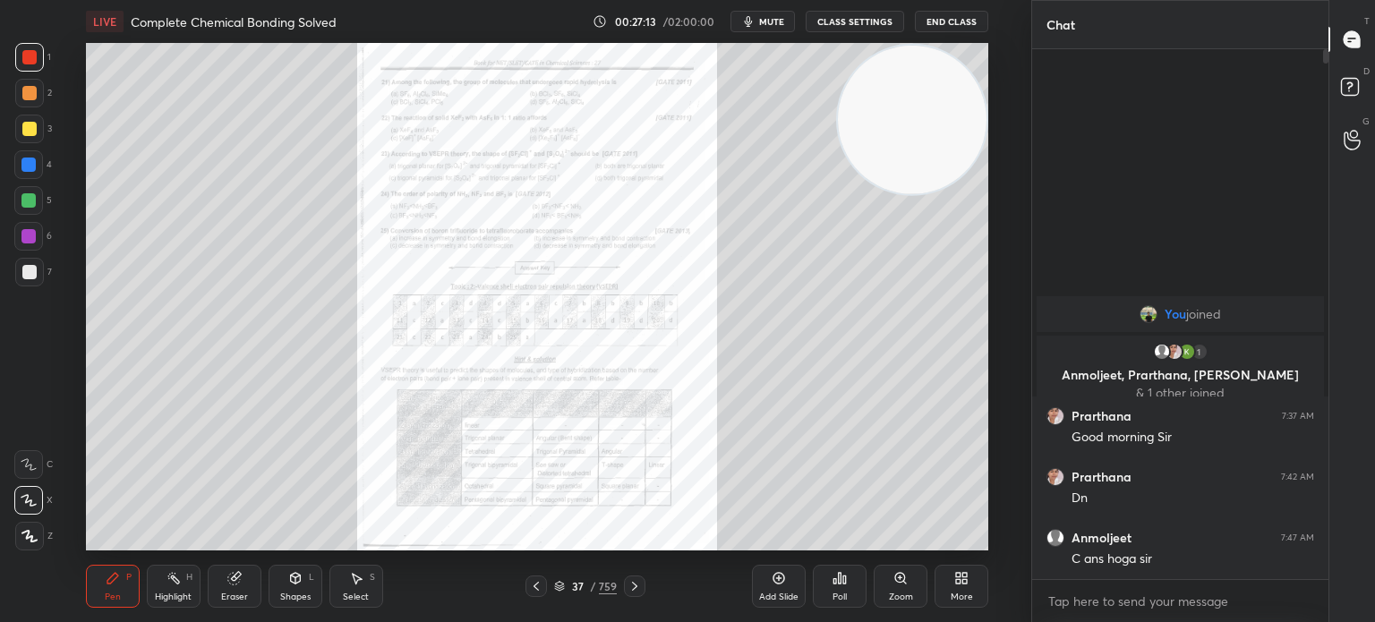
click at [901, 583] on icon at bounding box center [900, 578] width 10 height 10
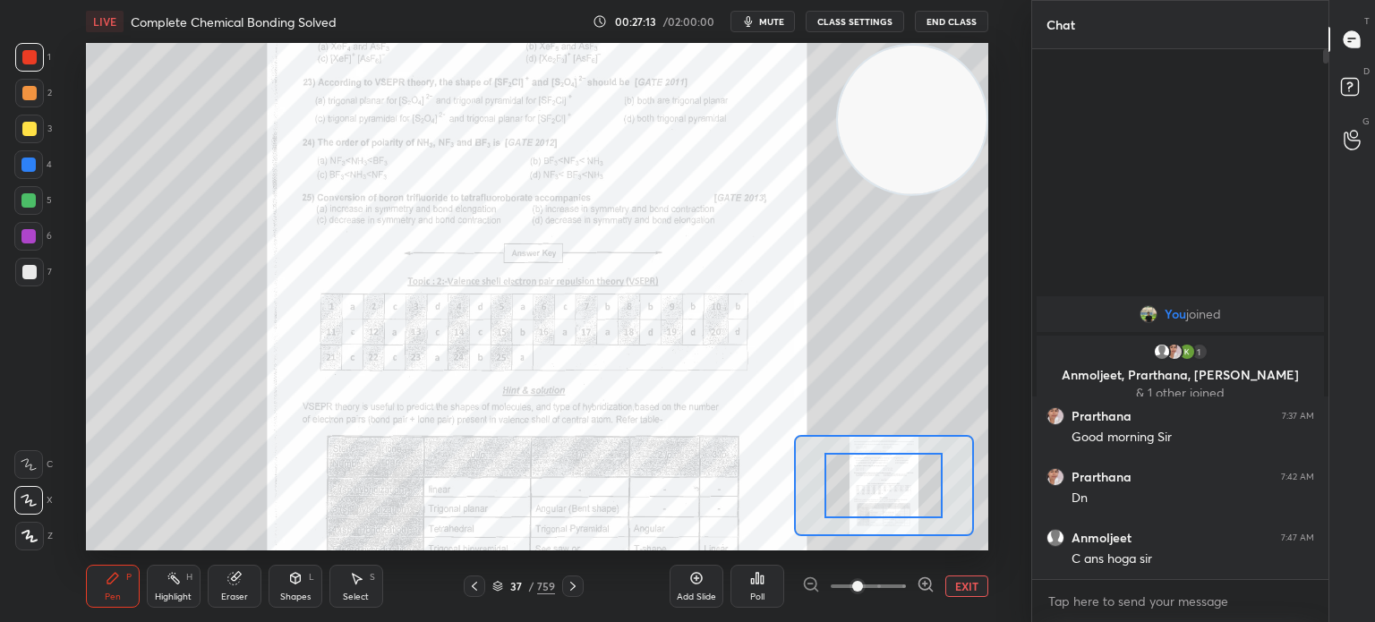
click at [863, 581] on span at bounding box center [857, 586] width 11 height 11
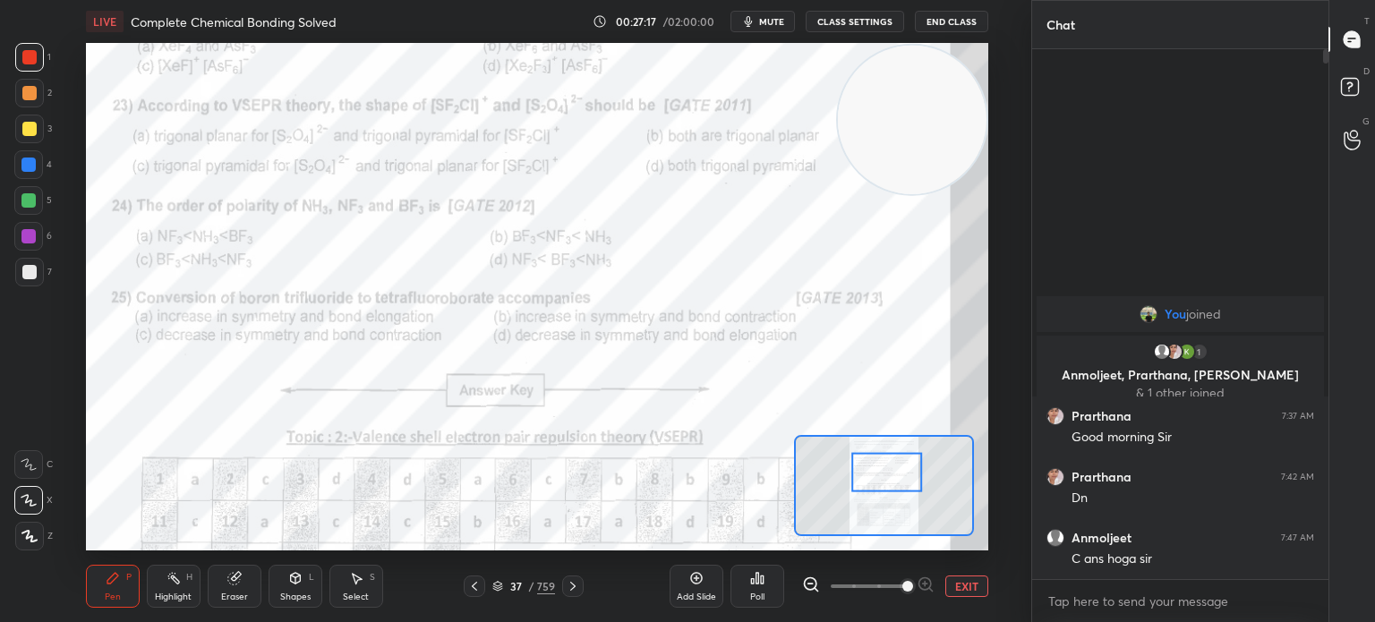
click at [472, 590] on icon at bounding box center [474, 586] width 14 height 14
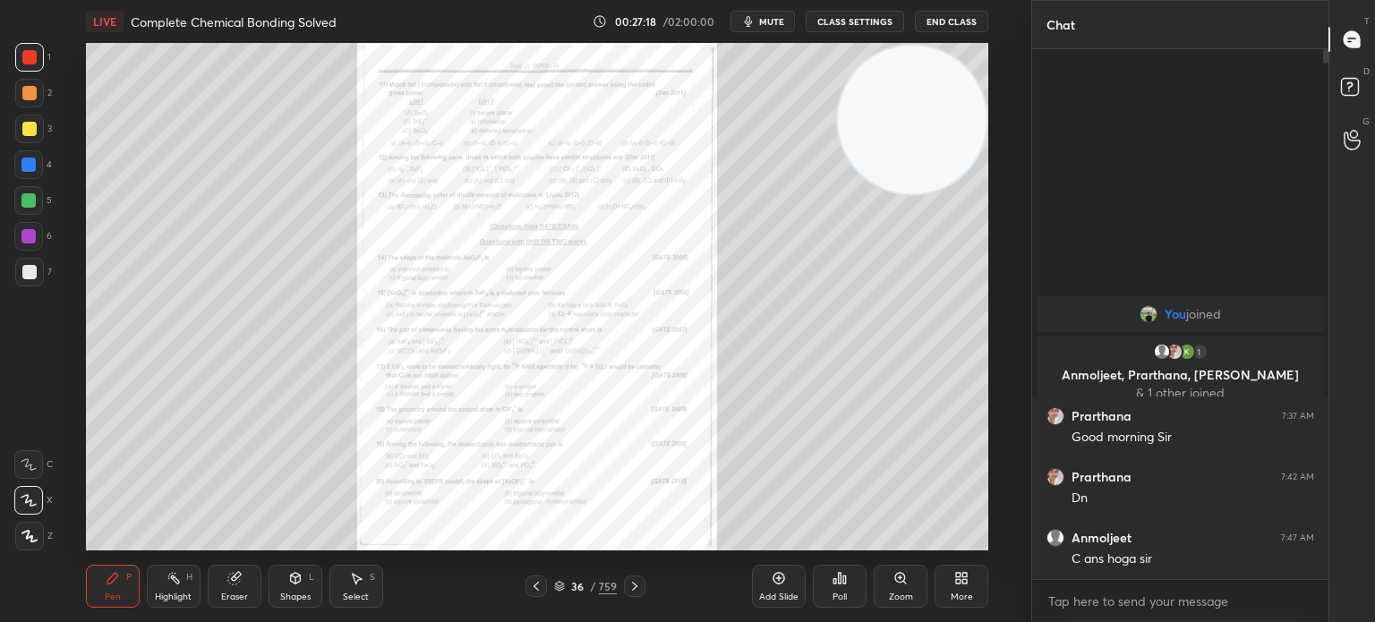
click at [902, 581] on icon at bounding box center [900, 578] width 10 height 10
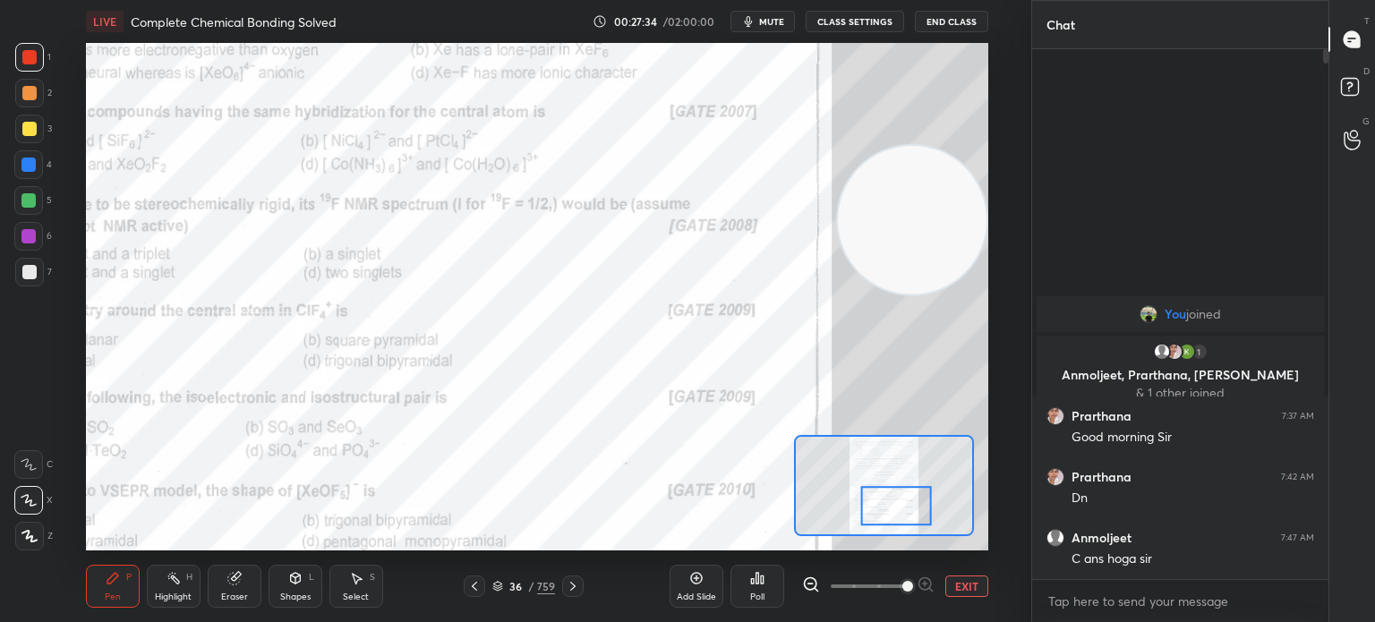
click at [955, 24] on button "End Class" at bounding box center [951, 21] width 73 height 21
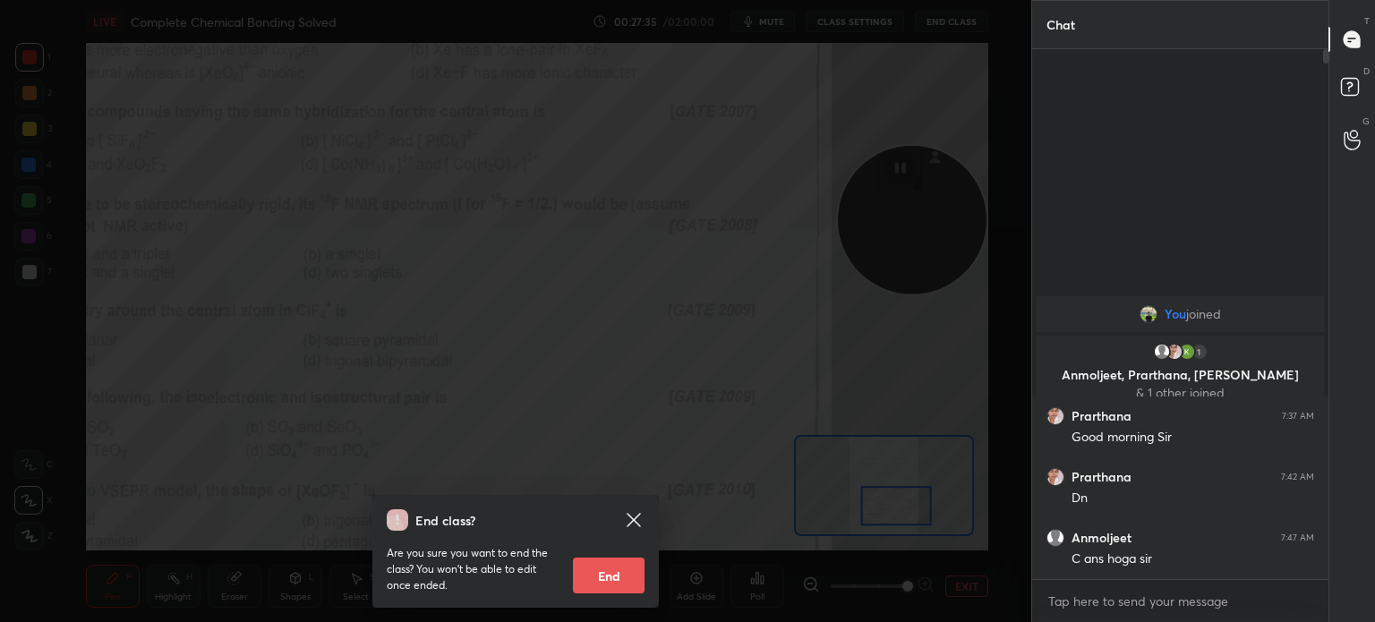
scroll to position [489, 291]
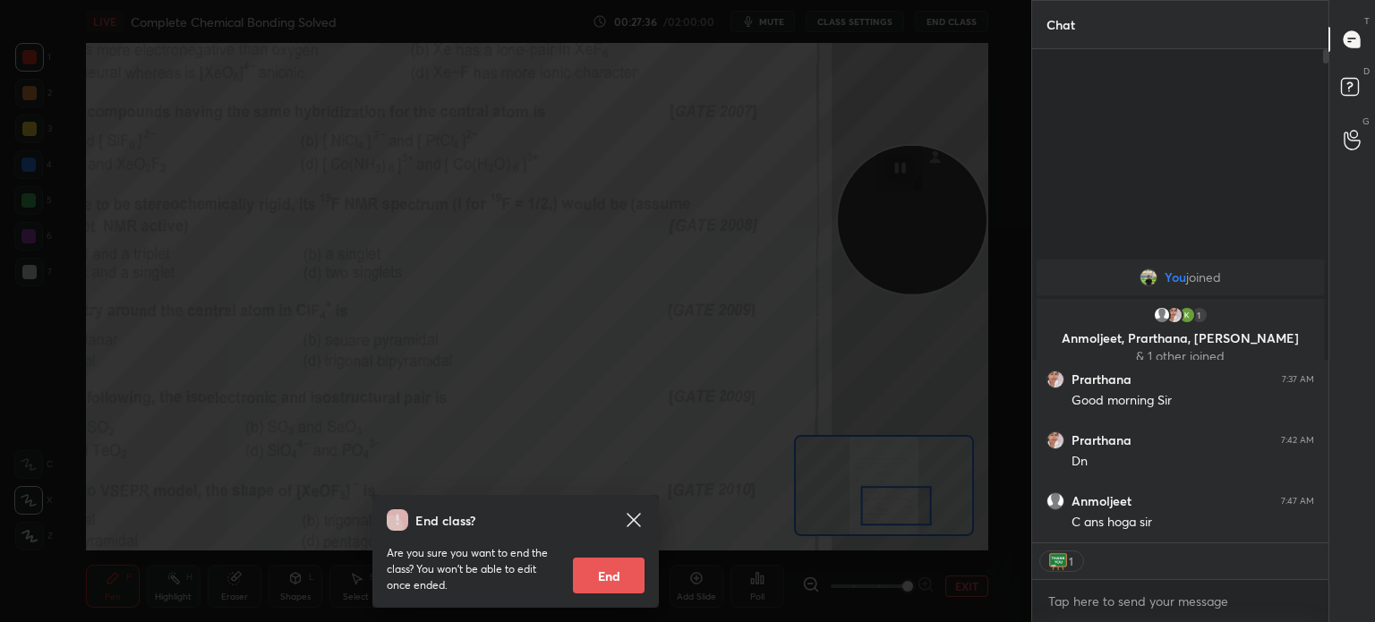
click at [637, 583] on button "End" at bounding box center [609, 576] width 72 height 36
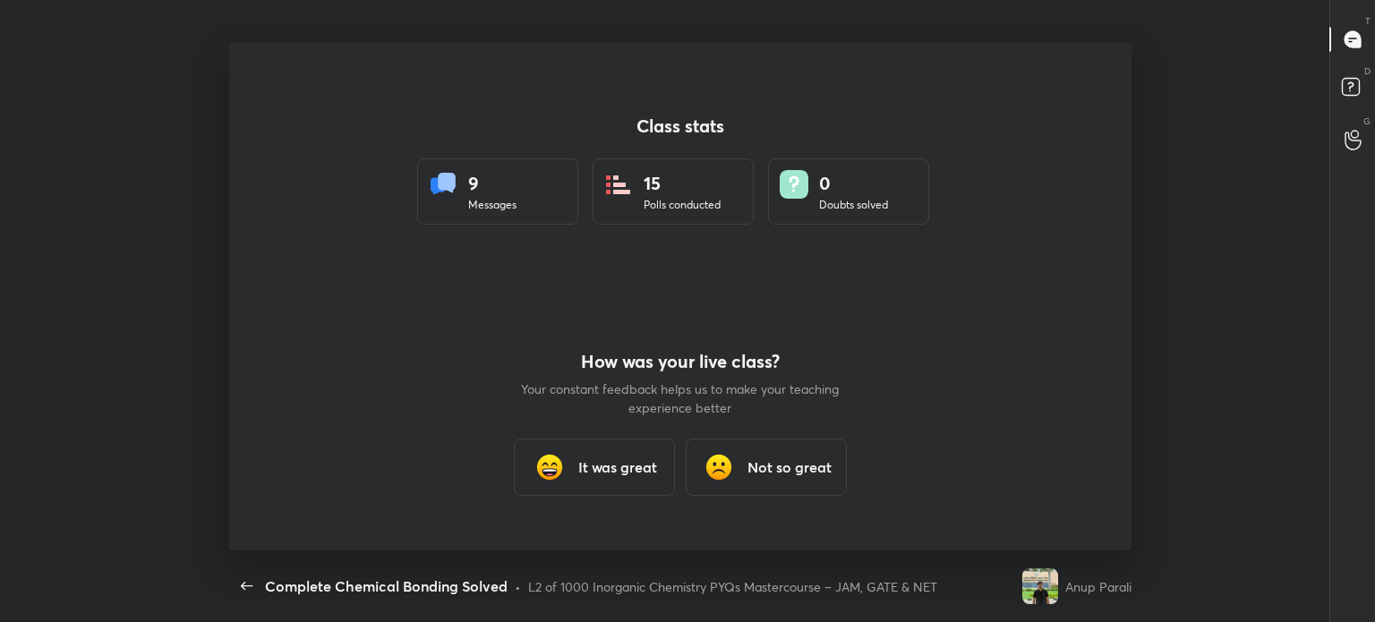
scroll to position [507, 1360]
type textarea "x"
